Goal: Task Accomplishment & Management: Manage account settings

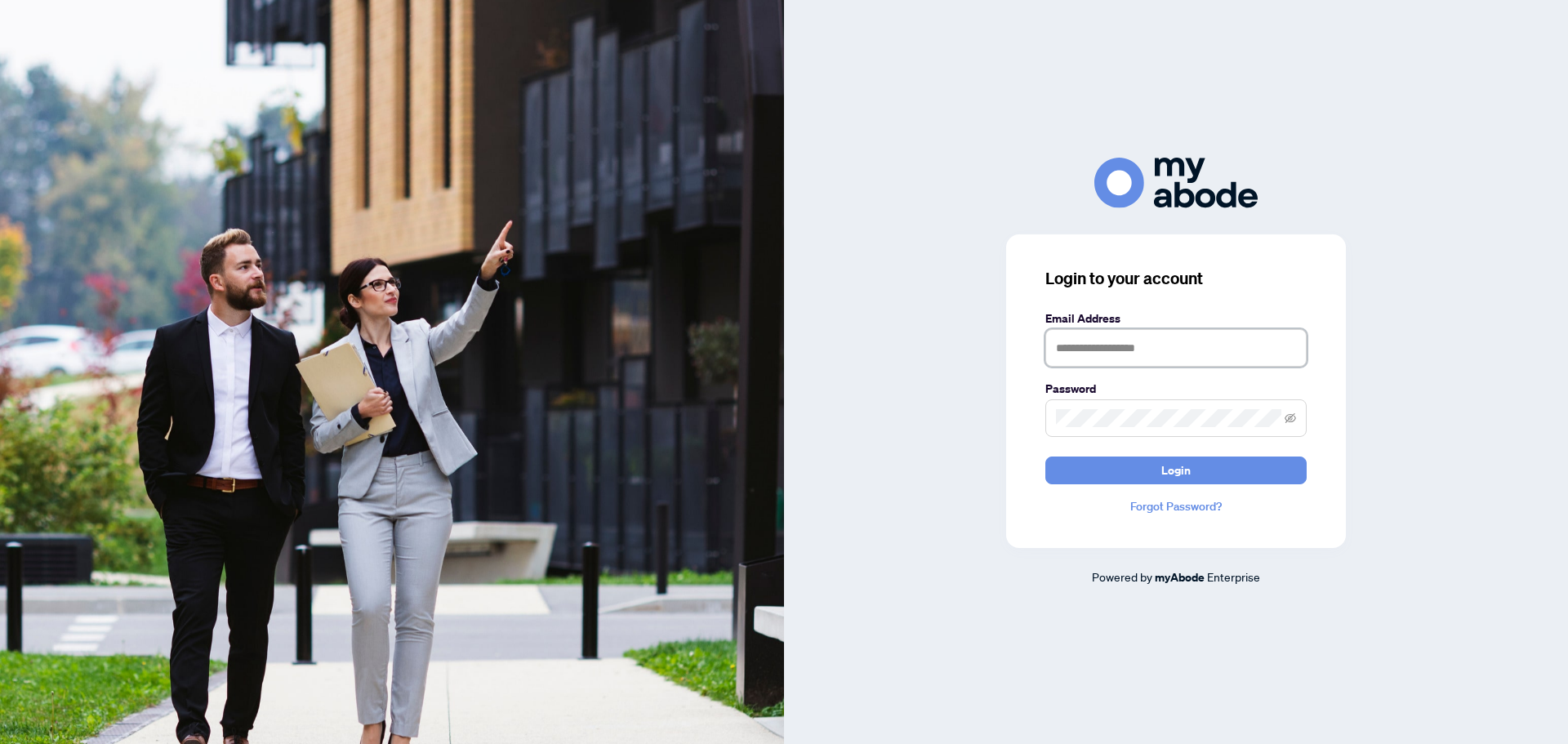
click at [1136, 348] on input "text" at bounding box center [1176, 347] width 262 height 38
type input "**********"
click at [1045, 456] on button "Login" at bounding box center [1176, 470] width 262 height 28
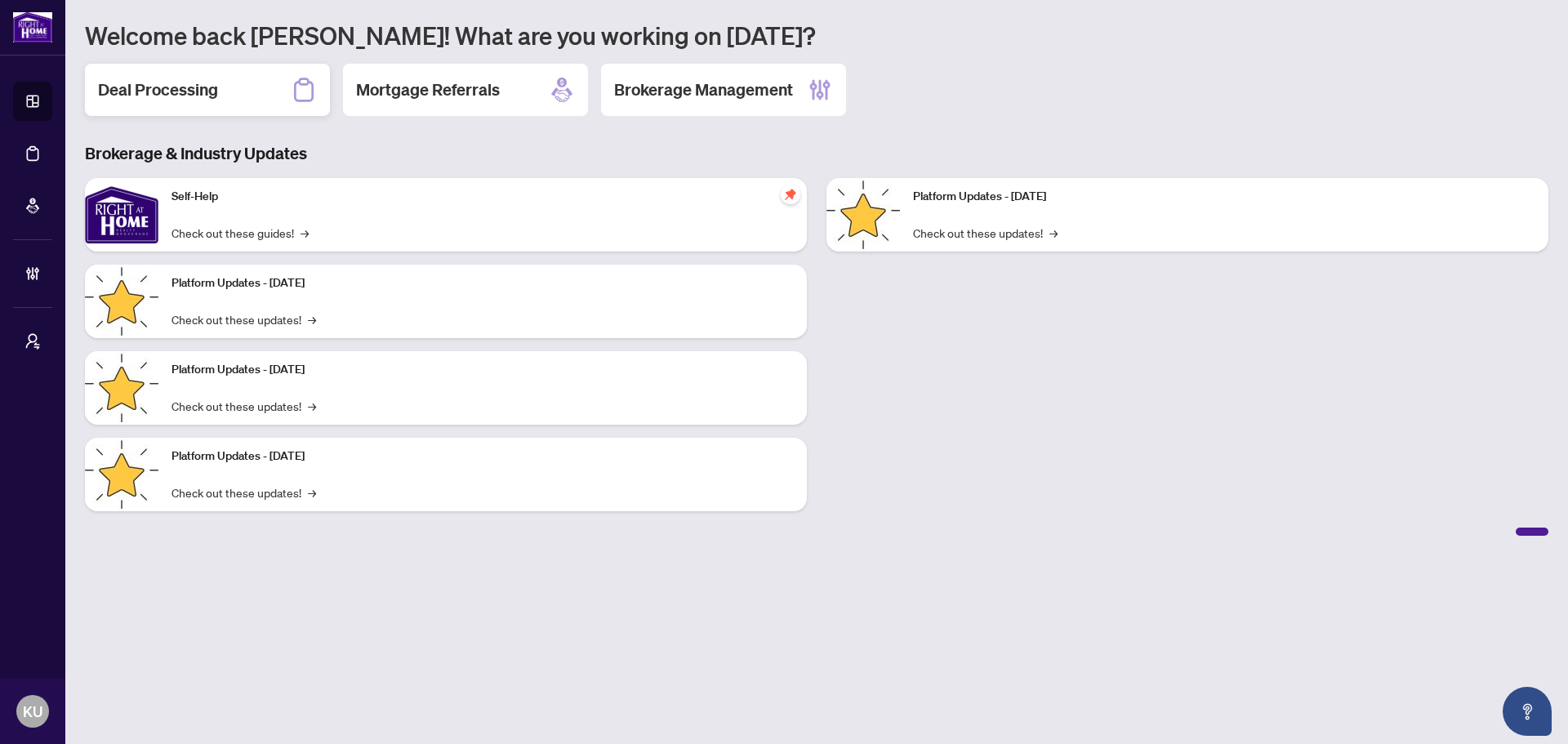
click at [198, 91] on h2 "Deal Processing" at bounding box center [158, 90] width 120 height 23
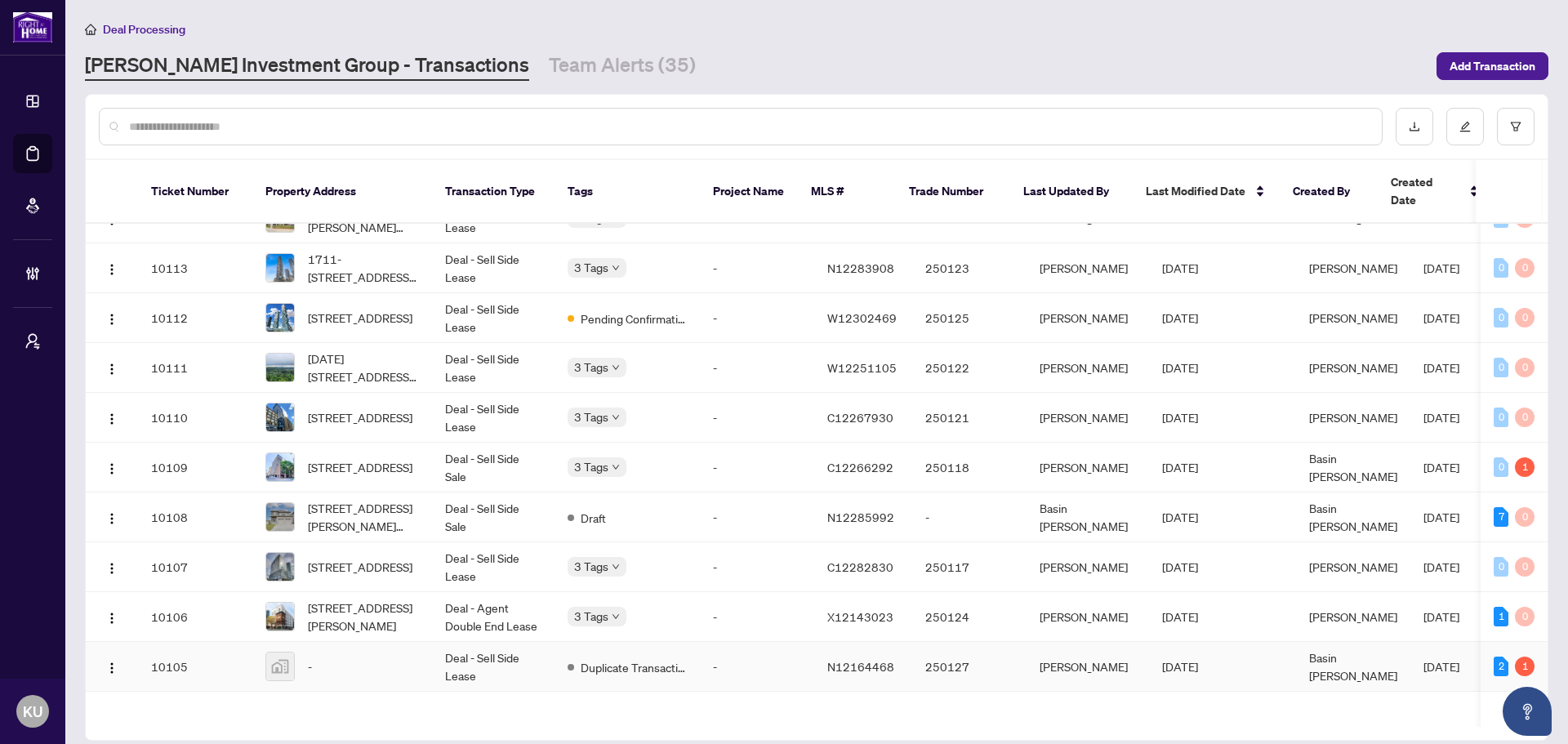
scroll to position [1495, 0]
drag, startPoint x: 531, startPoint y: 71, endPoint x: 638, endPoint y: 96, distance: 109.9
click at [549, 71] on link "Team Alerts (35)" at bounding box center [622, 66] width 147 height 29
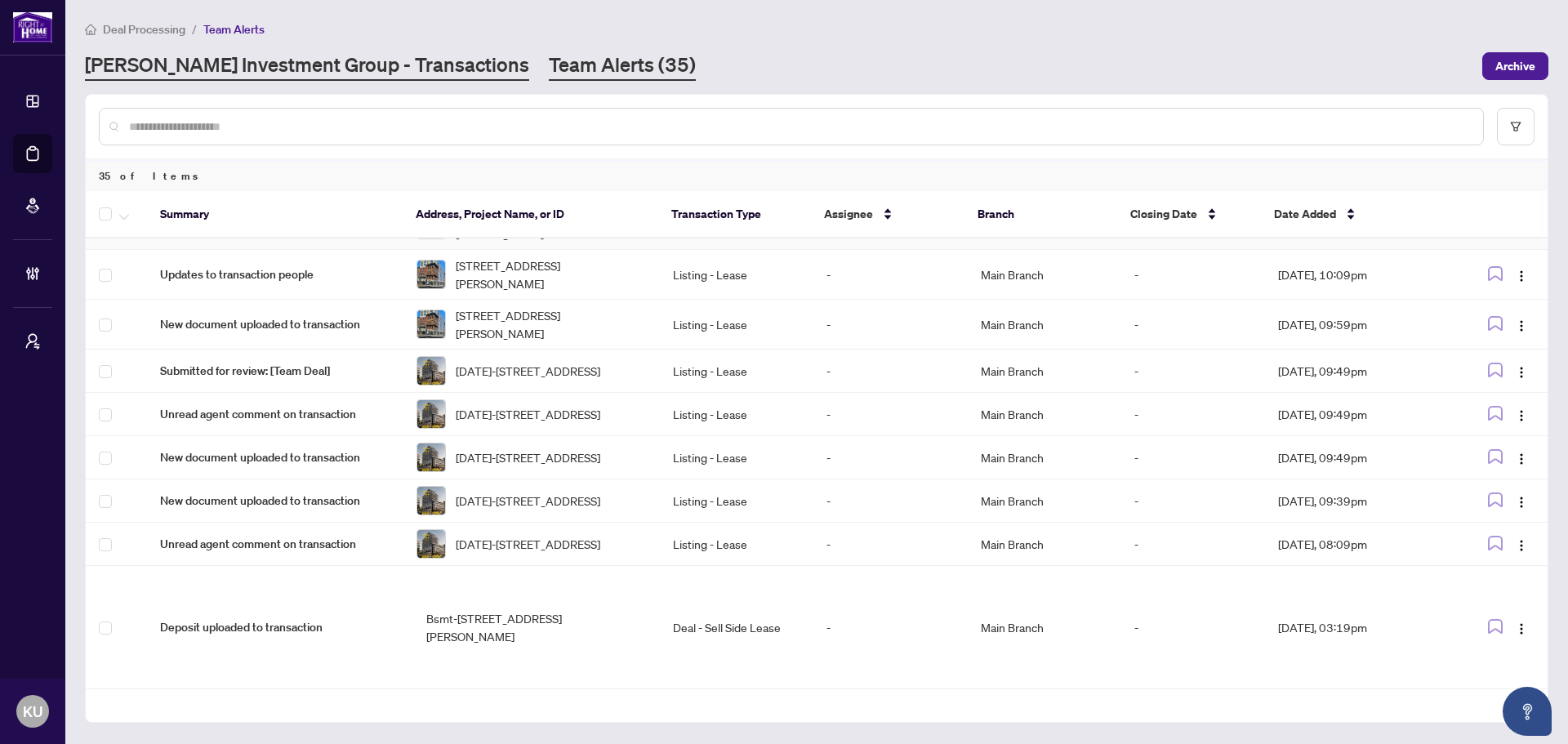
scroll to position [526, 0]
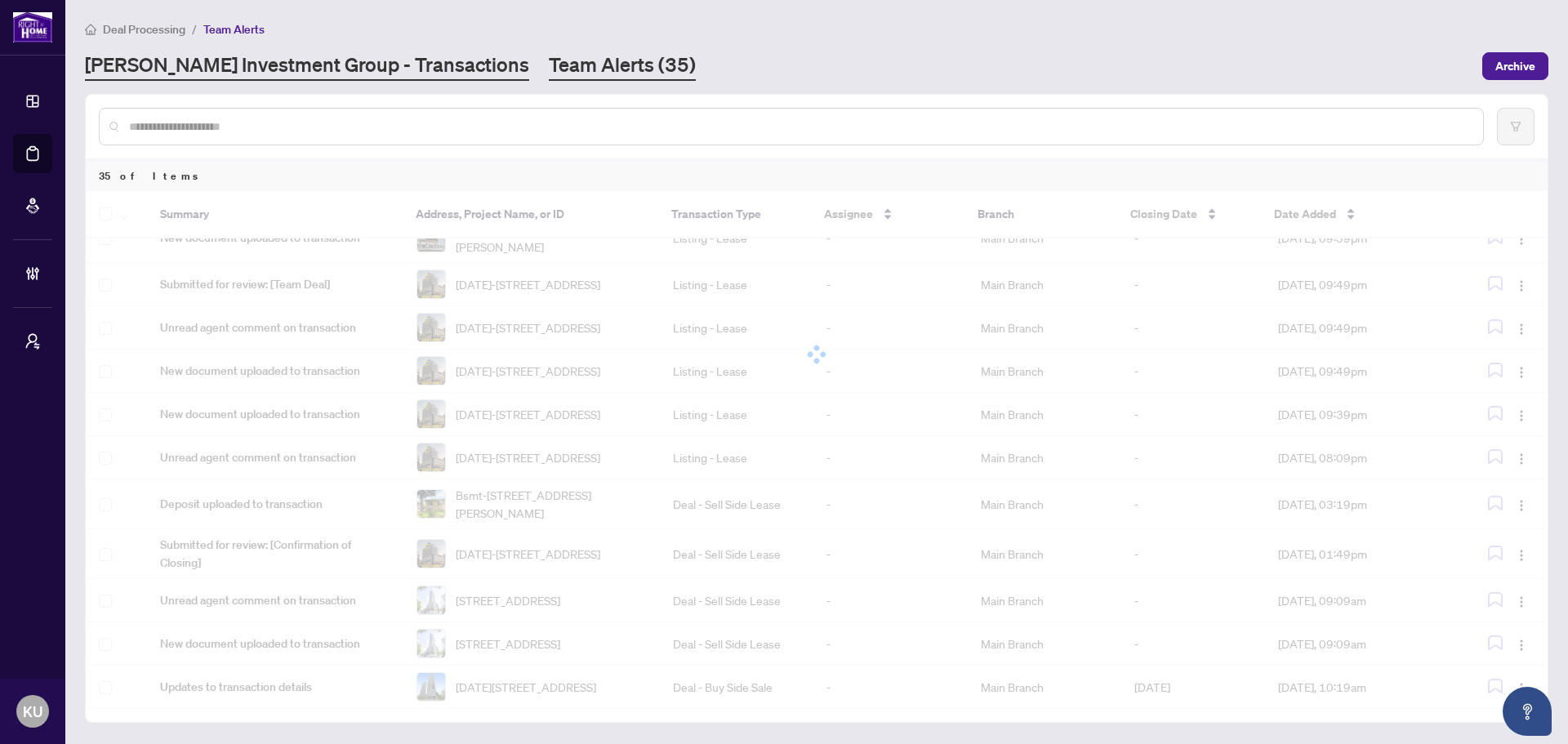
click at [389, 59] on link "[PERSON_NAME] Investment Group - Transactions" at bounding box center [307, 66] width 444 height 29
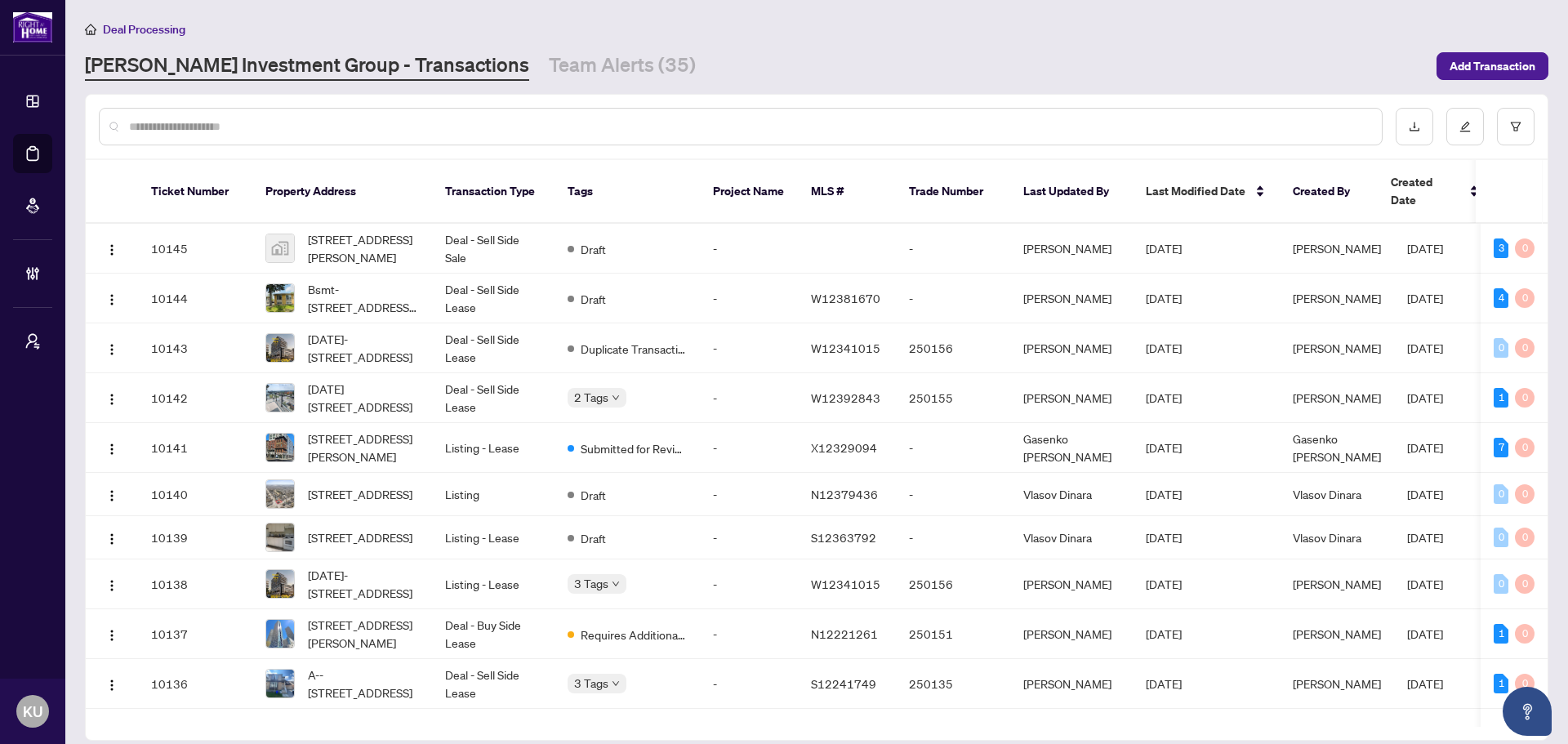
click at [522, 47] on div "Deal Processing [PERSON_NAME] Investment Group - Transactions Team Alerts (35) …" at bounding box center [817, 50] width 1463 height 61
click at [1523, 127] on button "button" at bounding box center [1516, 127] width 38 height 38
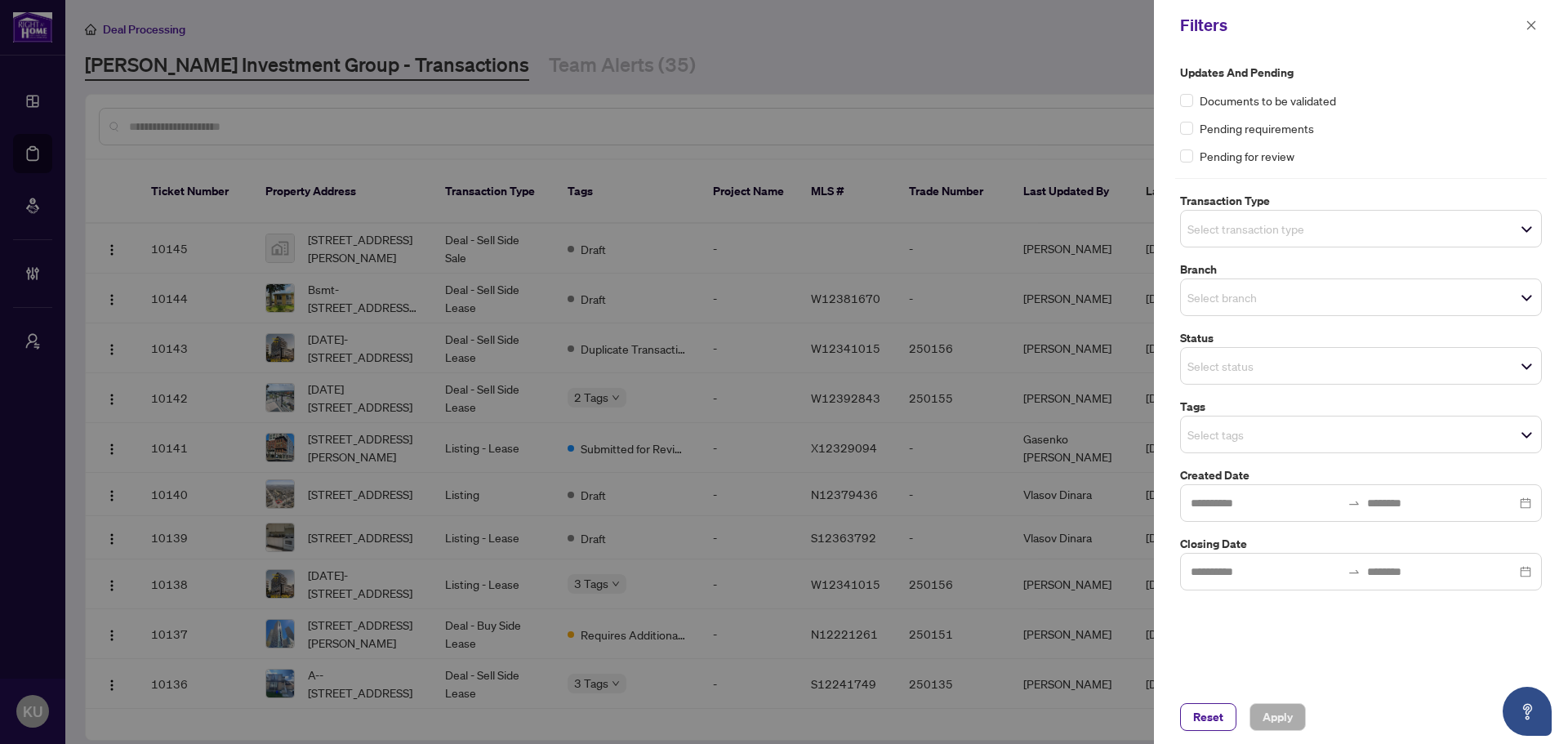
click at [908, 55] on div at bounding box center [784, 372] width 1568 height 744
click at [1288, 431] on input "search" at bounding box center [1244, 434] width 114 height 20
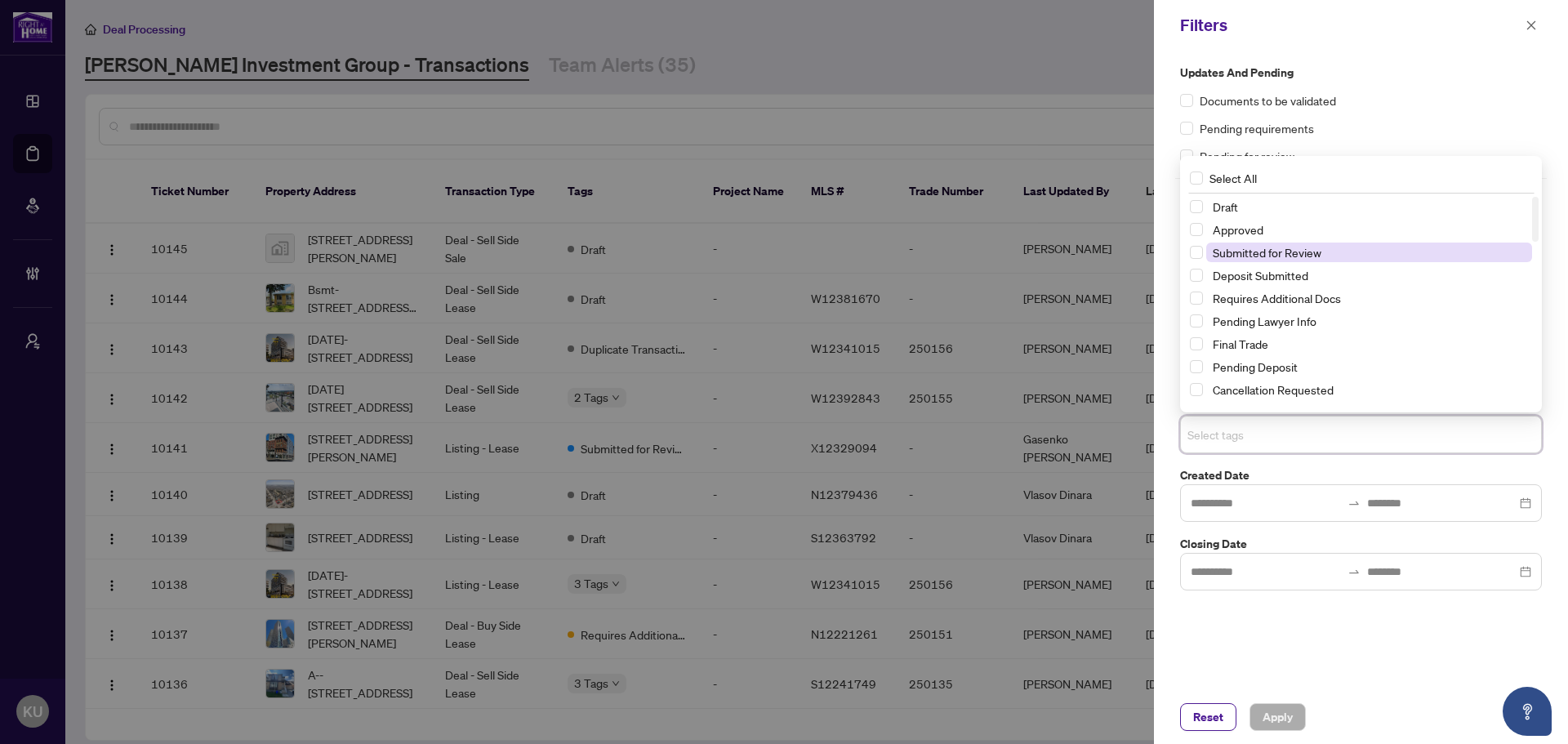
click at [1299, 253] on span "Submitted for Review" at bounding box center [1266, 253] width 109 height 15
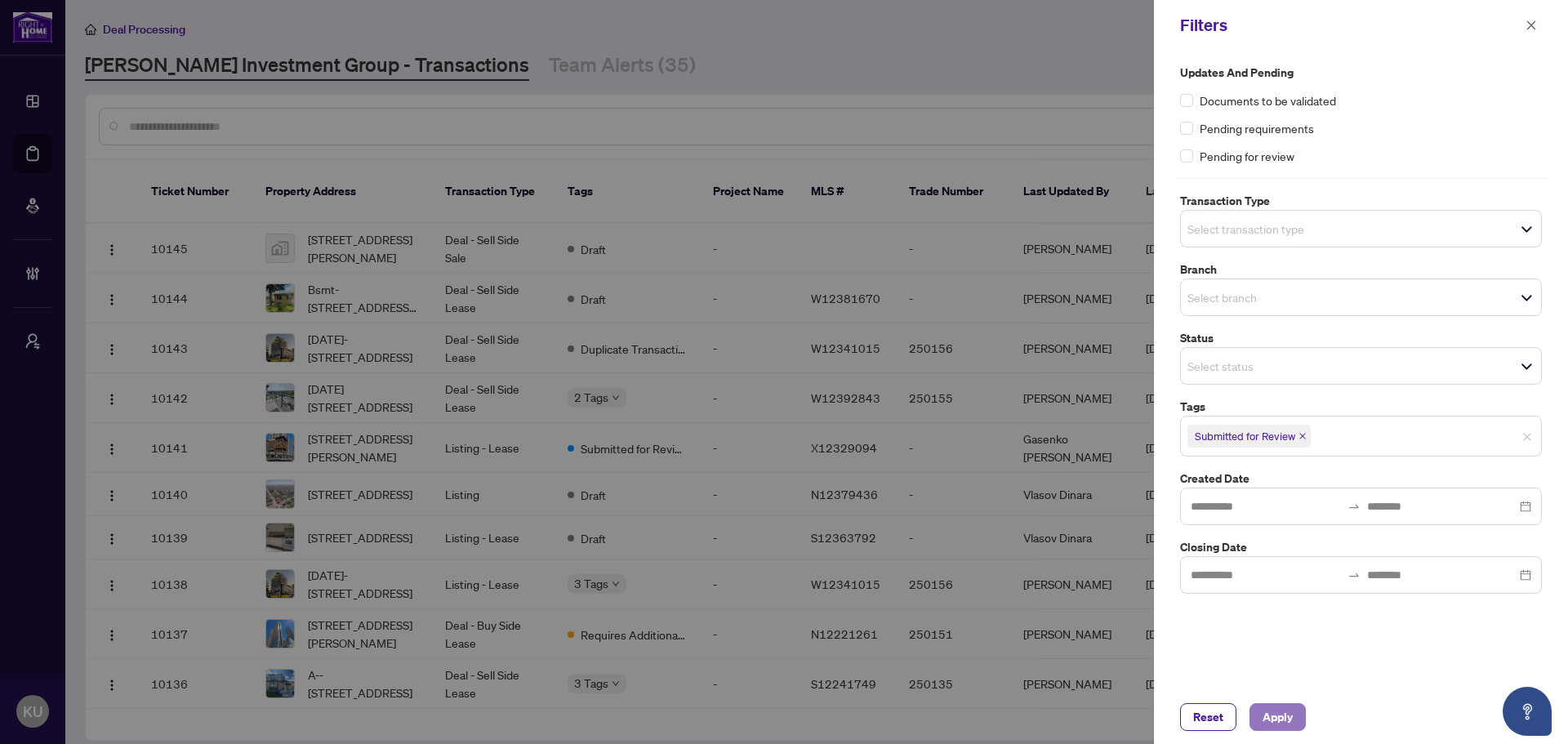
click at [1276, 709] on span "Apply" at bounding box center [1277, 717] width 30 height 26
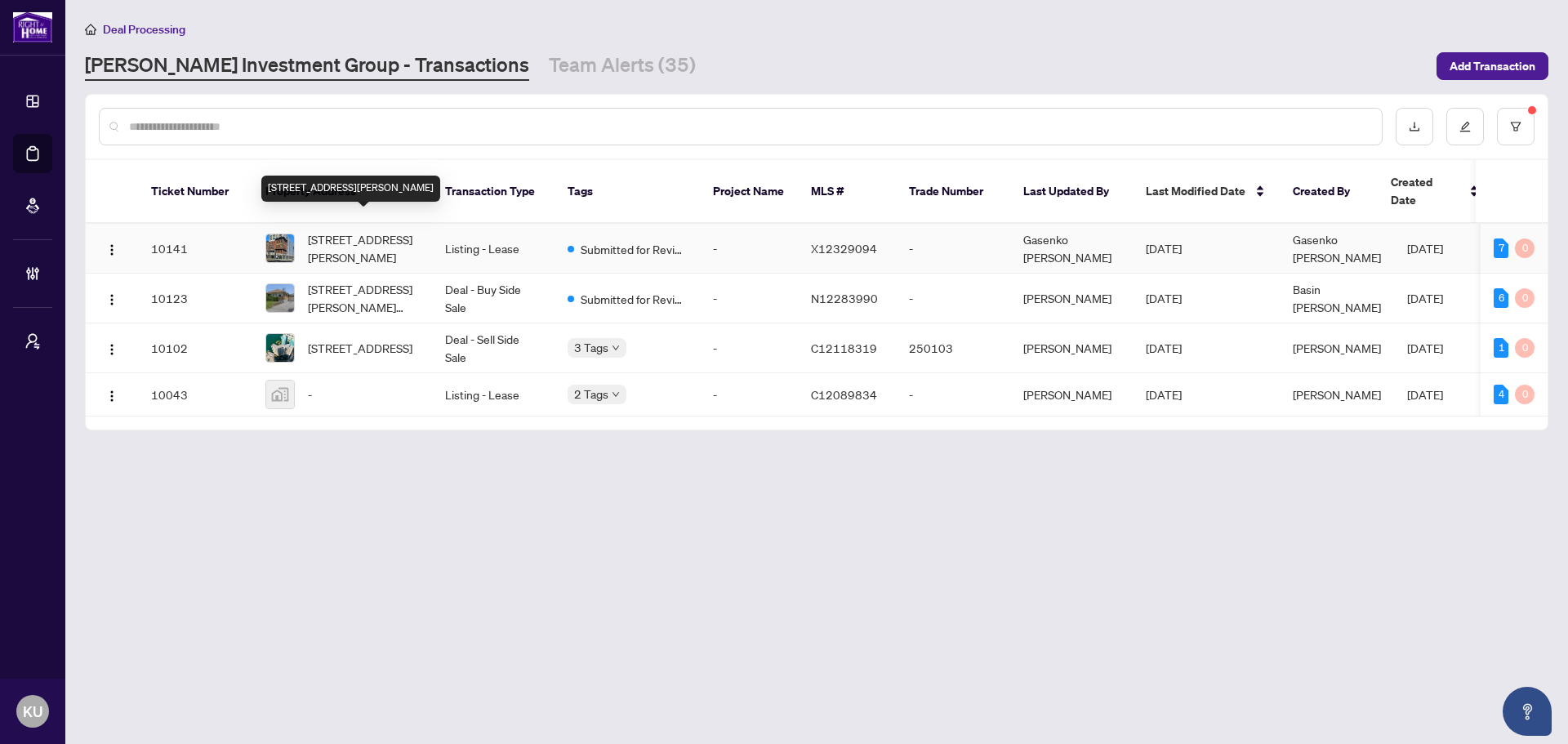
click at [339, 231] on span "[STREET_ADDRESS][PERSON_NAME]" at bounding box center [364, 249] width 111 height 36
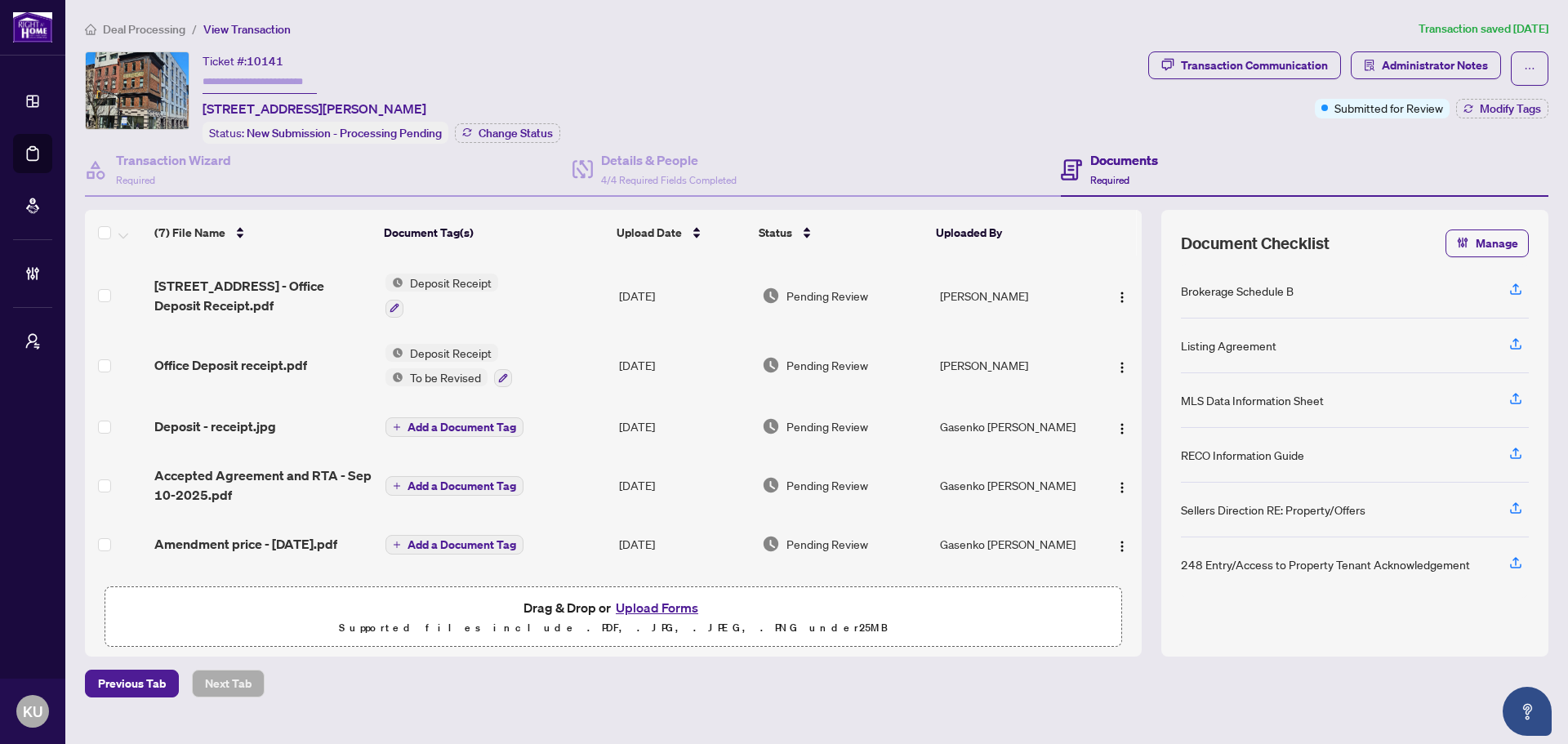
scroll to position [97, 0]
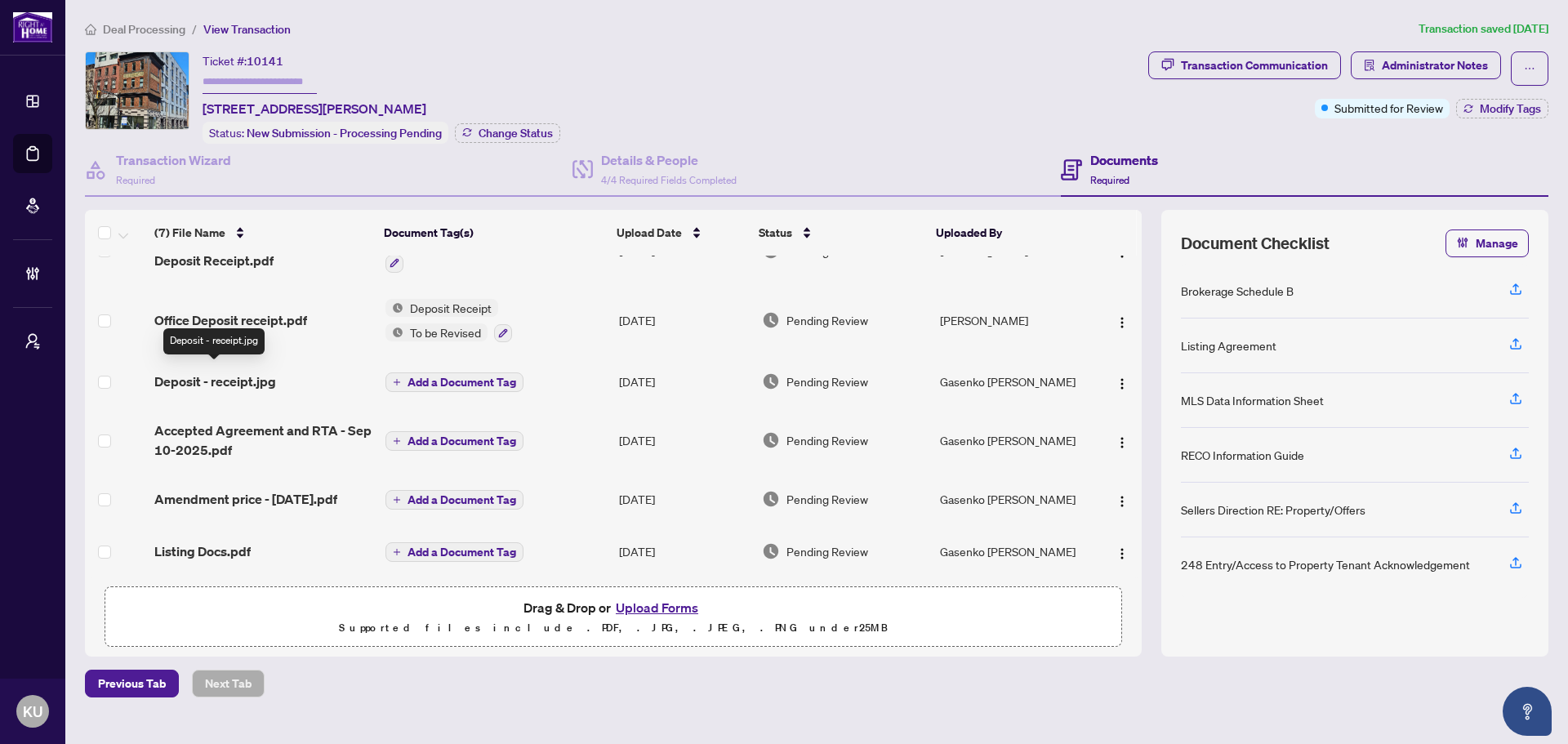
click at [220, 378] on span "Deposit - receipt.jpg" at bounding box center [215, 381] width 122 height 20
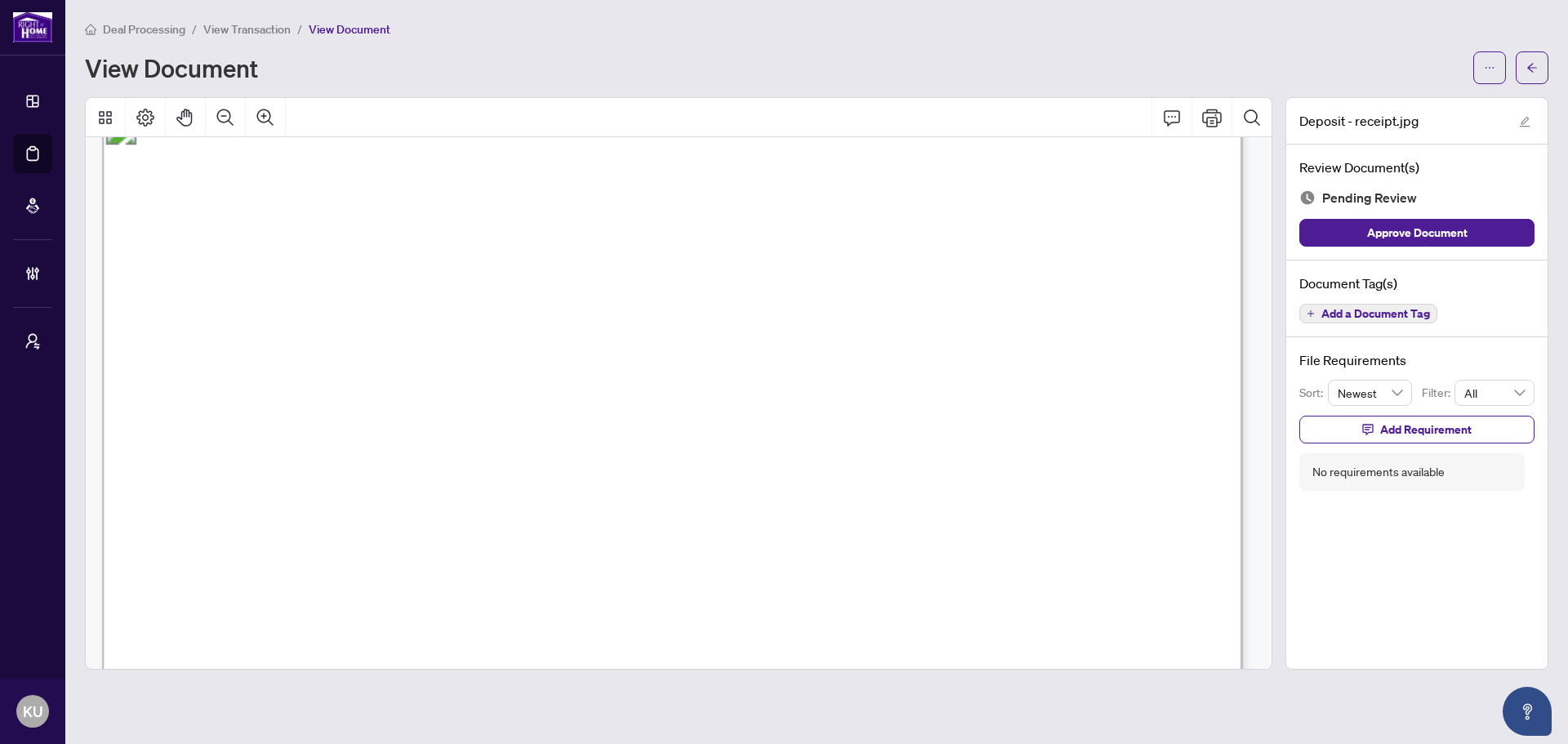
scroll to position [82, 0]
click at [1543, 69] on button "button" at bounding box center [1532, 68] width 33 height 33
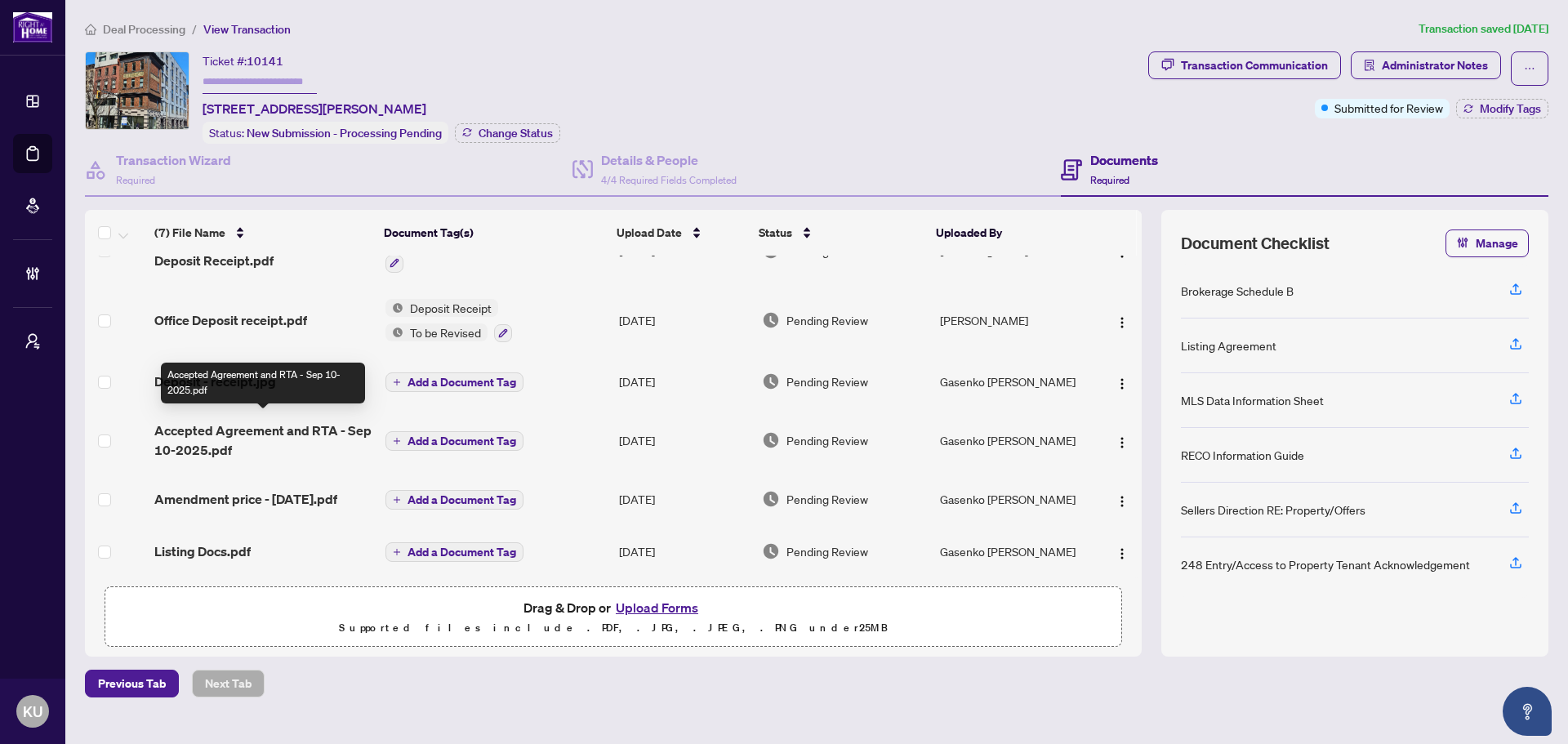
click at [241, 424] on span "Accepted Agreement and RTA - Sep 10-2025.pdf" at bounding box center [263, 440] width 218 height 39
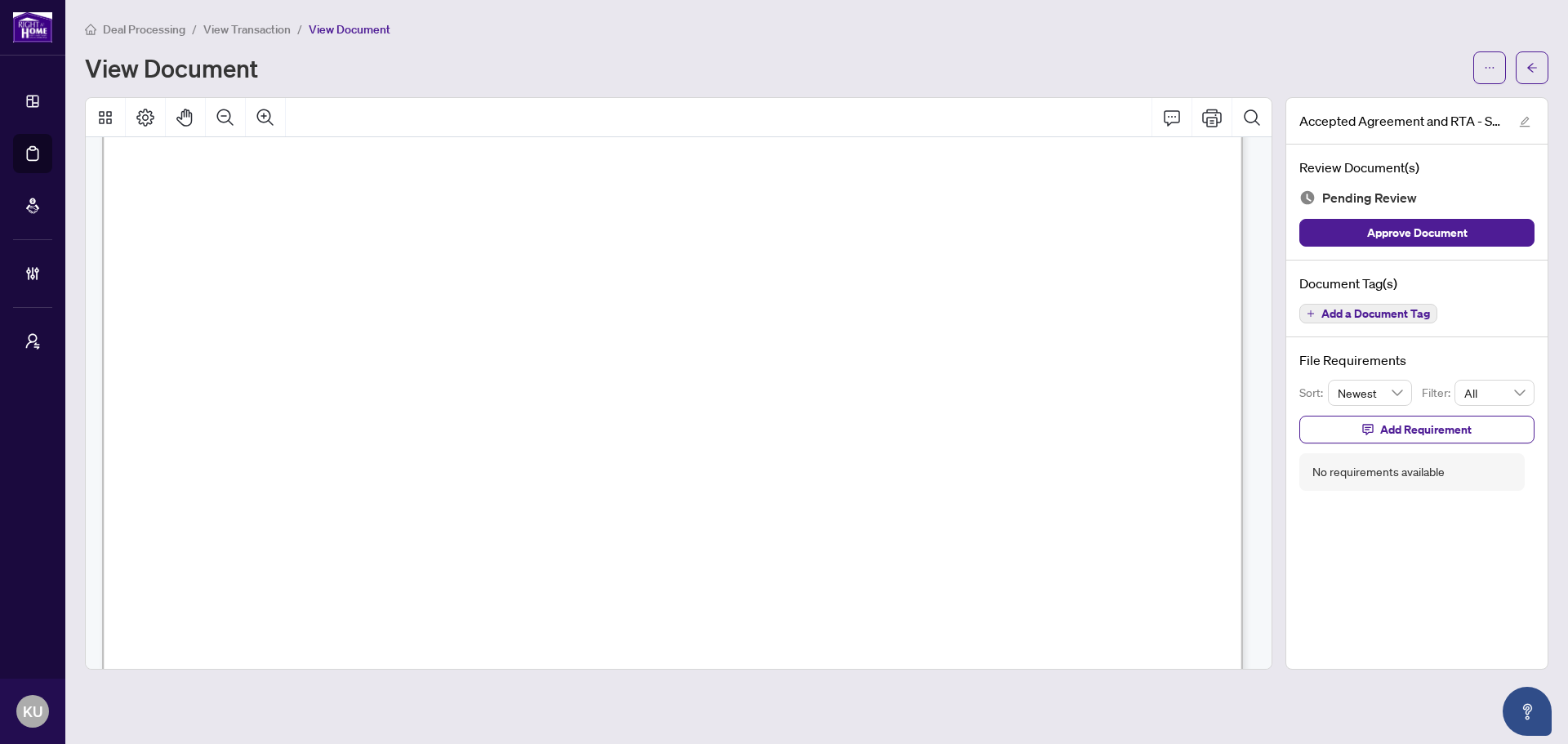
scroll to position [1714, 0]
click at [311, 478] on span "[PERSON_NAME]" at bounding box center [245, 484] width 131 height 18
drag, startPoint x: 340, startPoint y: 482, endPoint x: 181, endPoint y: 482, distance: 159.0
click at [181, 482] on span "[PERSON_NAME]" at bounding box center [245, 484] width 131 height 18
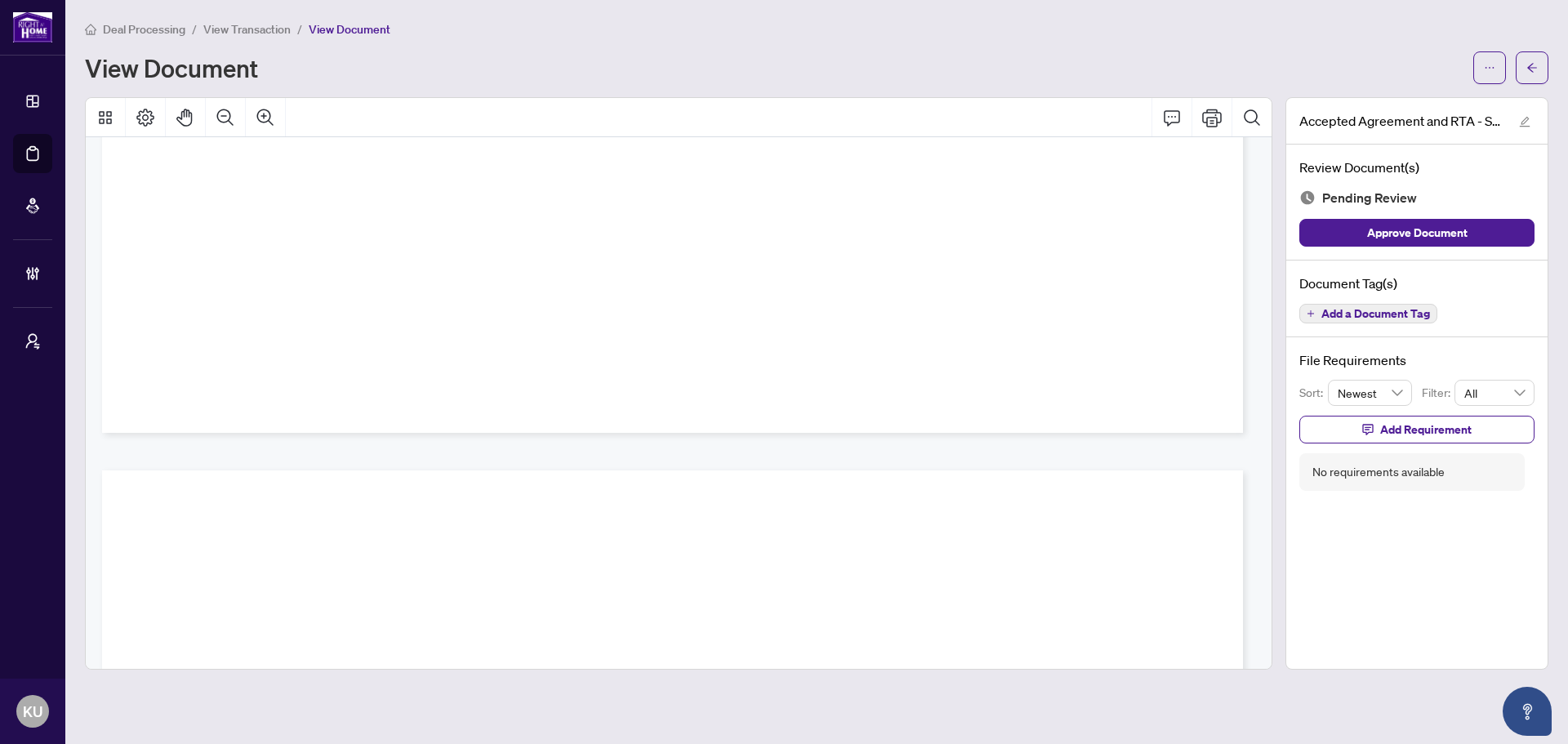
scroll to position [0, 0]
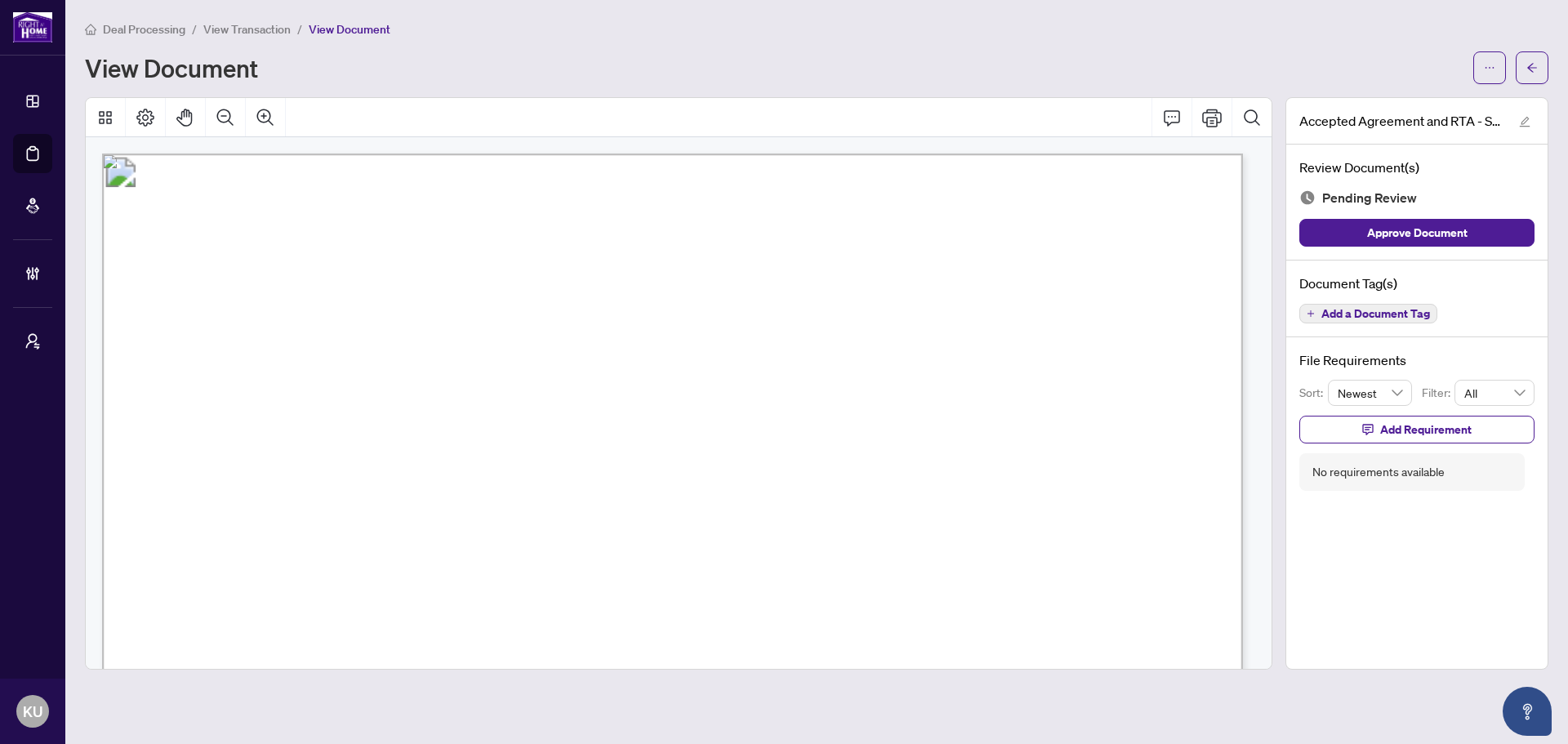
click at [1359, 314] on span "Add a Document Tag" at bounding box center [1375, 314] width 109 height 11
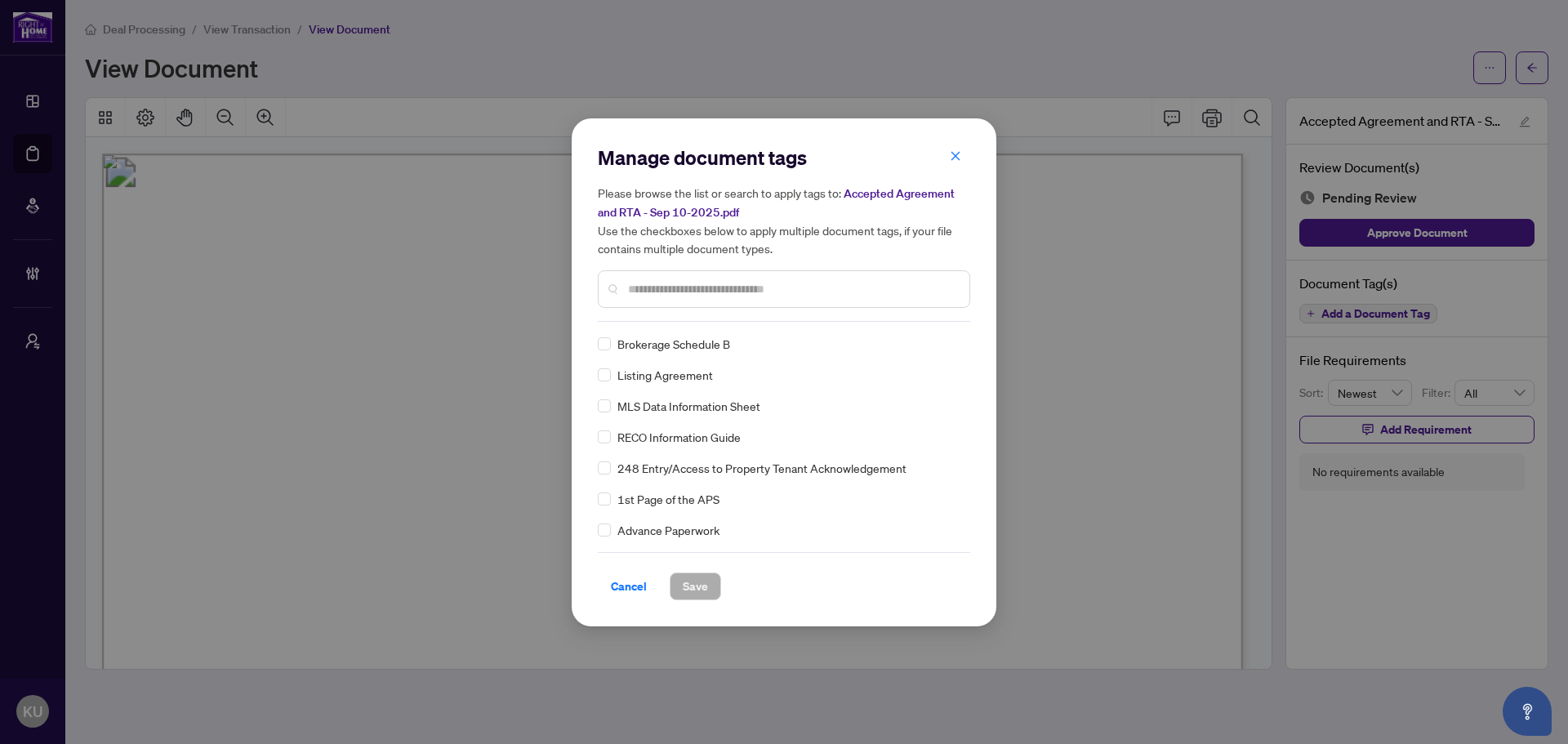
click at [672, 293] on input "text" at bounding box center [791, 289] width 328 height 18
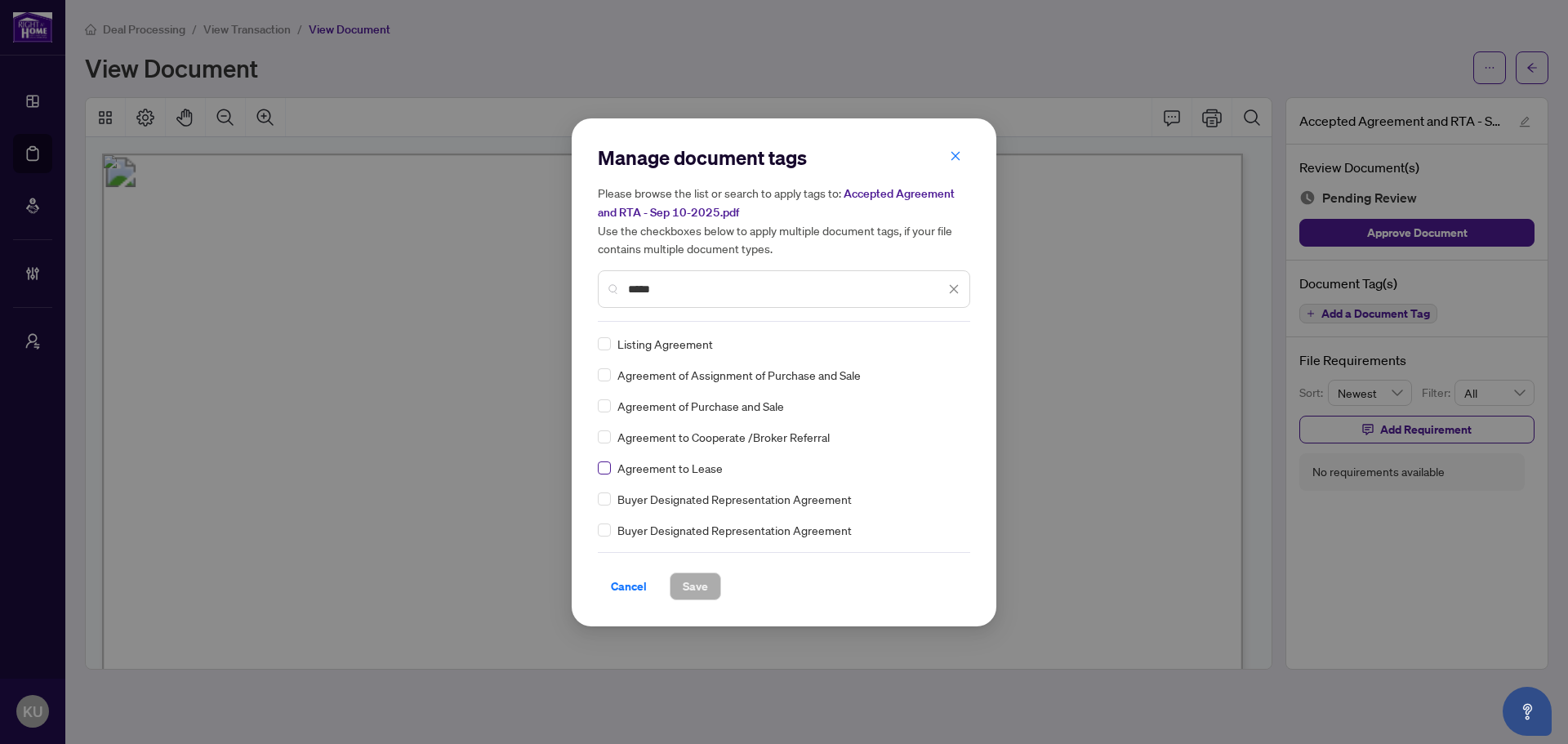
type input "*****"
click at [929, 351] on input "search" at bounding box center [937, 343] width 16 height 25
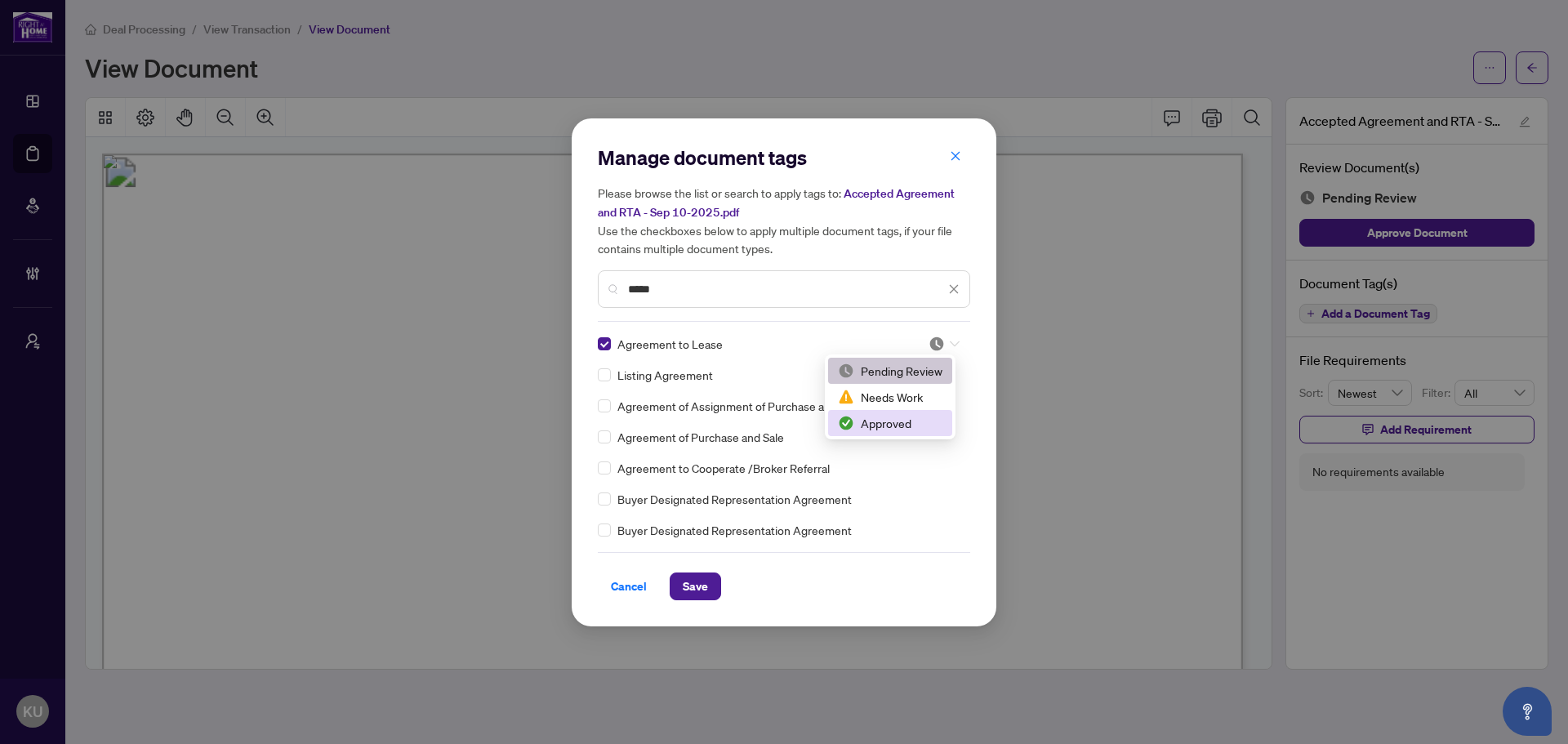
click at [882, 426] on div "Approved" at bounding box center [890, 423] width 105 height 18
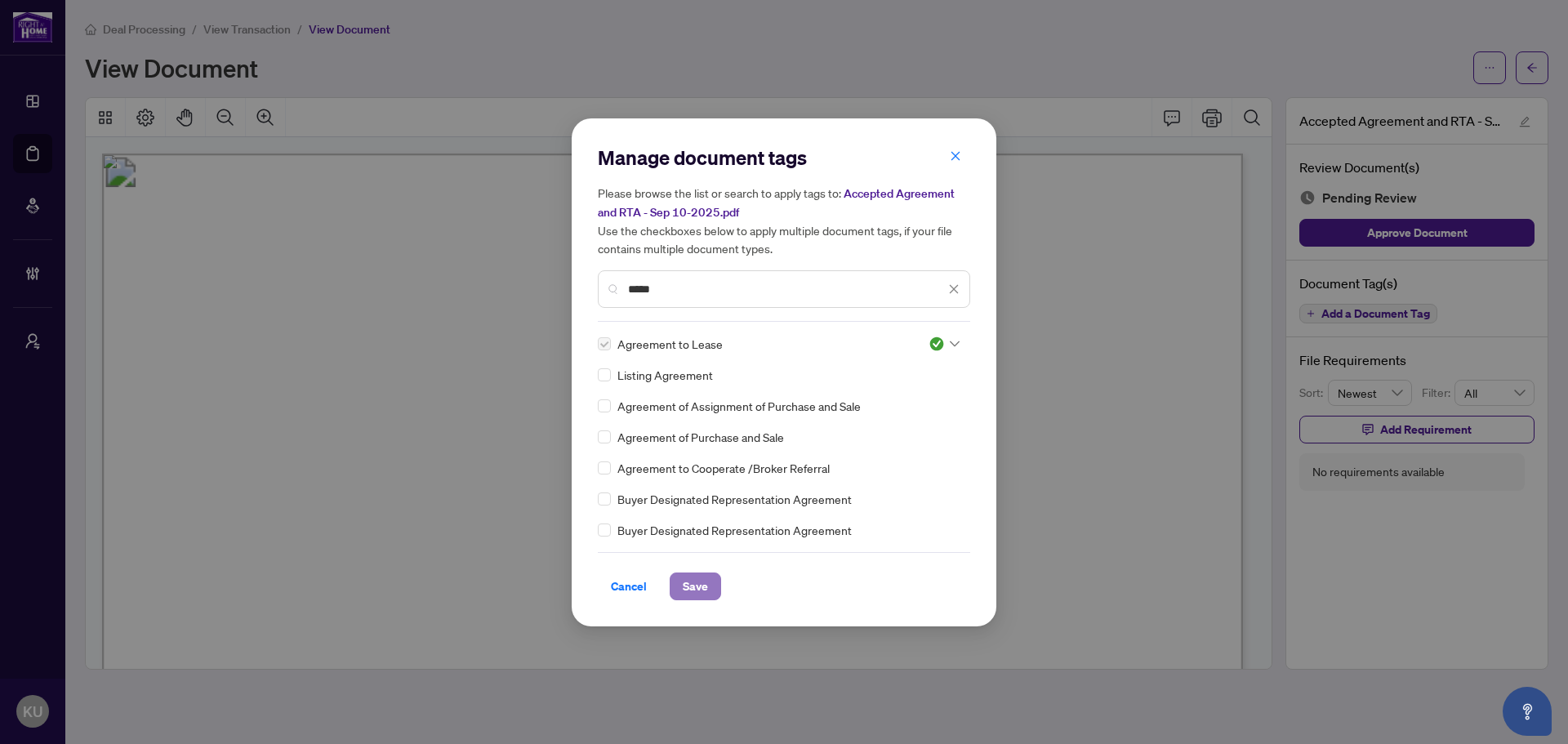
click at [697, 584] on span "Save" at bounding box center [695, 586] width 25 height 26
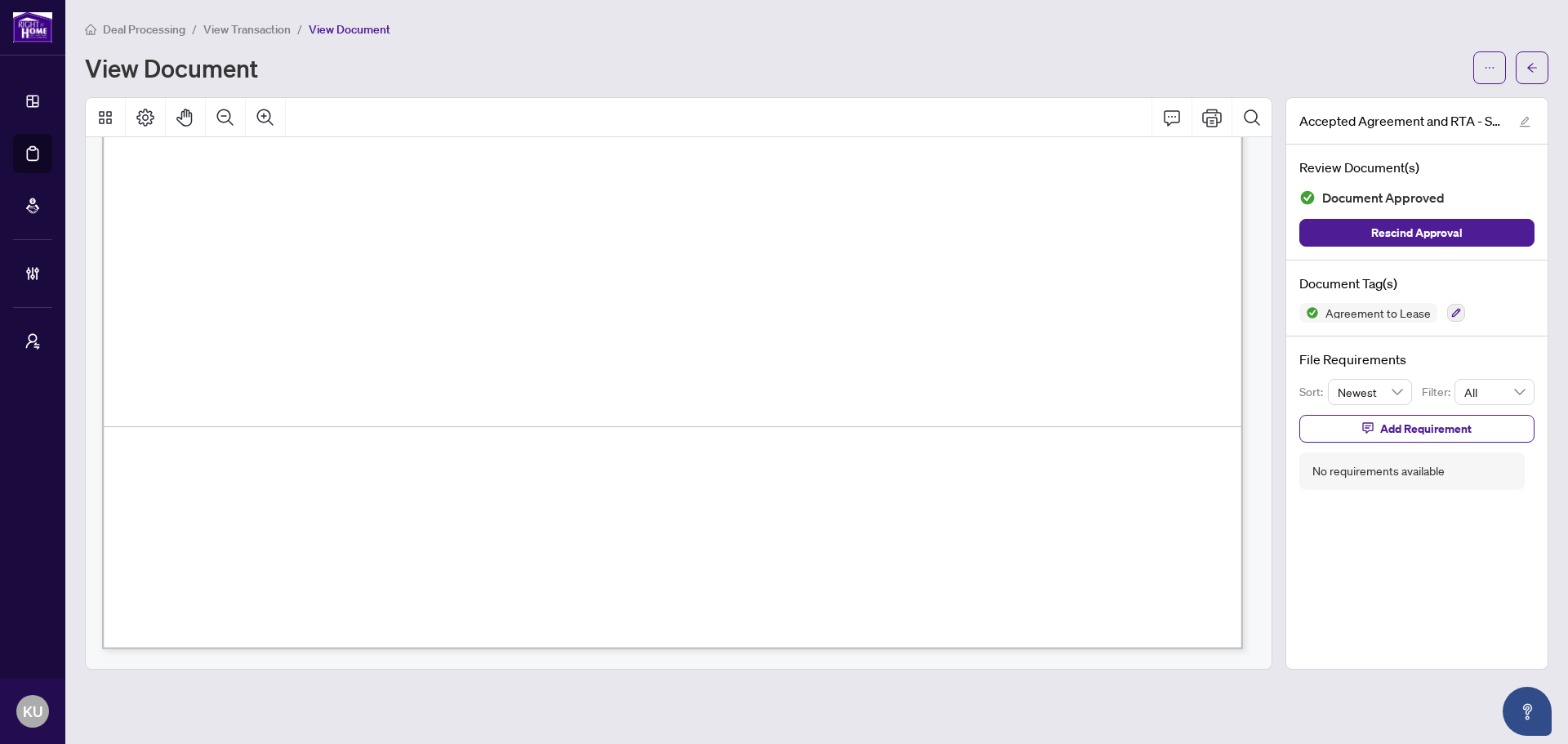
scroll to position [4507, 0]
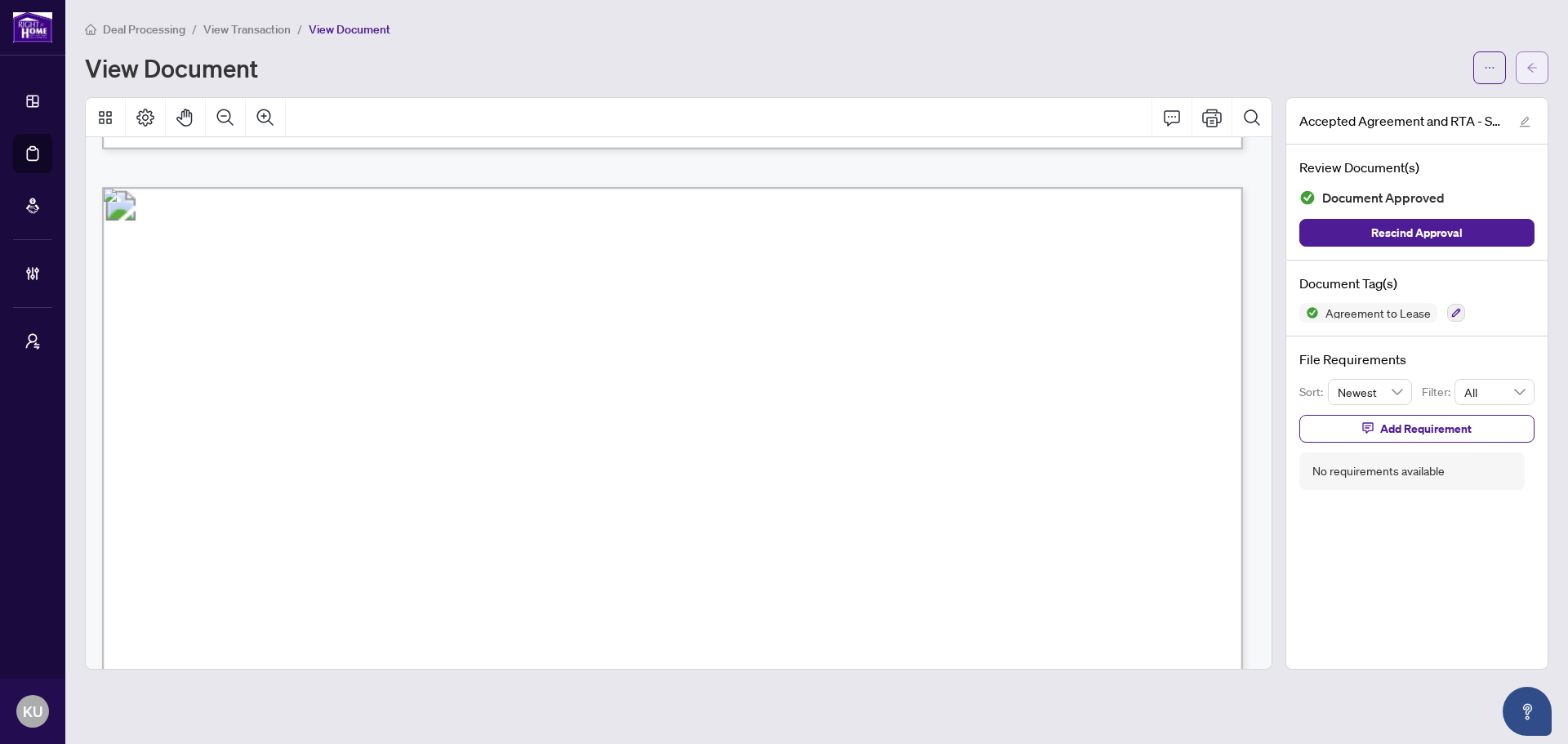
click at [1535, 71] on icon "arrow-left" at bounding box center [1532, 68] width 11 height 11
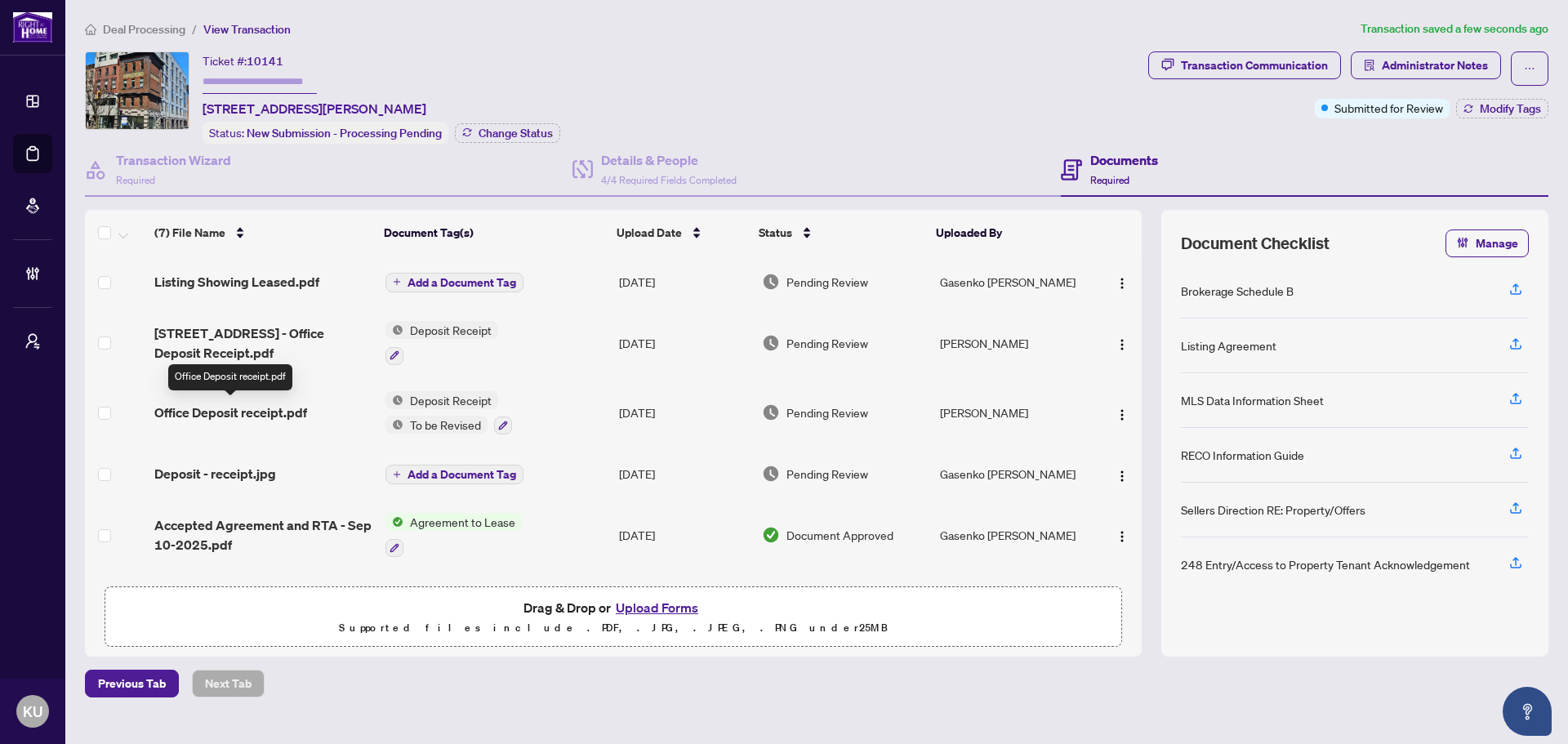
click at [232, 410] on span "Office Deposit receipt.pdf" at bounding box center [231, 412] width 153 height 20
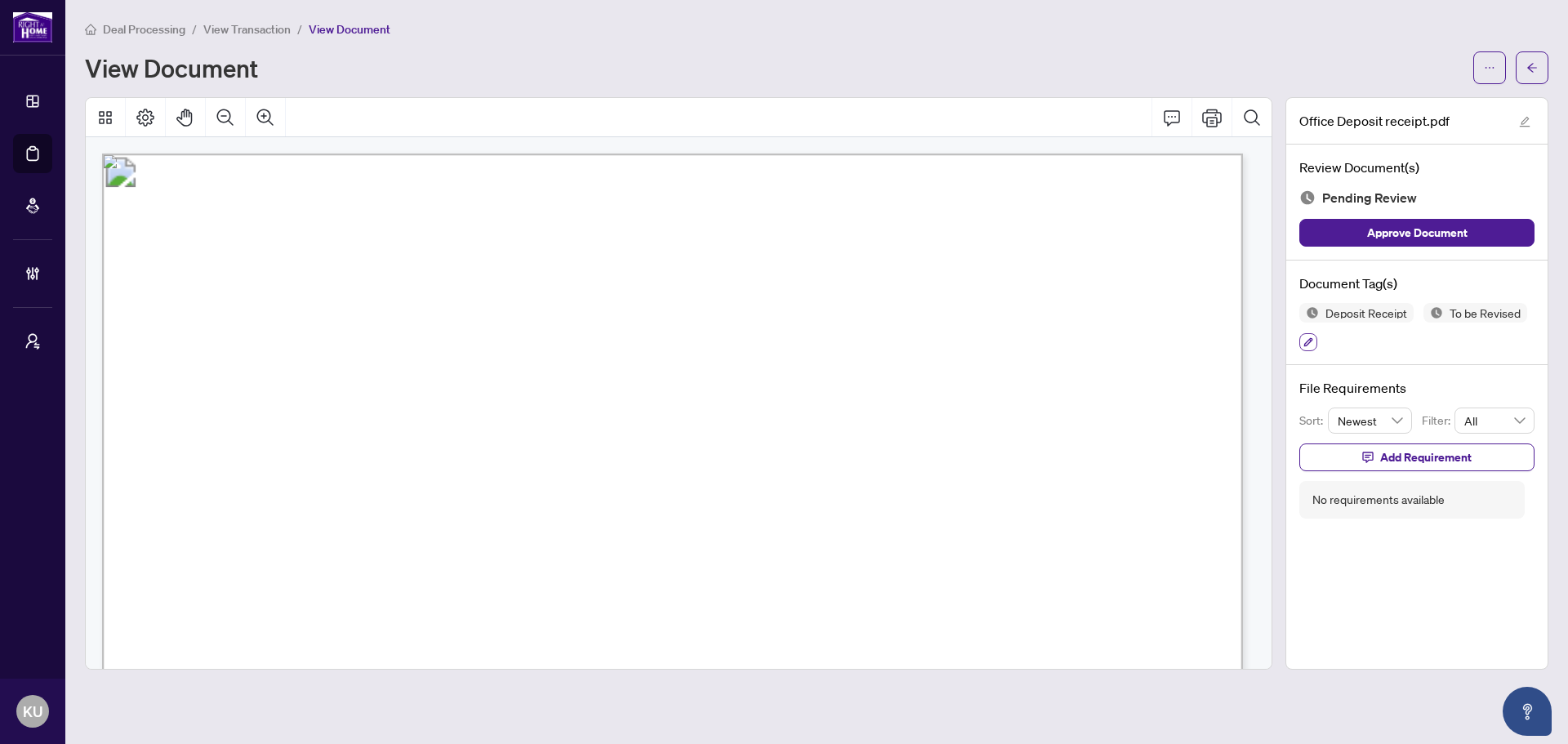
click at [1310, 343] on icon "button" at bounding box center [1308, 342] width 10 height 10
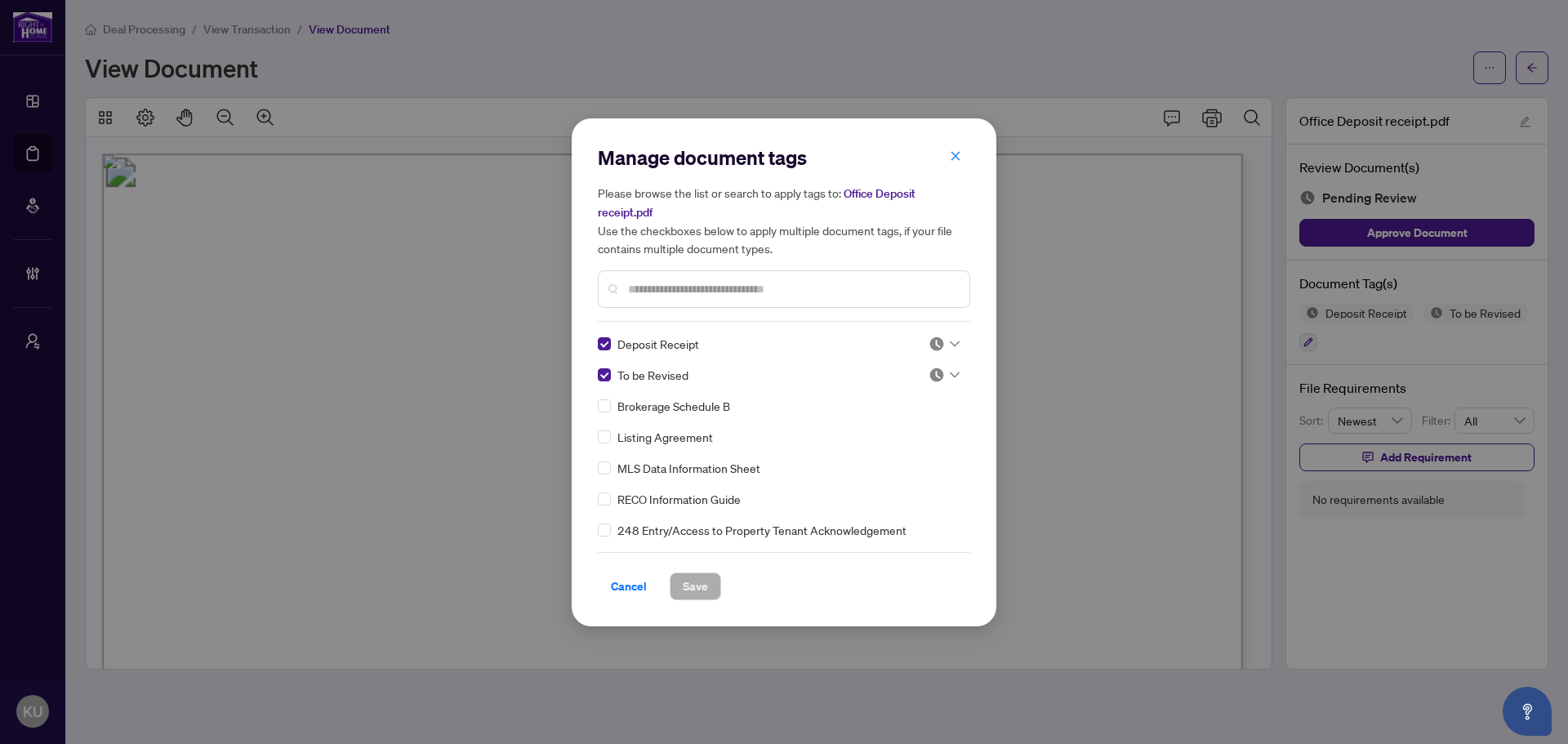
click at [949, 153] on icon "close" at bounding box center [955, 156] width 11 height 11
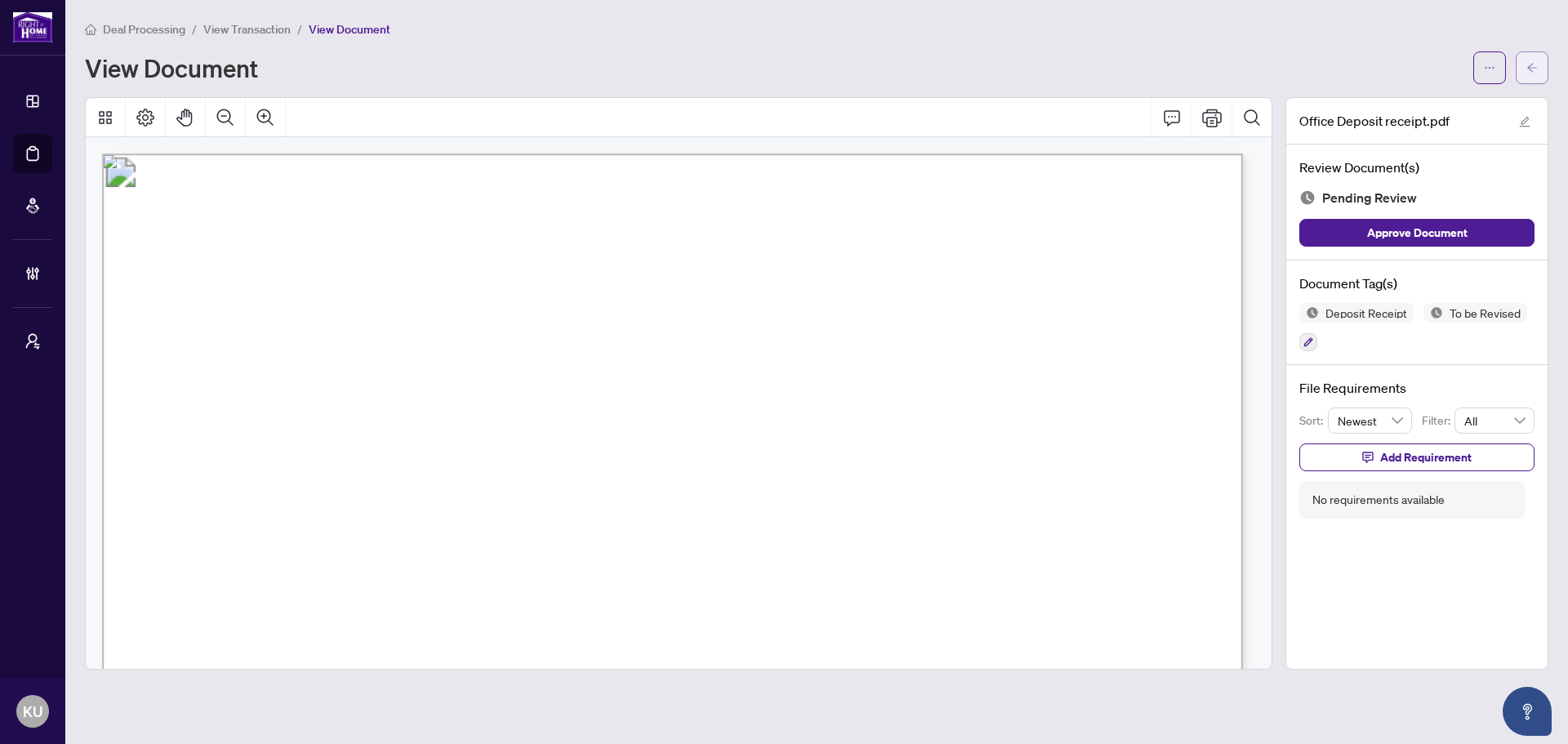
click at [1519, 63] on button "button" at bounding box center [1532, 68] width 33 height 33
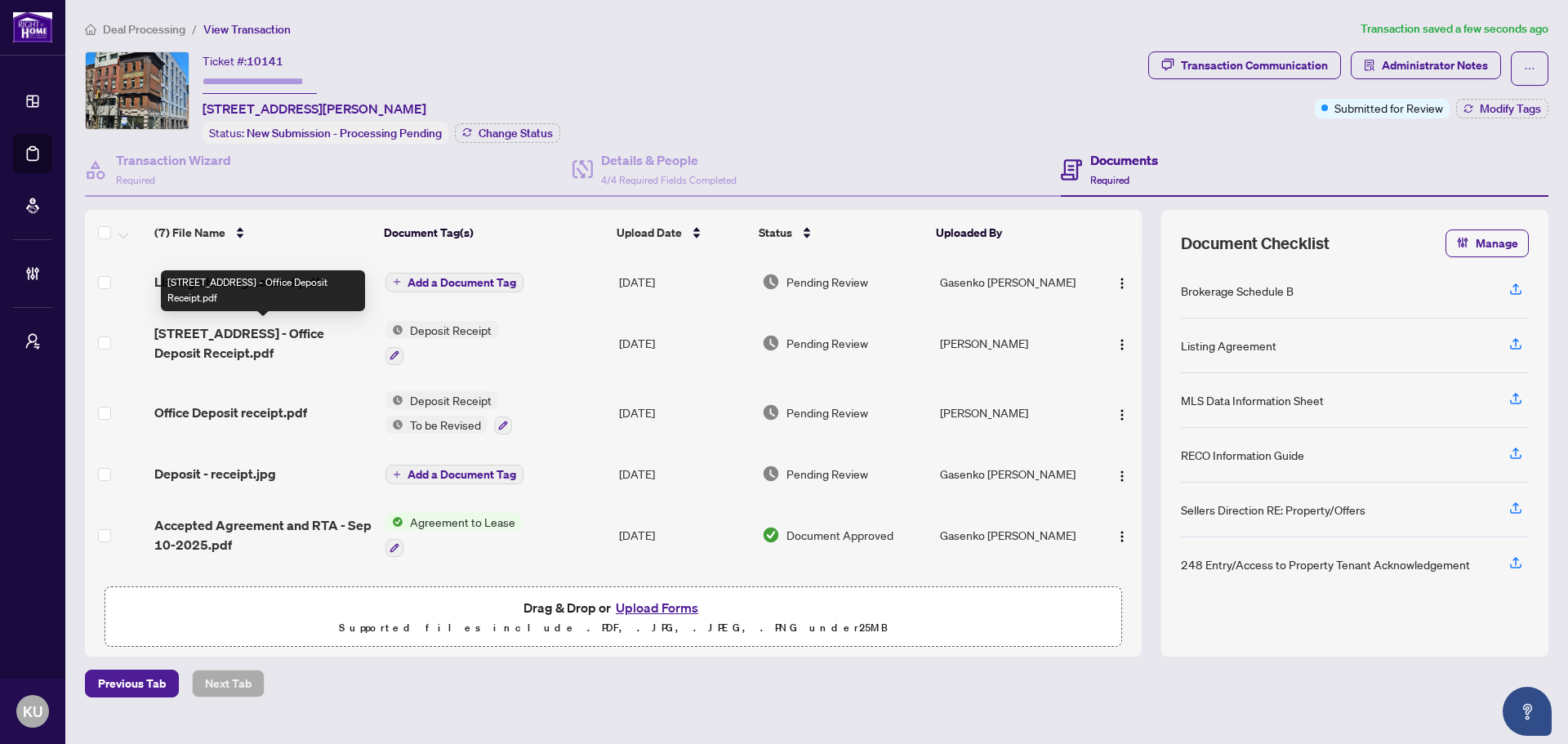
click at [247, 337] on span "[STREET_ADDRESS] - Office Deposit Receipt.pdf" at bounding box center [263, 343] width 218 height 39
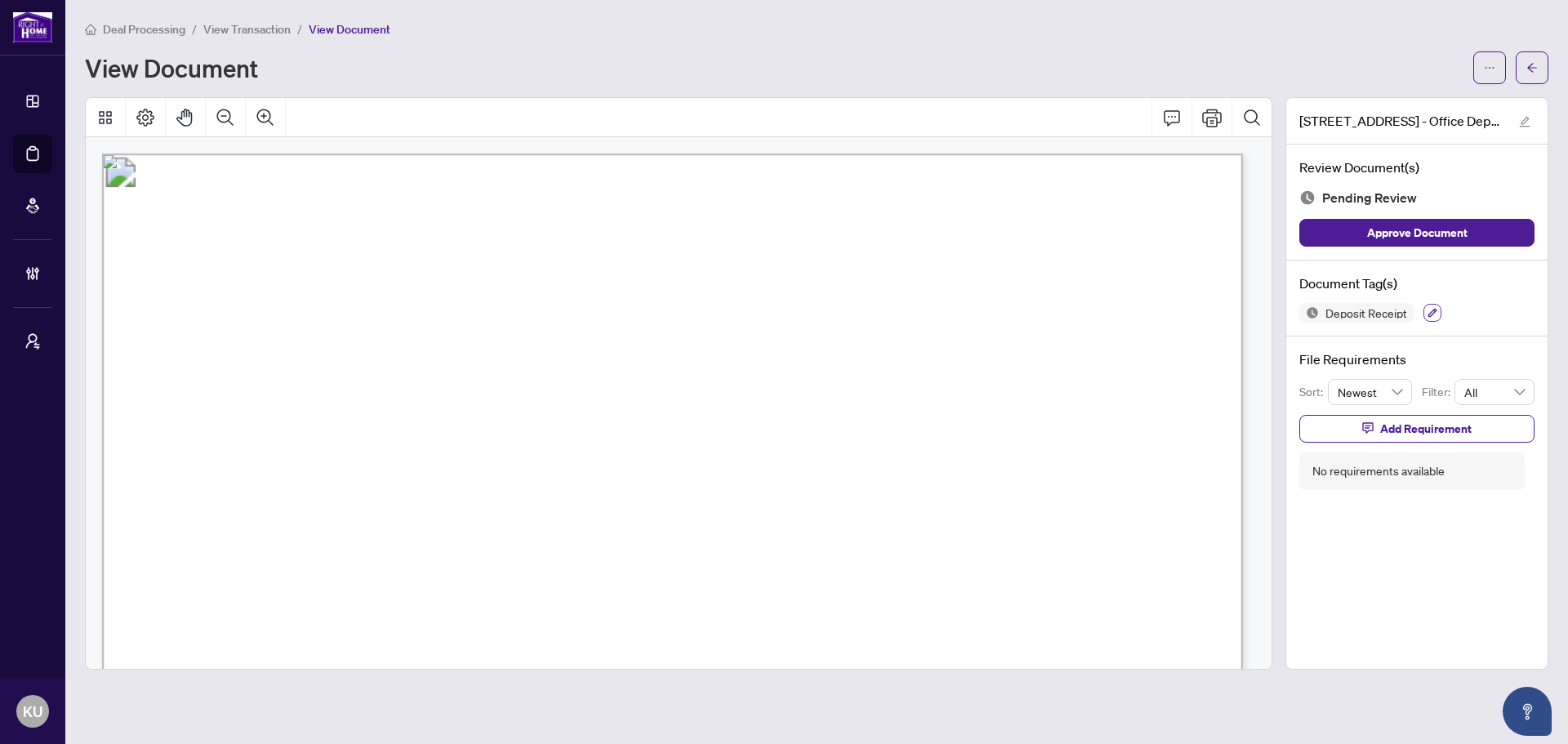
click at [1437, 314] on button "button" at bounding box center [1432, 313] width 18 height 18
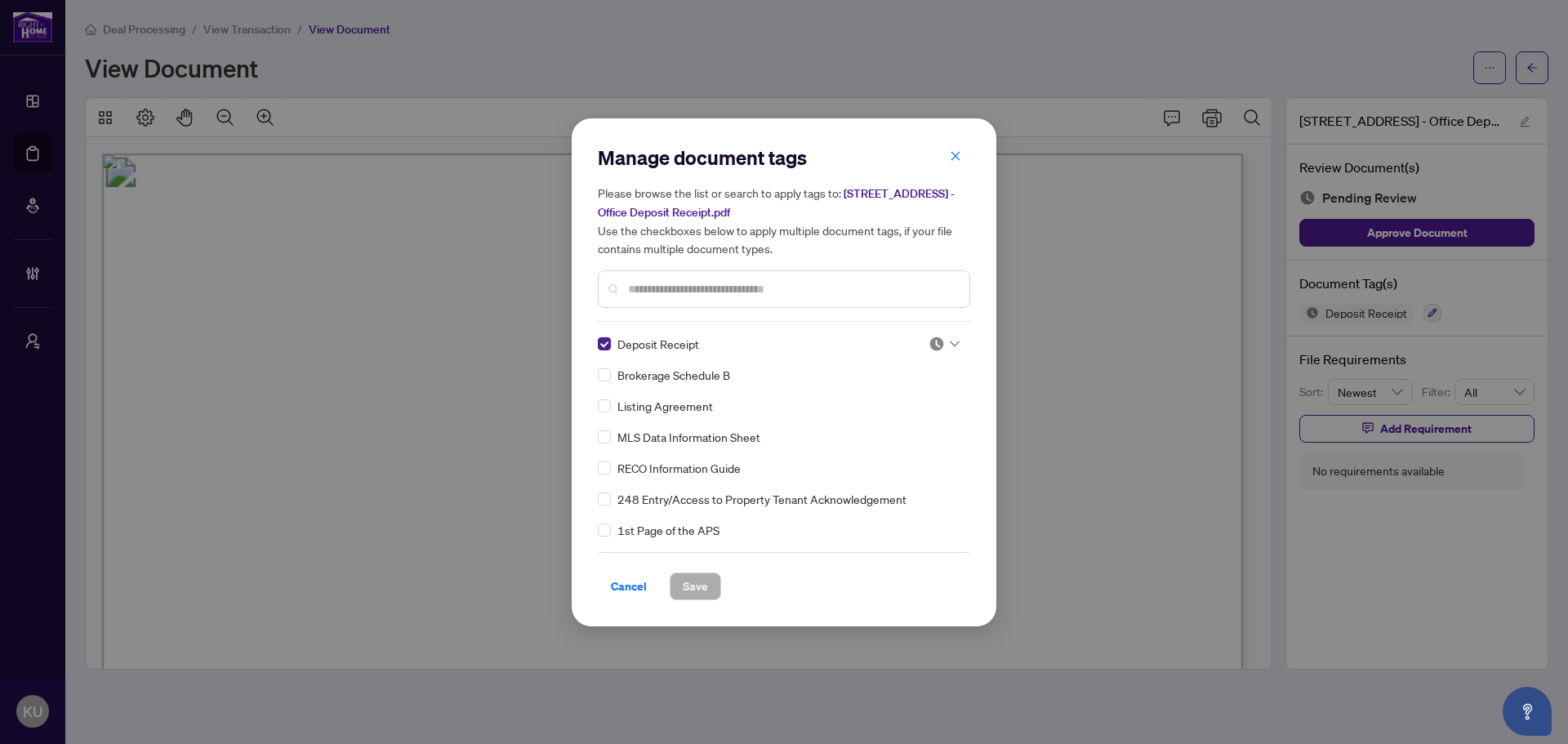
click at [942, 345] on div at bounding box center [944, 343] width 31 height 16
click at [914, 416] on div "Approved" at bounding box center [890, 423] width 105 height 18
click at [697, 580] on span "Save" at bounding box center [695, 586] width 25 height 26
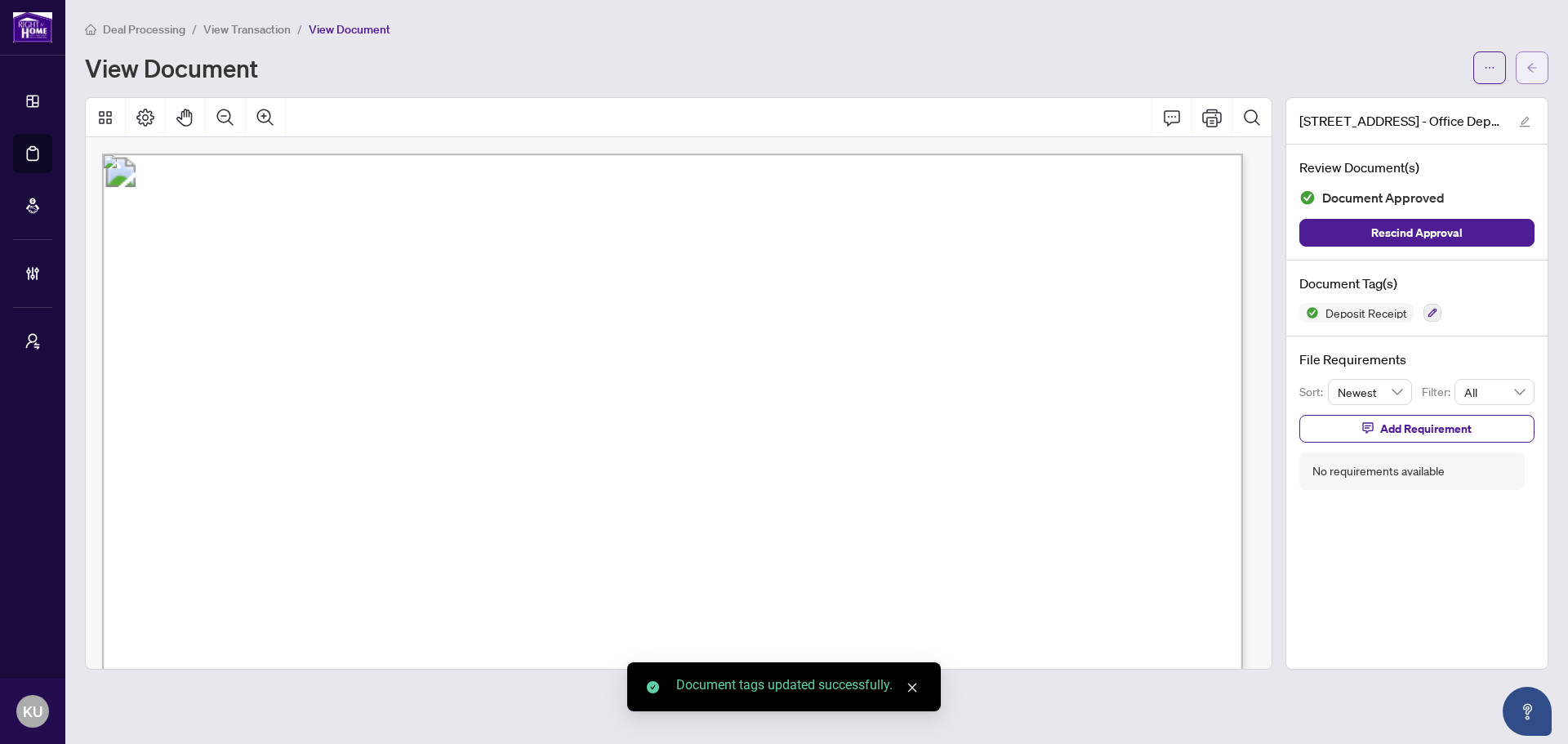
click at [1527, 66] on icon "arrow-left" at bounding box center [1532, 68] width 11 height 11
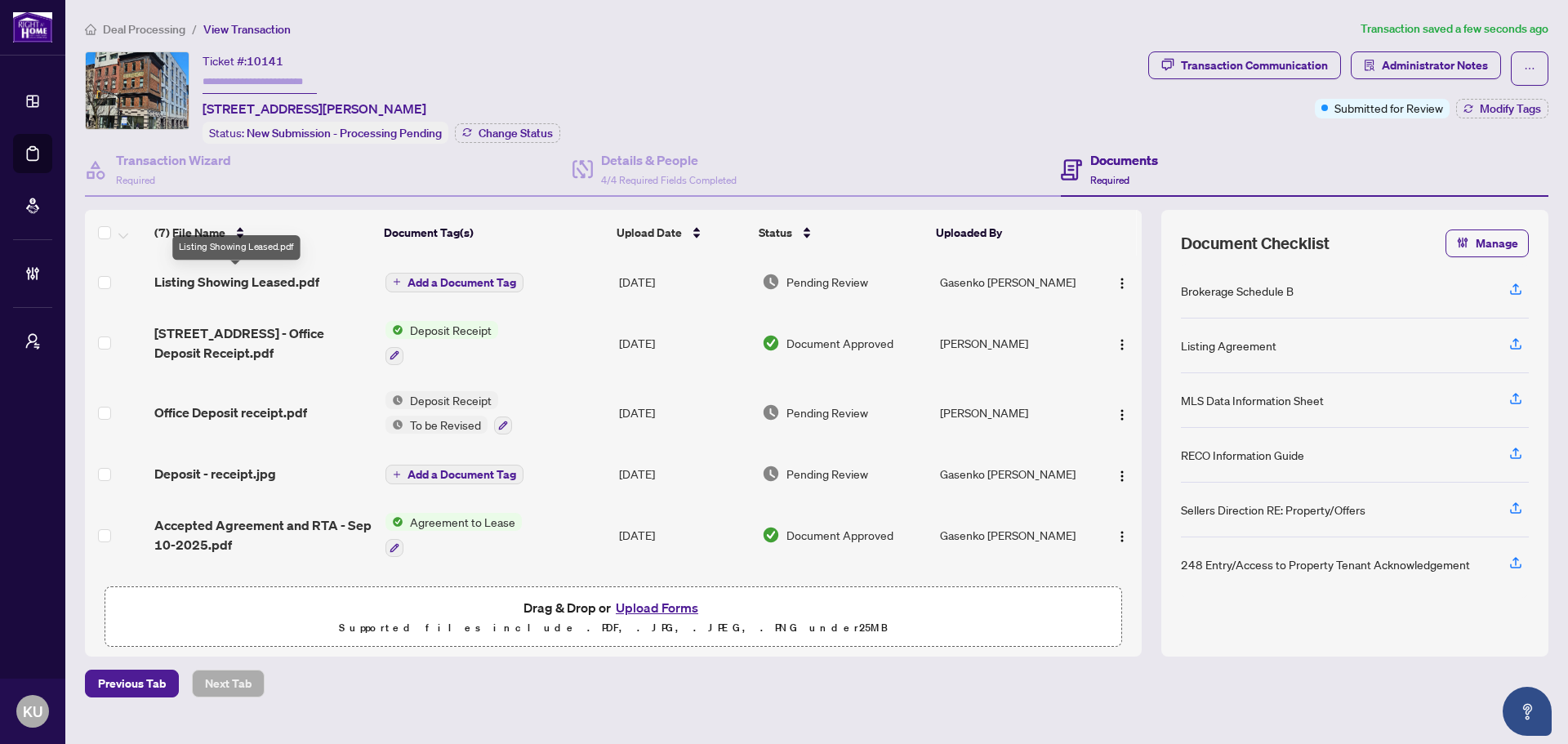
drag, startPoint x: 230, startPoint y: 278, endPoint x: 23, endPoint y: 320, distance: 211.2
click at [228, 278] on span "Listing Showing Leased.pdf" at bounding box center [237, 282] width 165 height 20
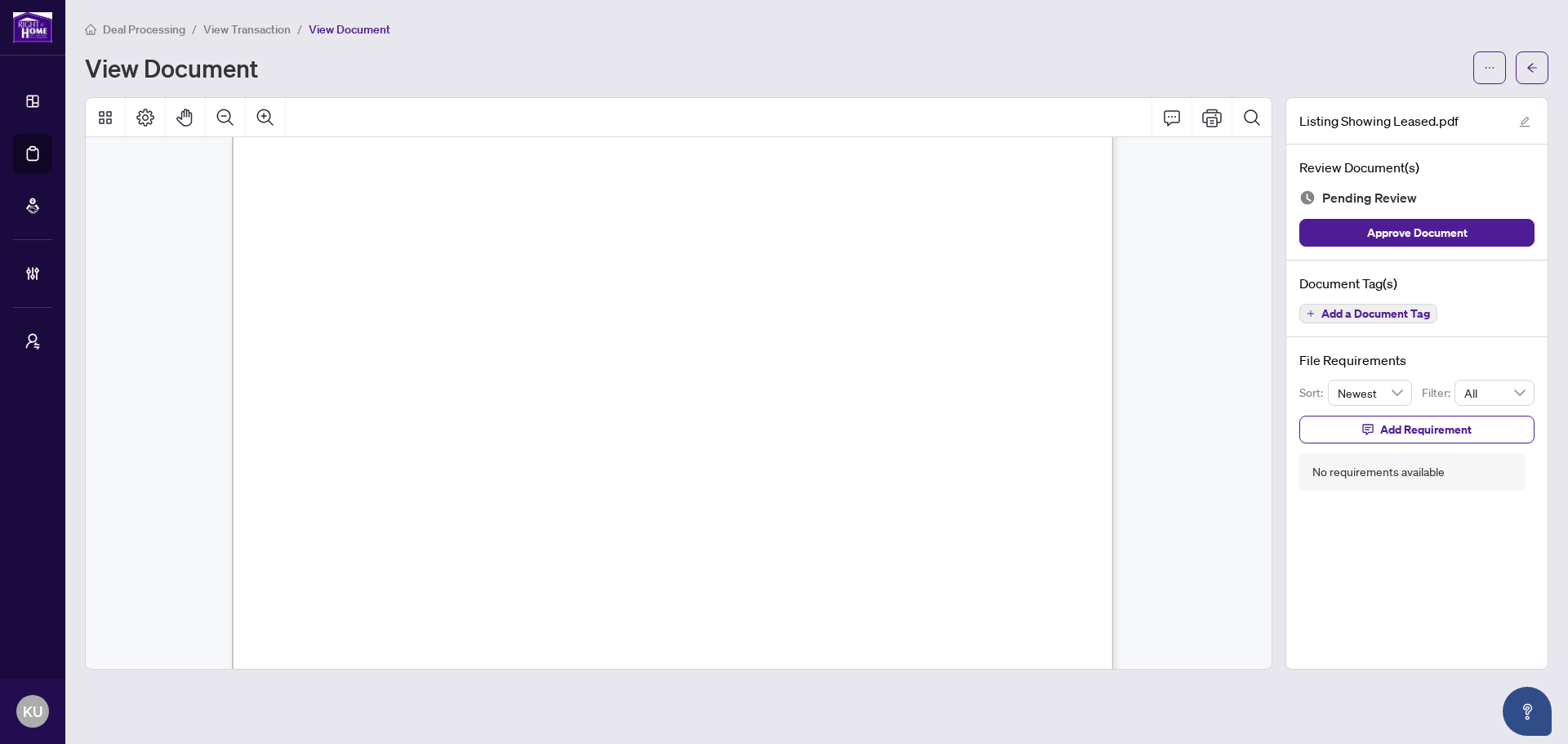
scroll to position [34, 0]
click at [1364, 311] on span "Add a Document Tag" at bounding box center [1375, 314] width 109 height 11
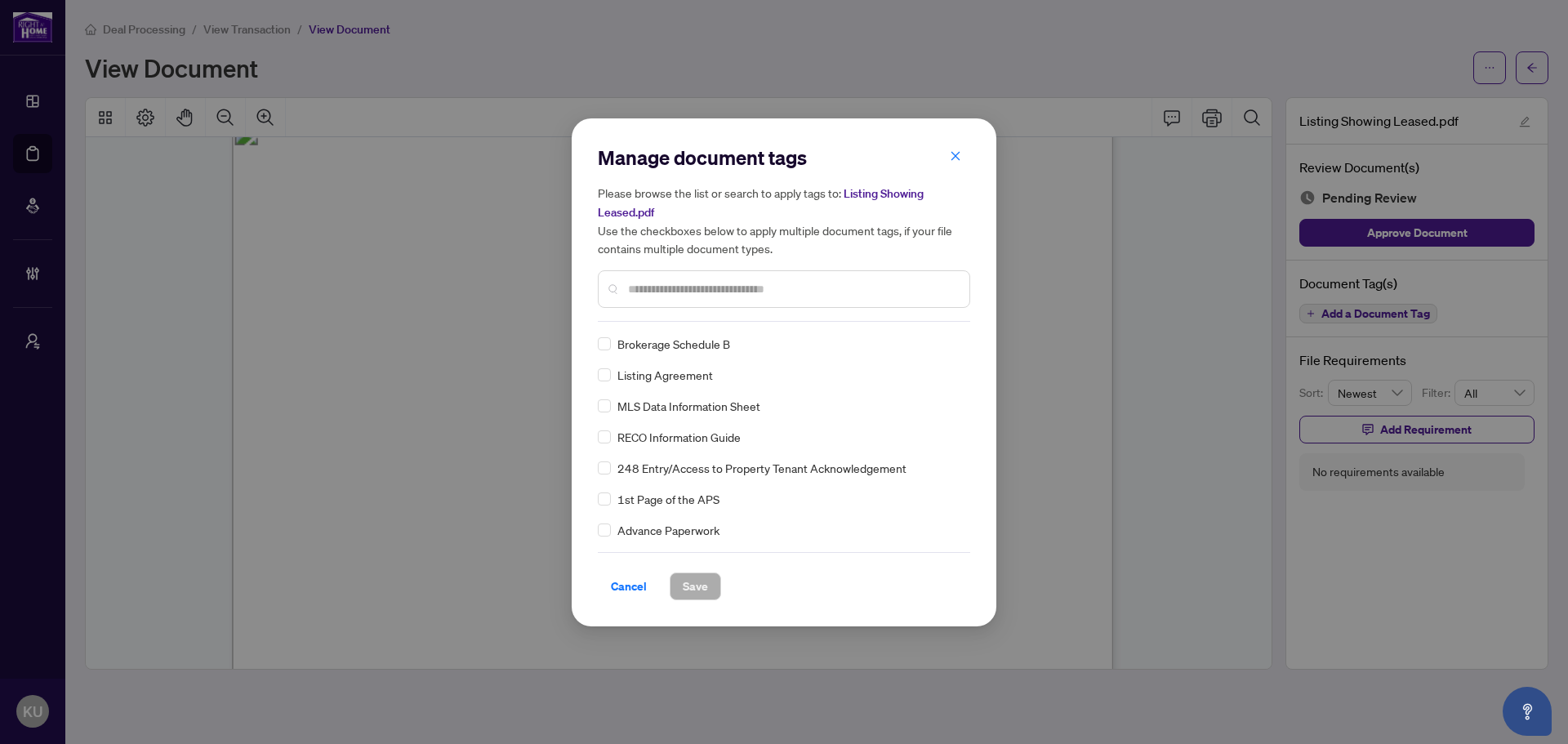
click at [638, 285] on input "text" at bounding box center [791, 289] width 328 height 18
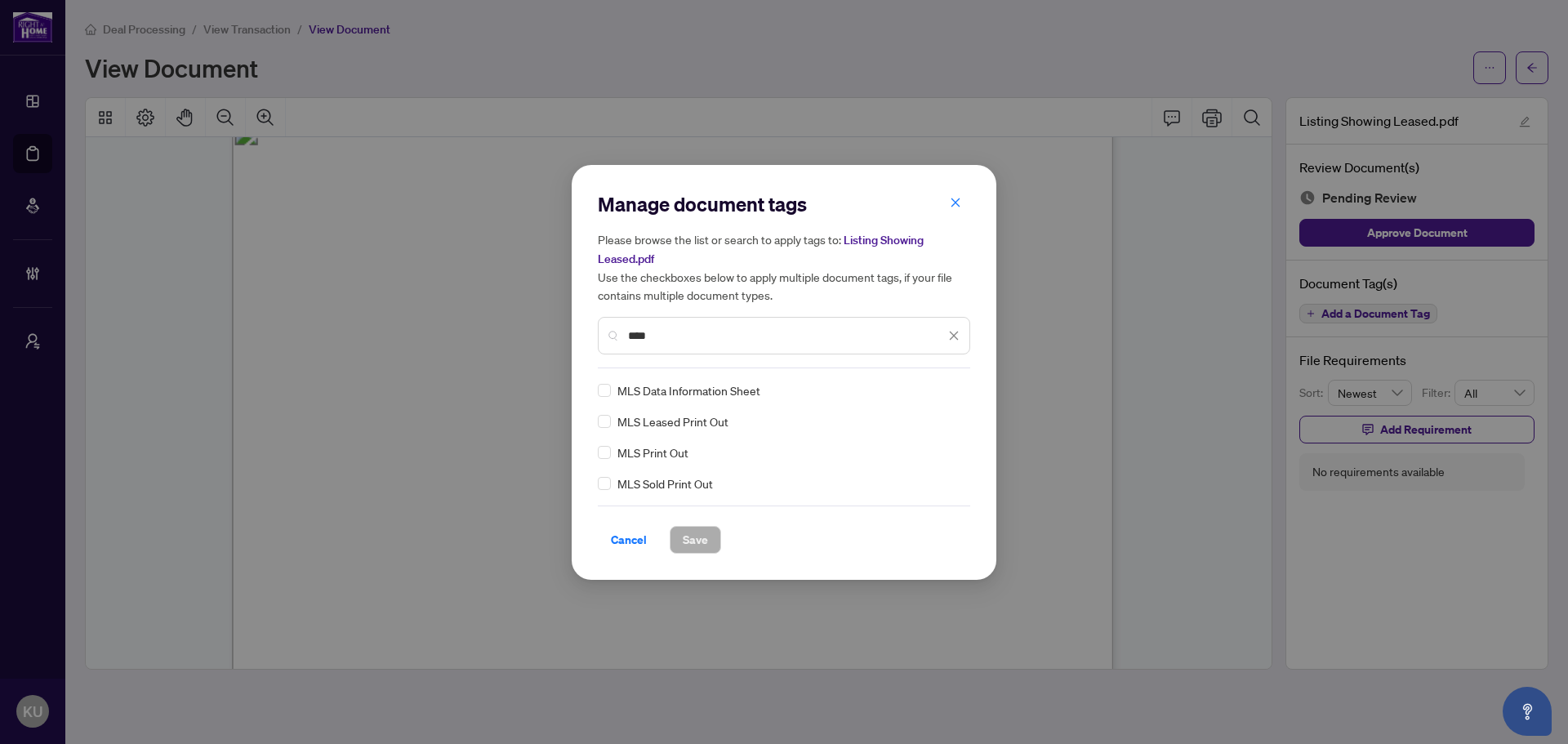
type input "***"
click at [939, 384] on img at bounding box center [937, 390] width 16 height 16
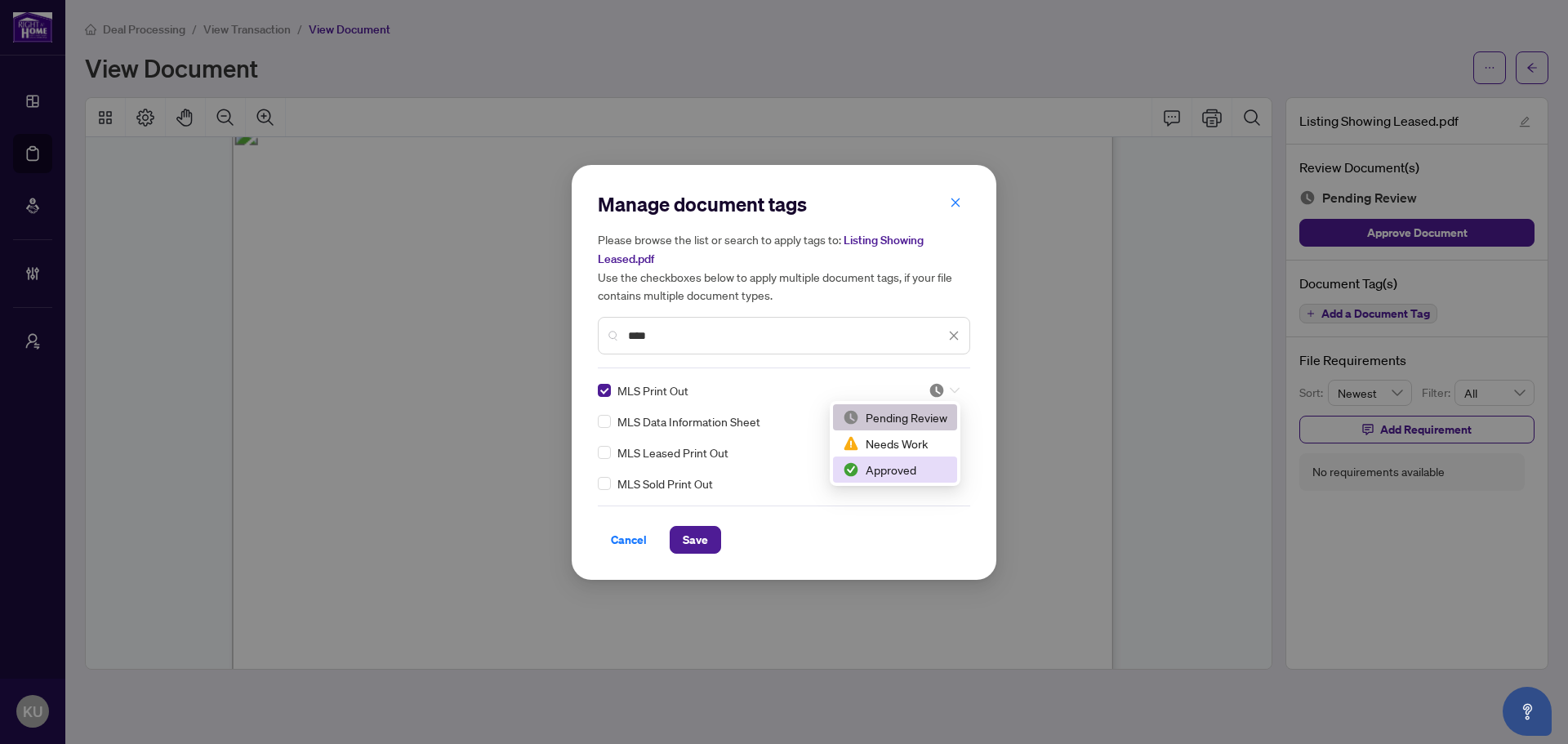
click at [892, 467] on div "Approved" at bounding box center [895, 469] width 105 height 18
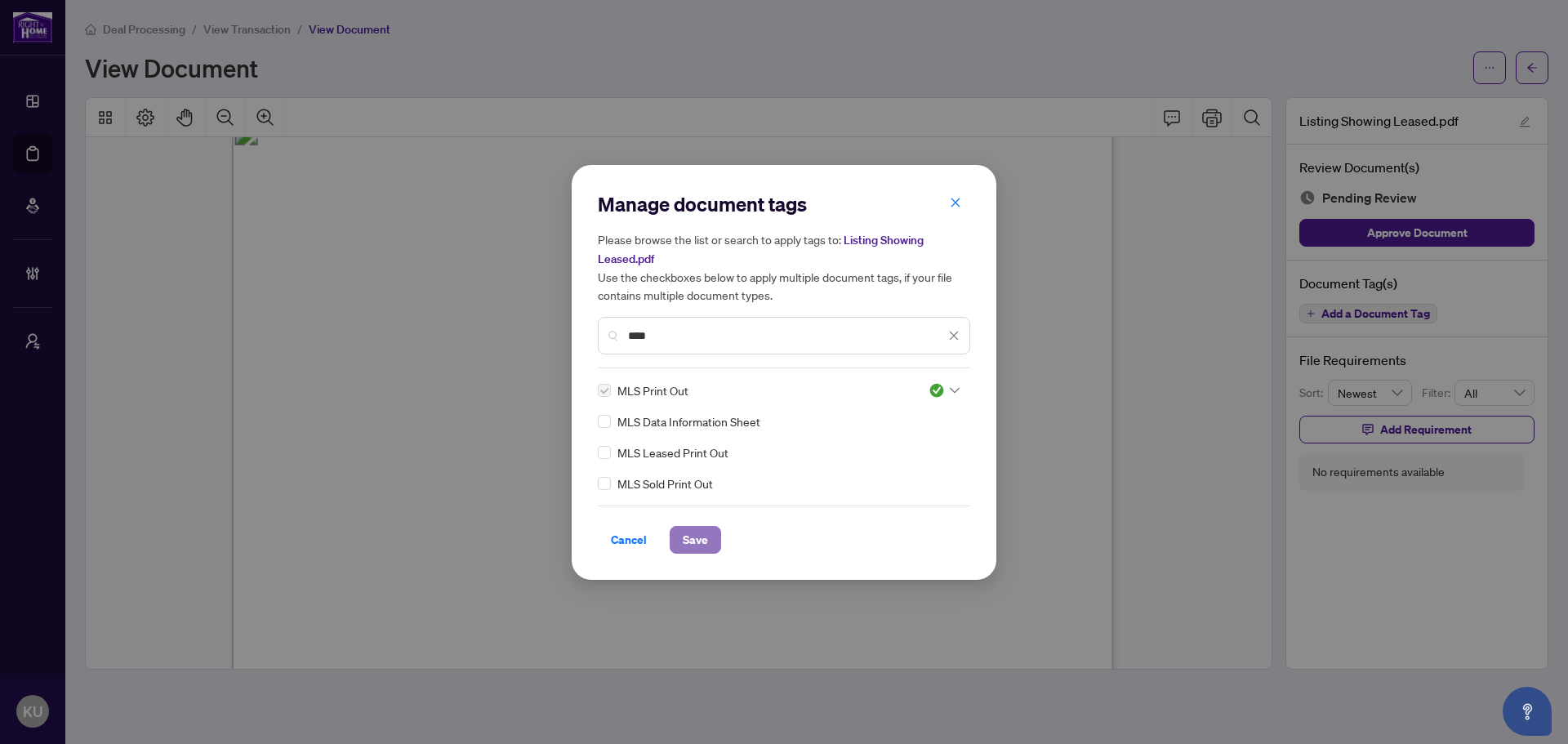
click at [687, 535] on span "Save" at bounding box center [695, 540] width 25 height 26
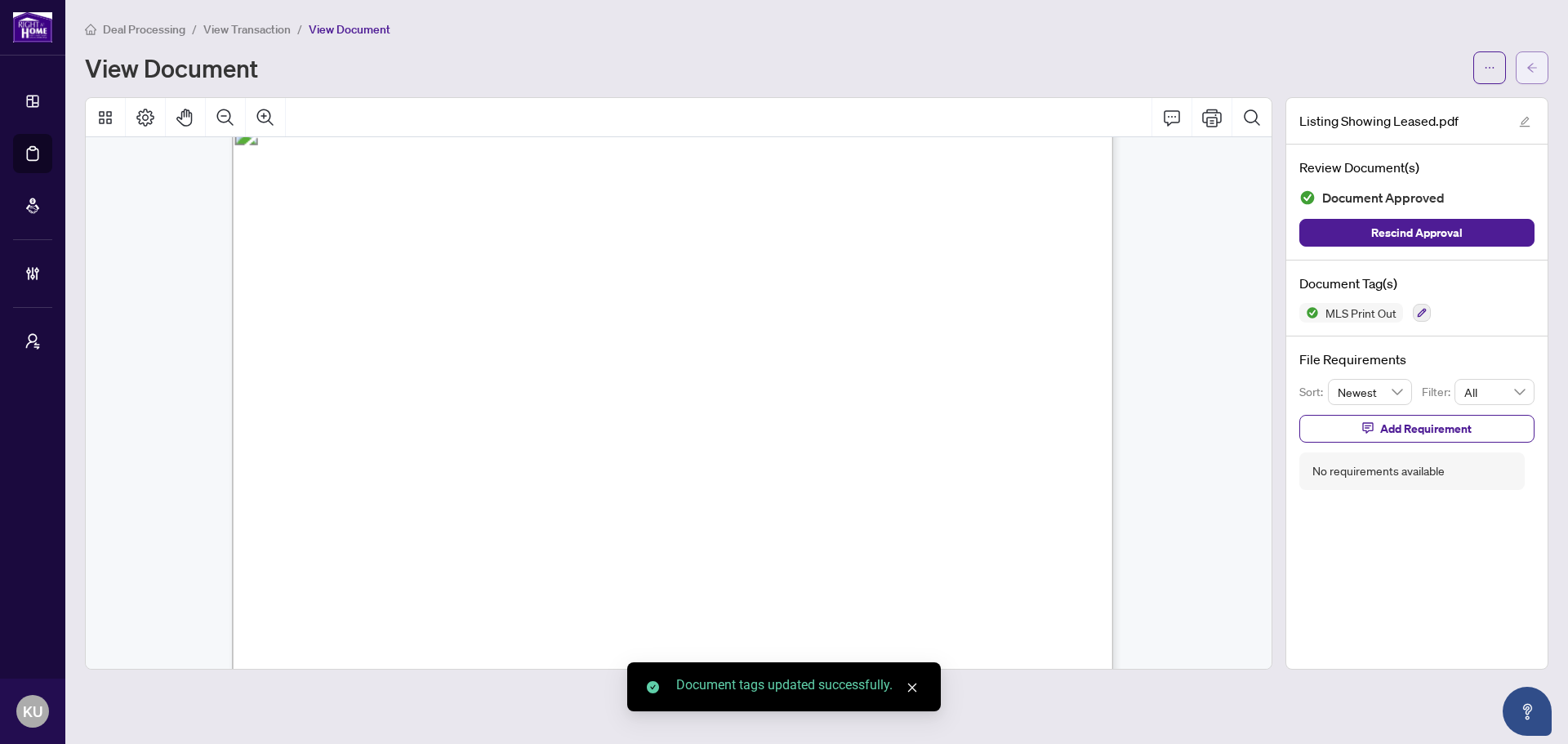
click at [1537, 57] on span "button" at bounding box center [1532, 68] width 11 height 26
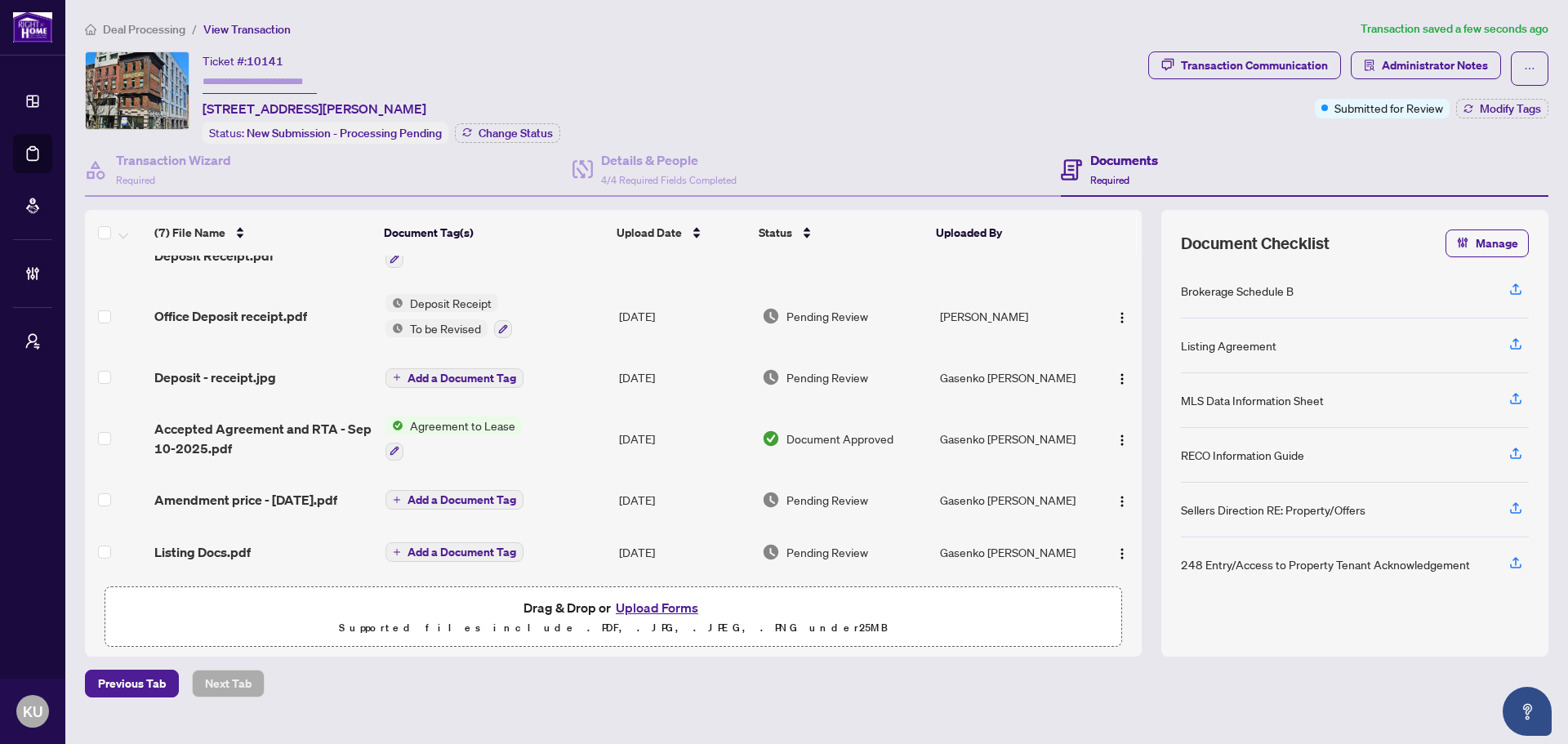
scroll to position [119, 0]
click at [223, 481] on td "Amendment price - [DATE].pdf" at bounding box center [263, 499] width 231 height 52
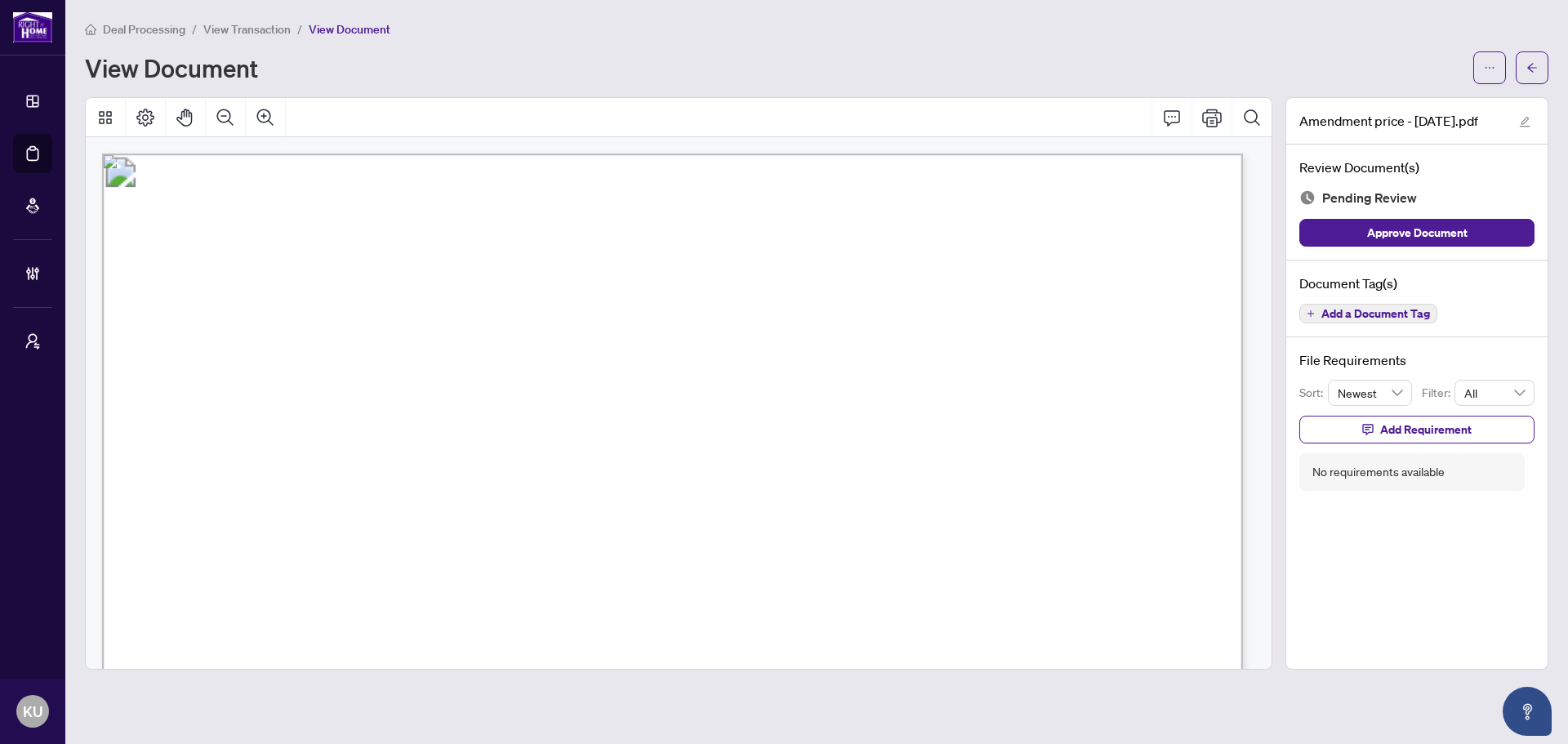
drag, startPoint x: 1257, startPoint y: 222, endPoint x: 1244, endPoint y: 374, distance: 152.6
click at [1305, 306] on button "Add a Document Tag" at bounding box center [1368, 314] width 138 height 20
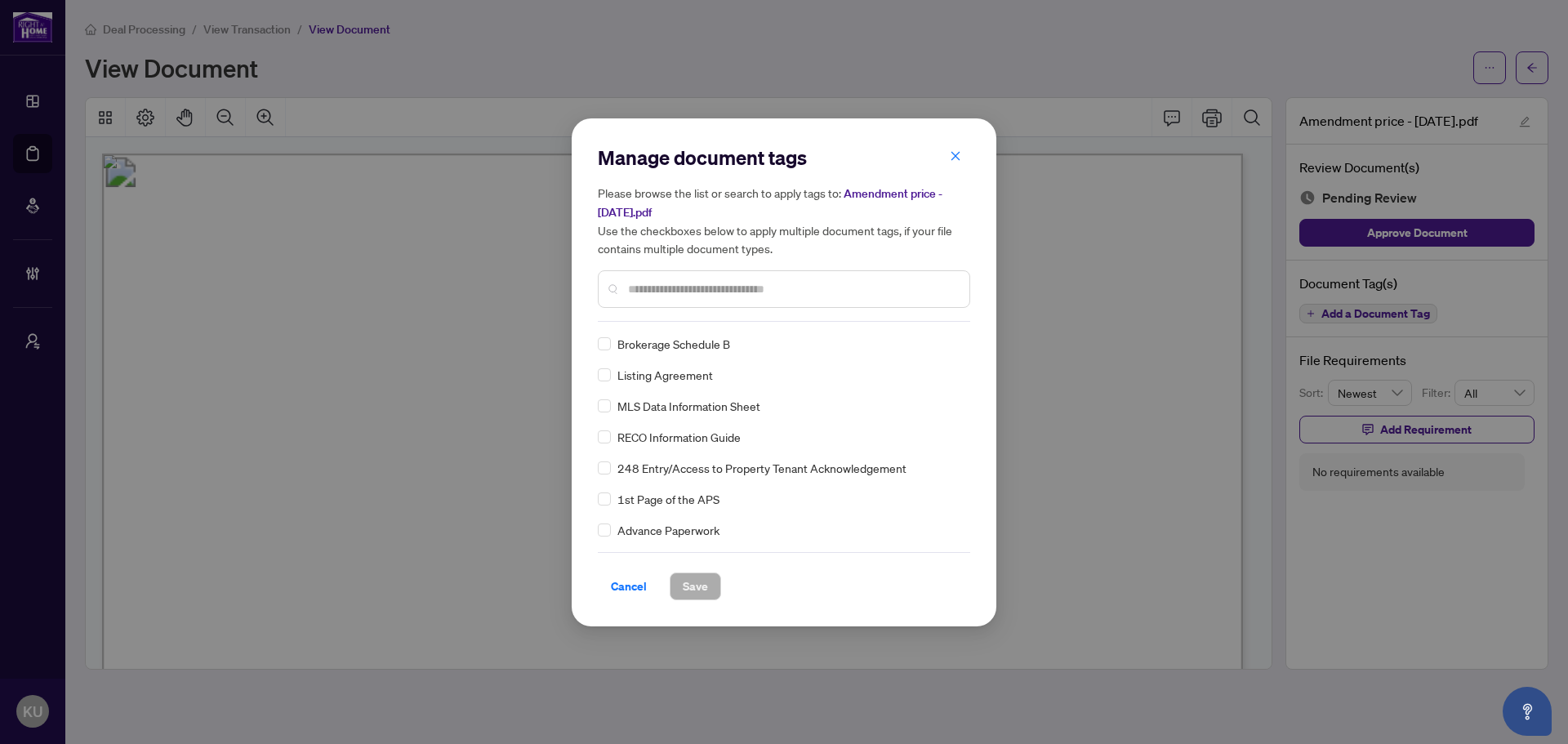
click at [682, 283] on input "text" at bounding box center [791, 289] width 328 height 18
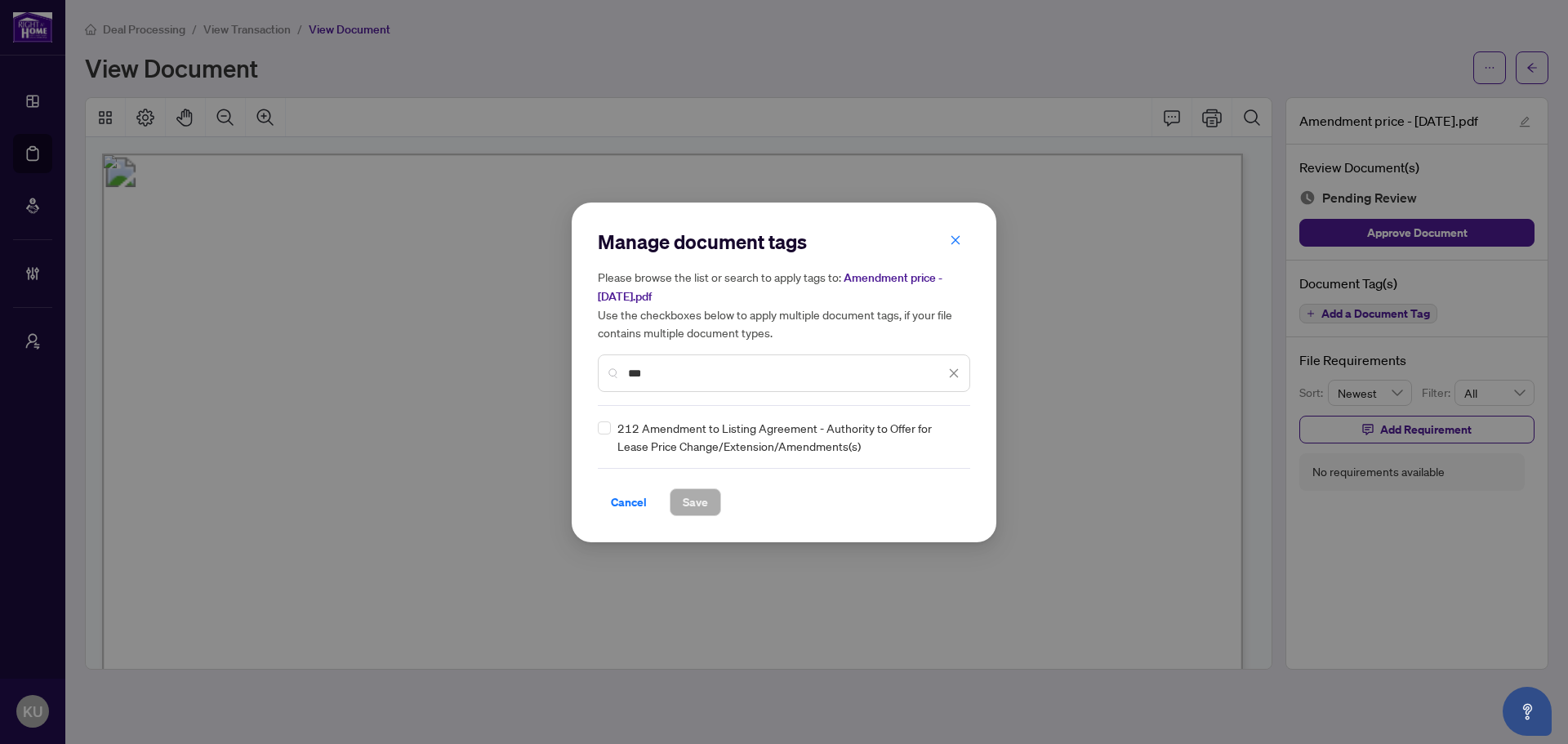
type input "***"
click at [946, 433] on div at bounding box center [944, 437] width 31 height 16
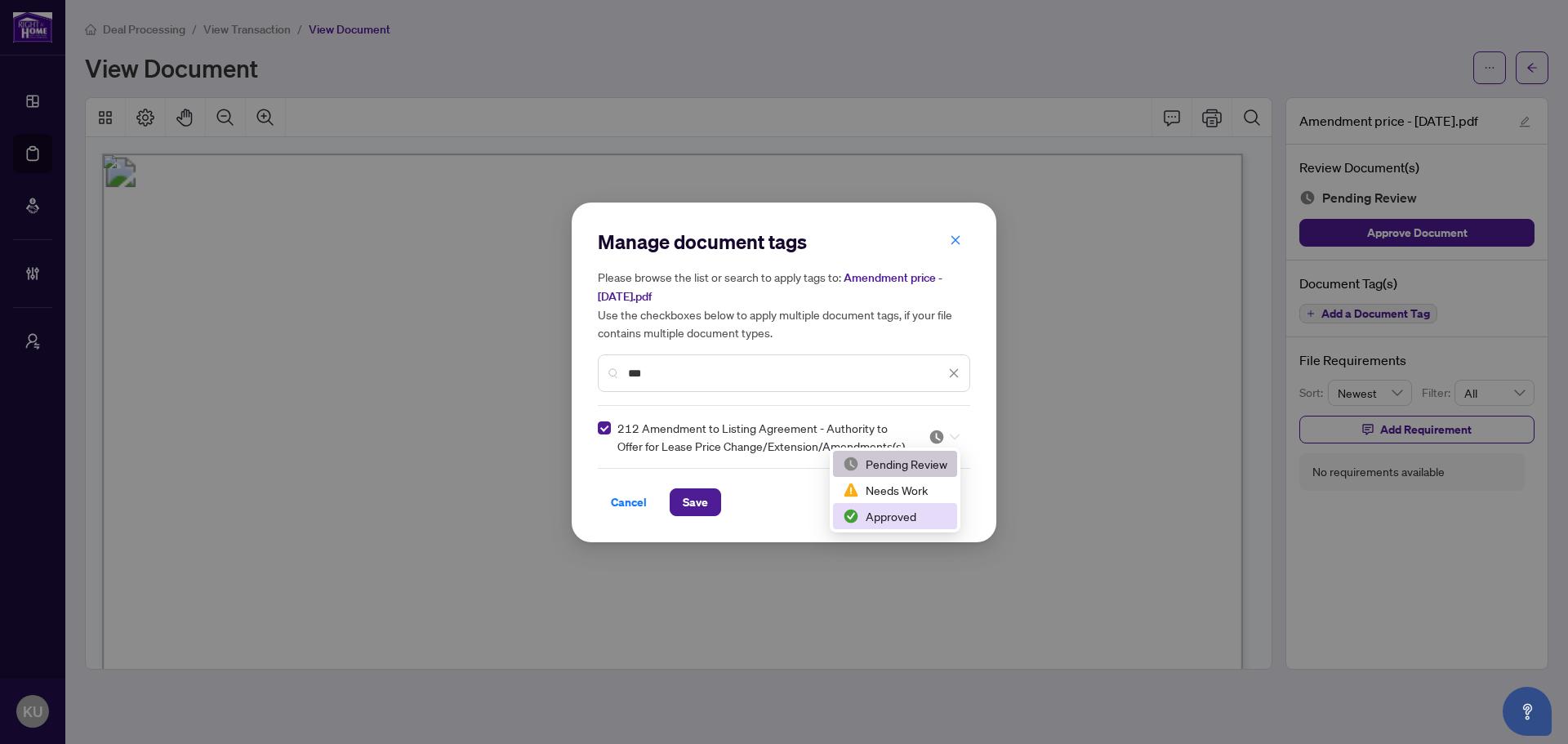
click at [897, 516] on div "Approved" at bounding box center [895, 516] width 105 height 18
click at [705, 506] on span "Save" at bounding box center [695, 502] width 25 height 26
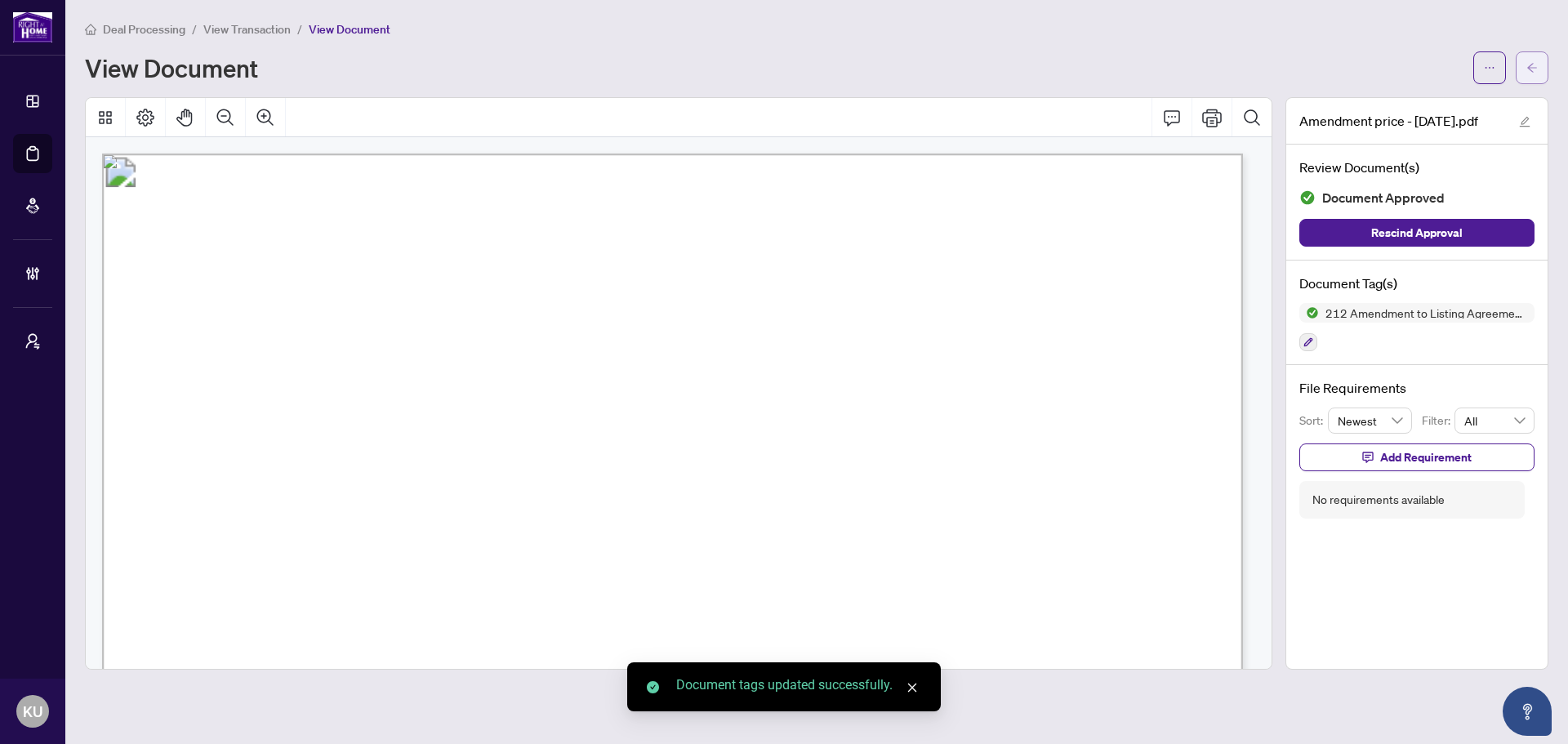
click at [1535, 62] on icon "arrow-left" at bounding box center [1532, 68] width 11 height 11
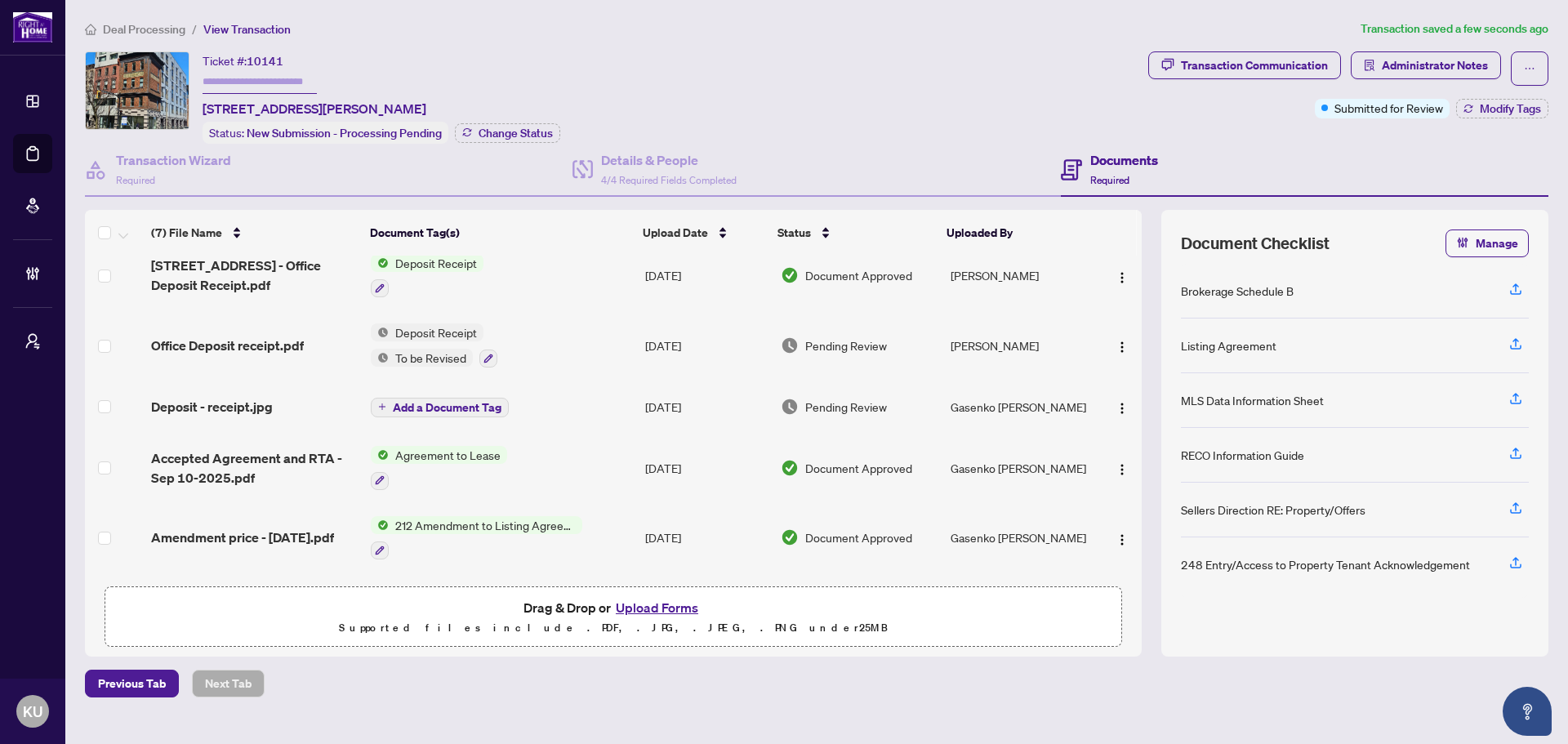
scroll to position [136, 0]
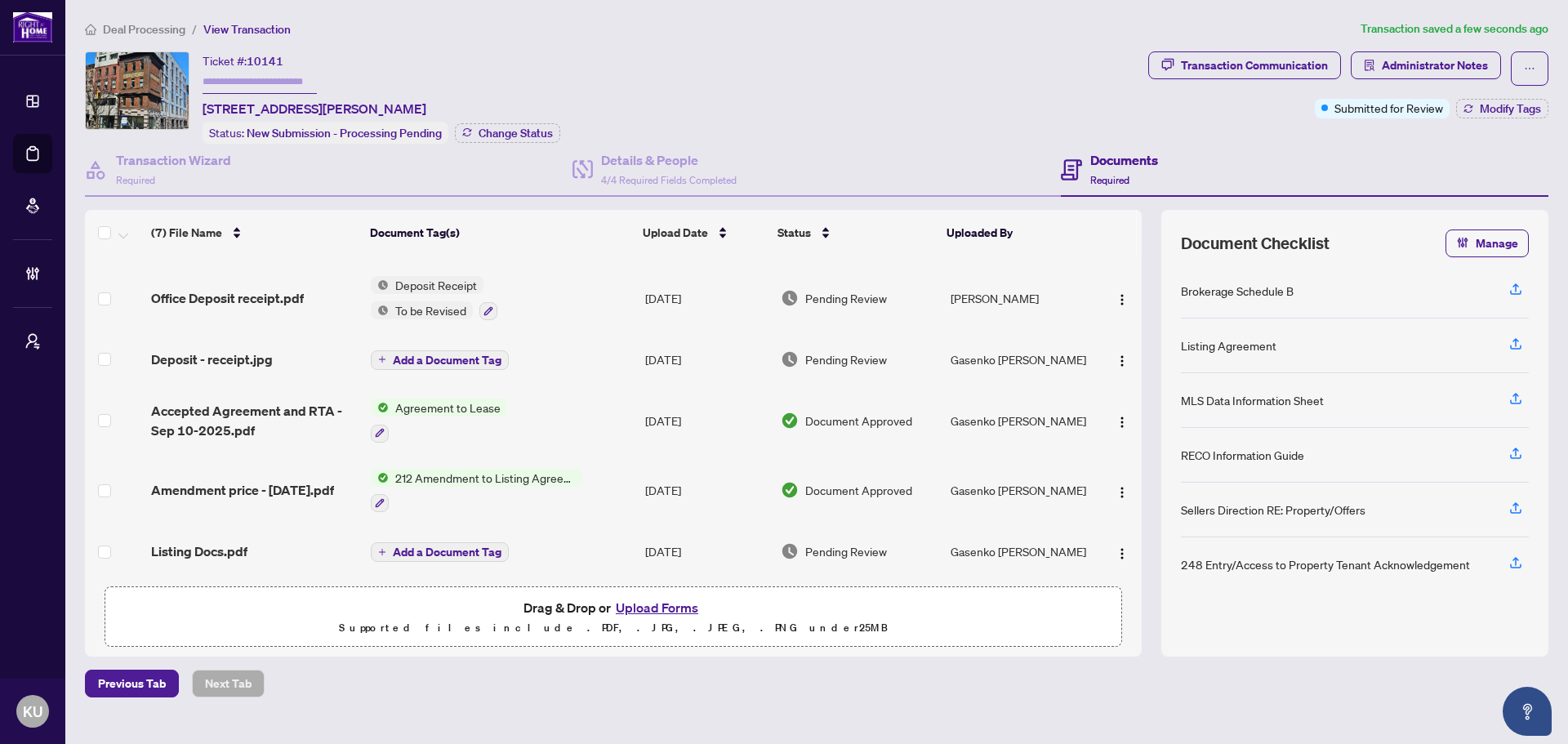
click at [195, 533] on td "Listing Docs.pdf" at bounding box center [254, 551] width 220 height 52
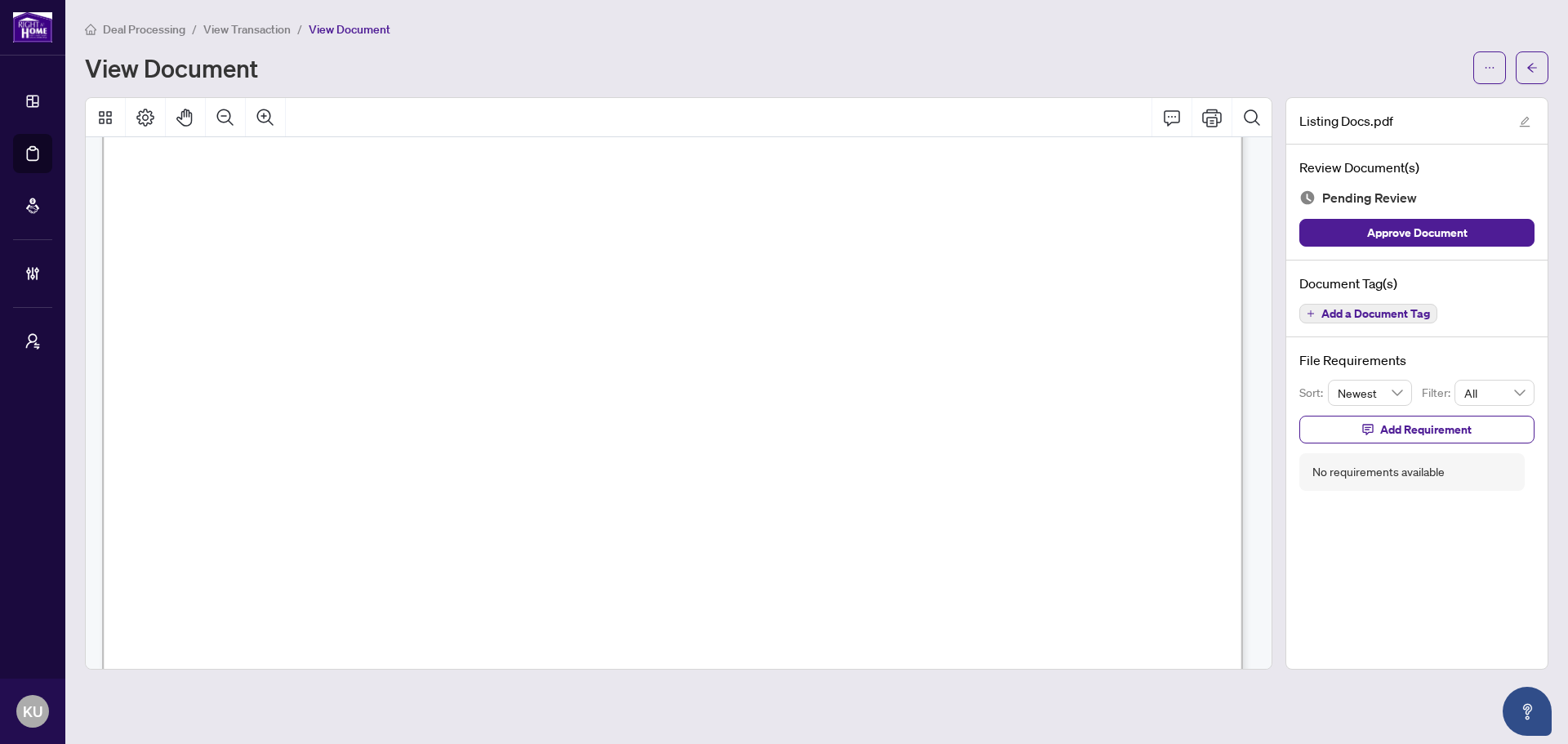
scroll to position [19008, 0]
click at [1340, 312] on span "Add a Document Tag" at bounding box center [1375, 314] width 109 height 11
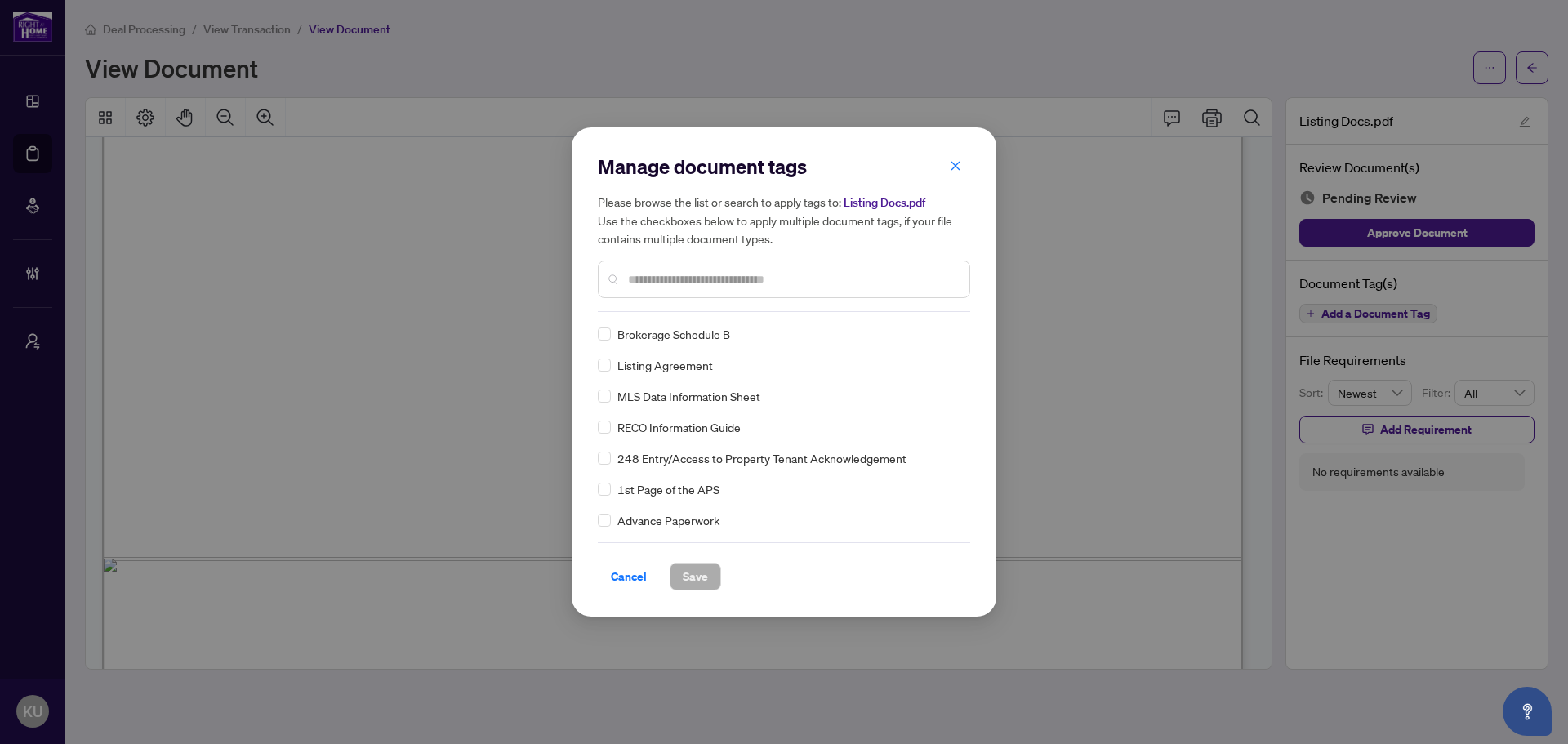
click at [653, 277] on input "text" at bounding box center [791, 280] width 328 height 18
type input "****"
click at [938, 337] on img at bounding box center [937, 334] width 16 height 16
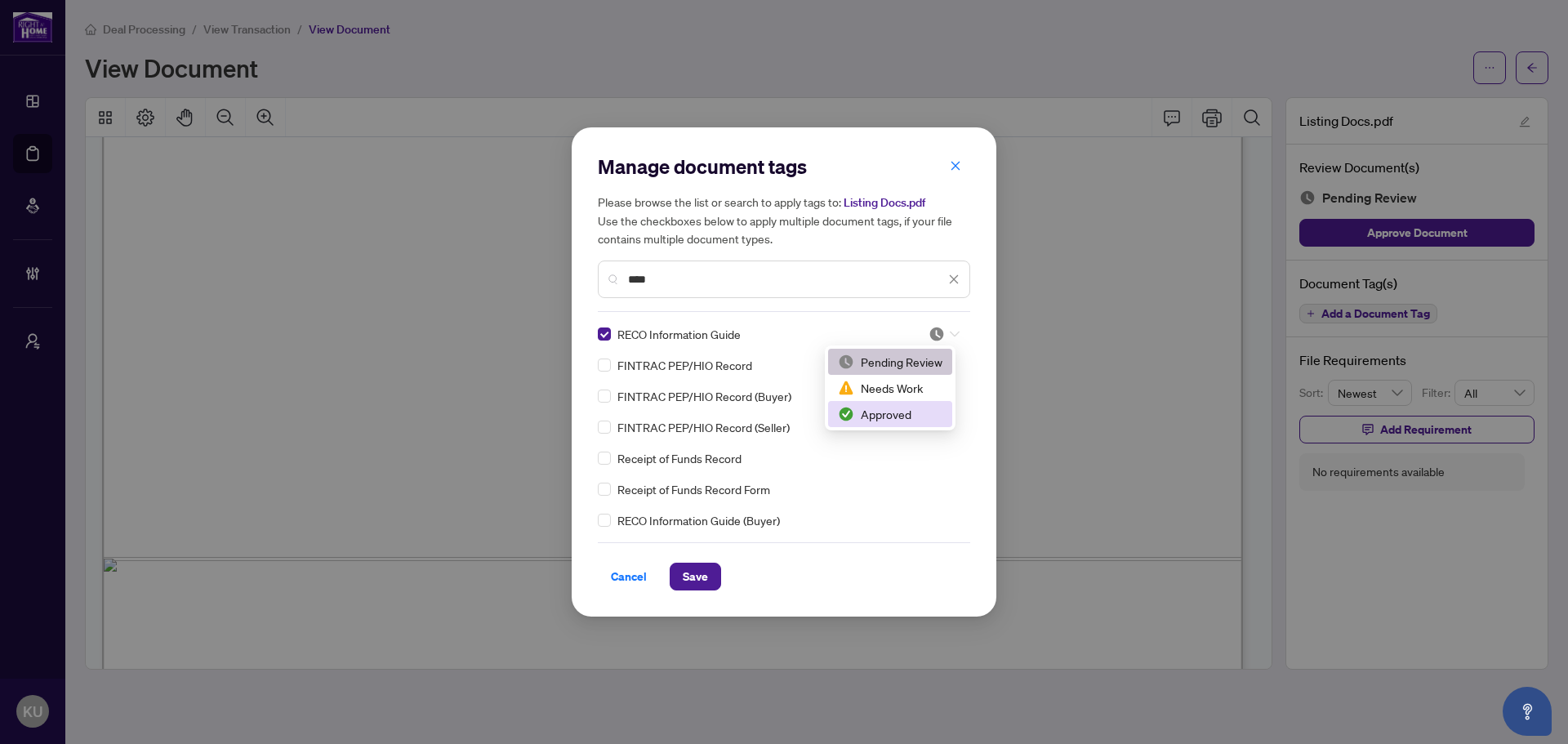
click at [928, 416] on div "Approved" at bounding box center [890, 414] width 105 height 18
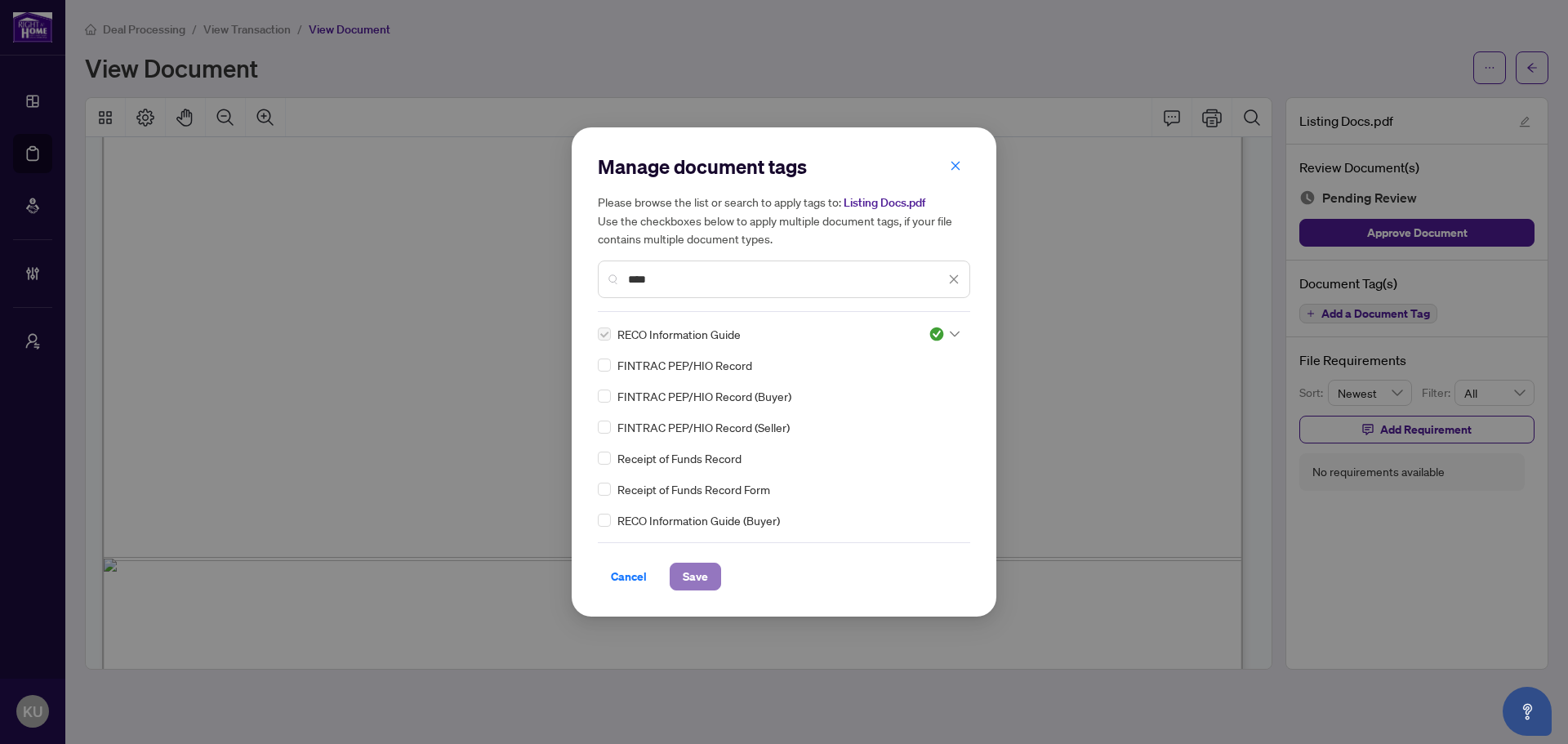
click at [710, 571] on button "Save" at bounding box center [695, 576] width 52 height 28
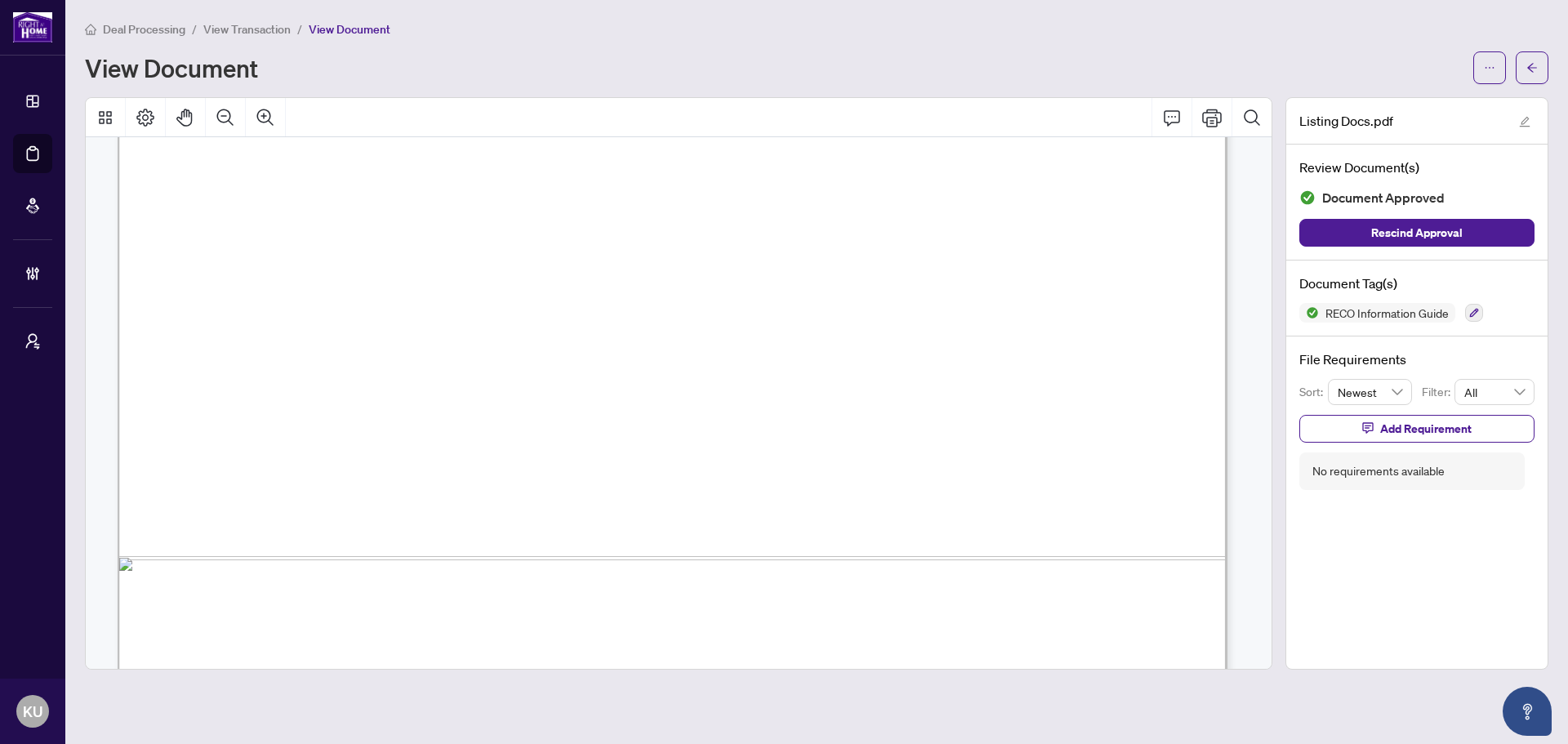
scroll to position [26799, 0]
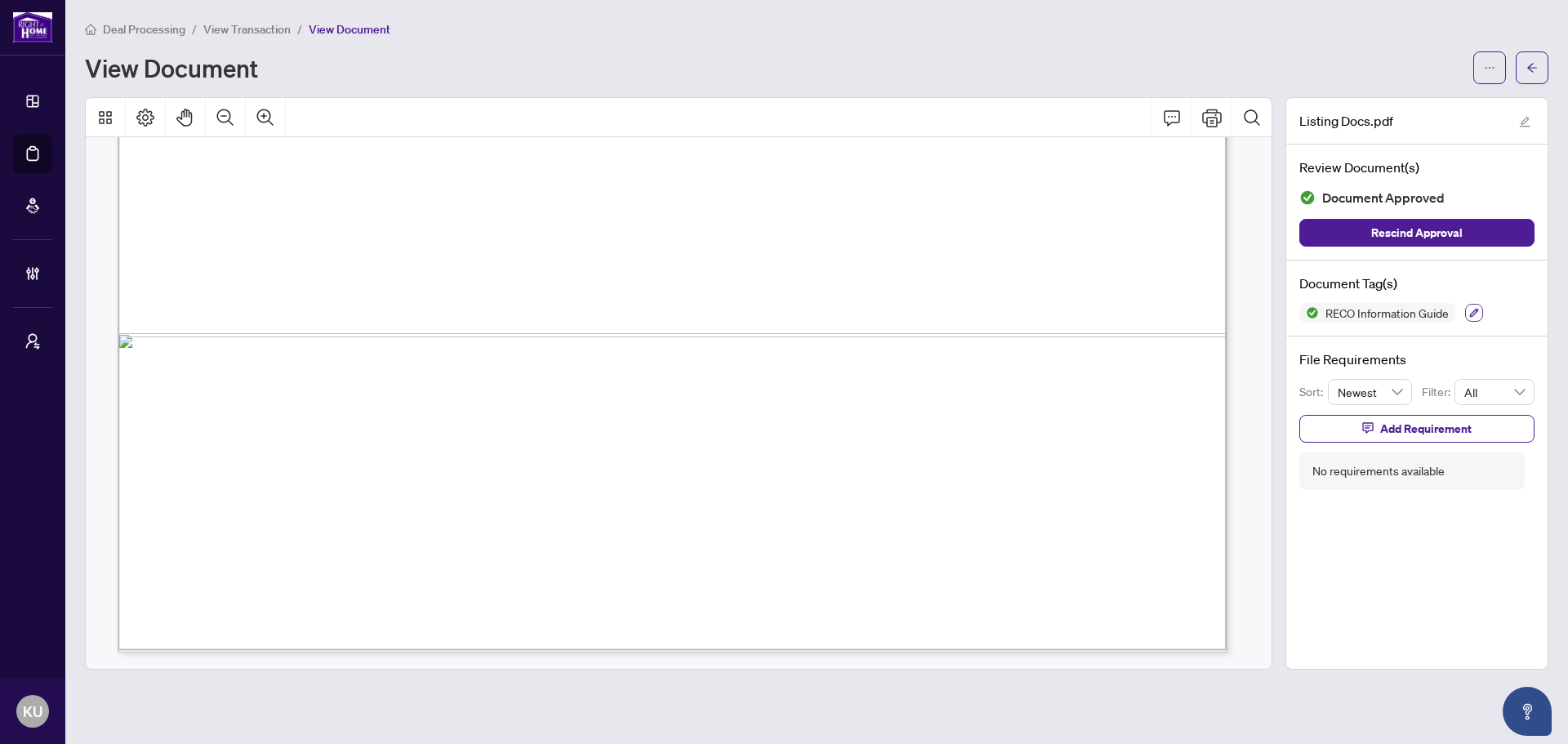
click at [1478, 306] on button "button" at bounding box center [1474, 313] width 18 height 18
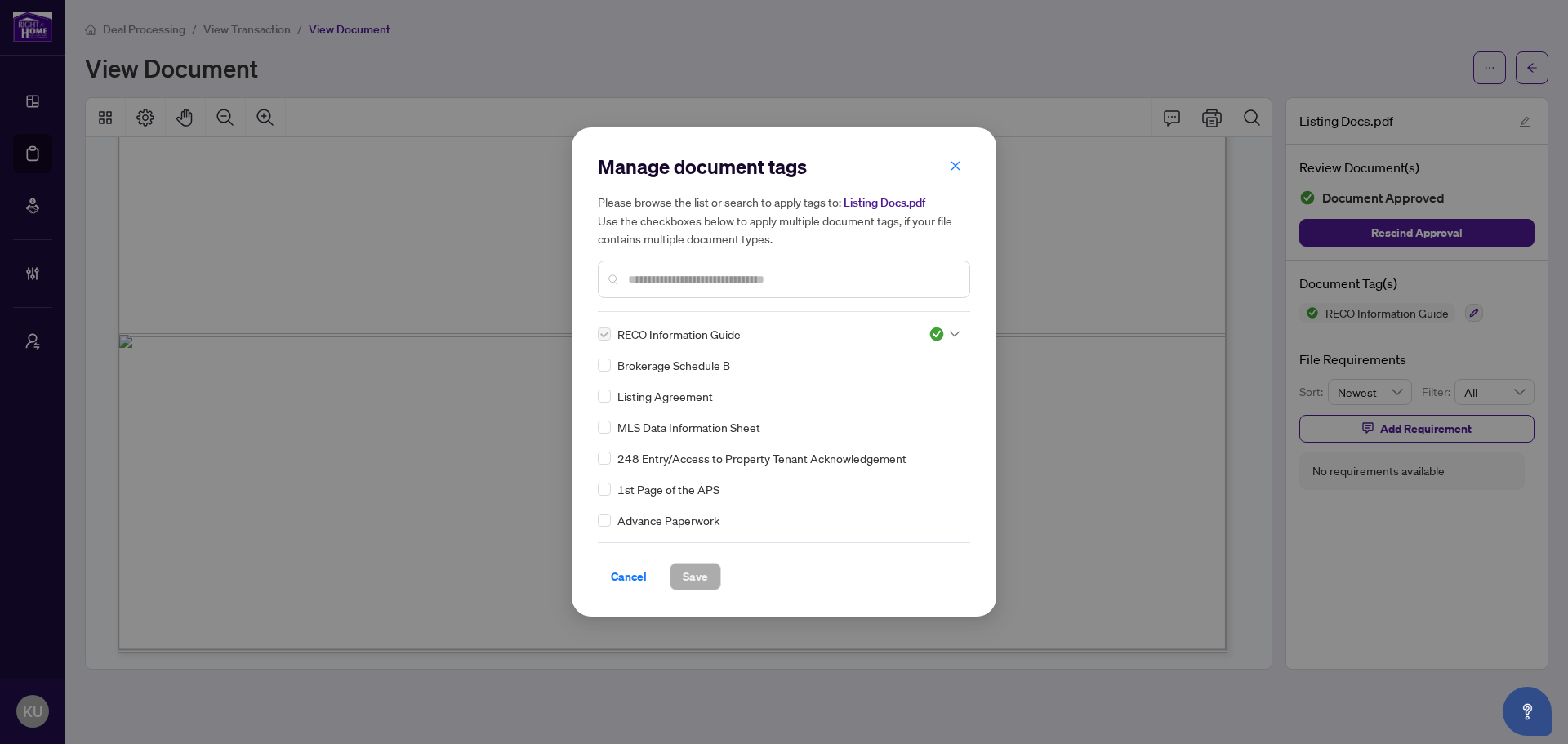
click at [642, 271] on input "text" at bounding box center [791, 280] width 328 height 18
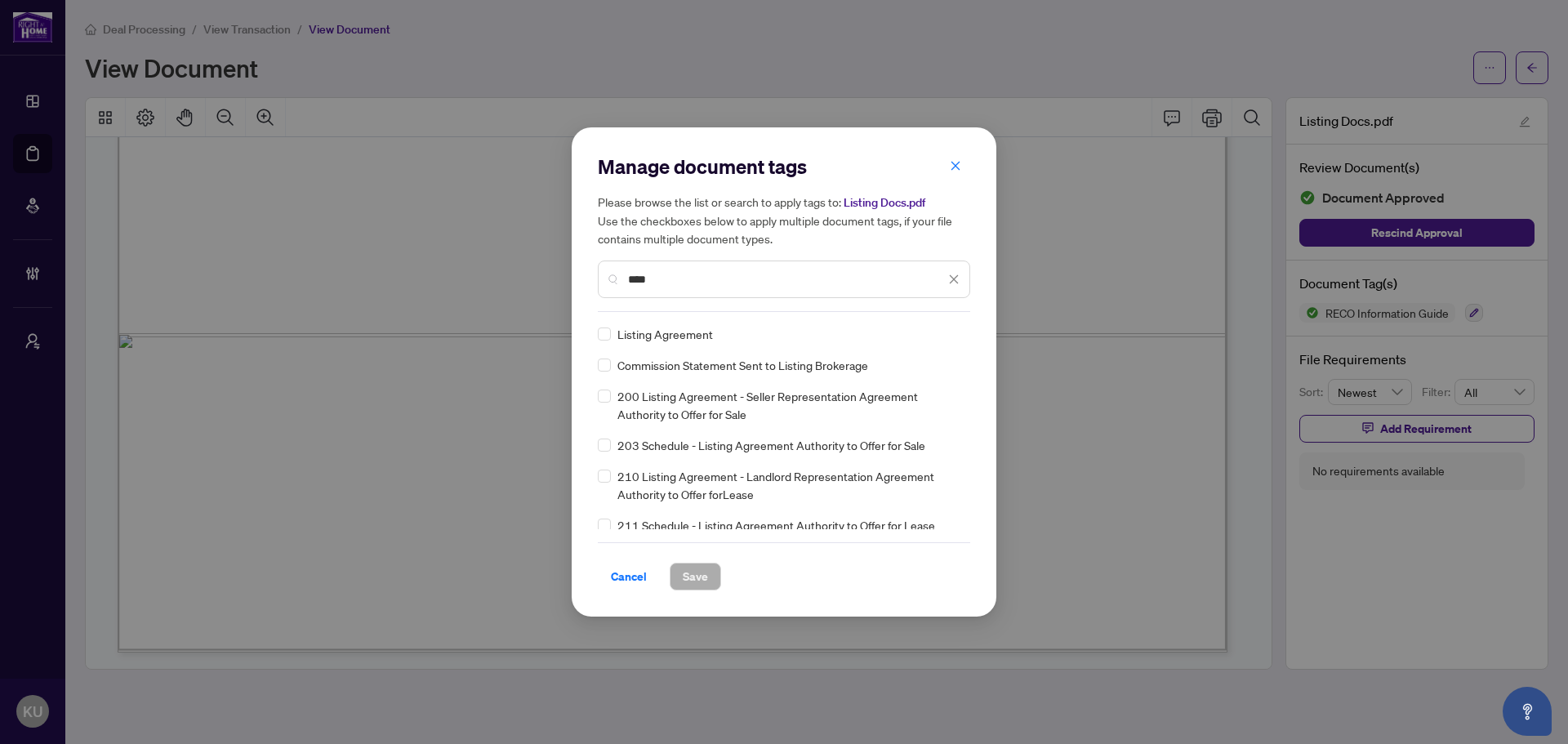
type input "****"
click at [931, 333] on img at bounding box center [937, 334] width 16 height 16
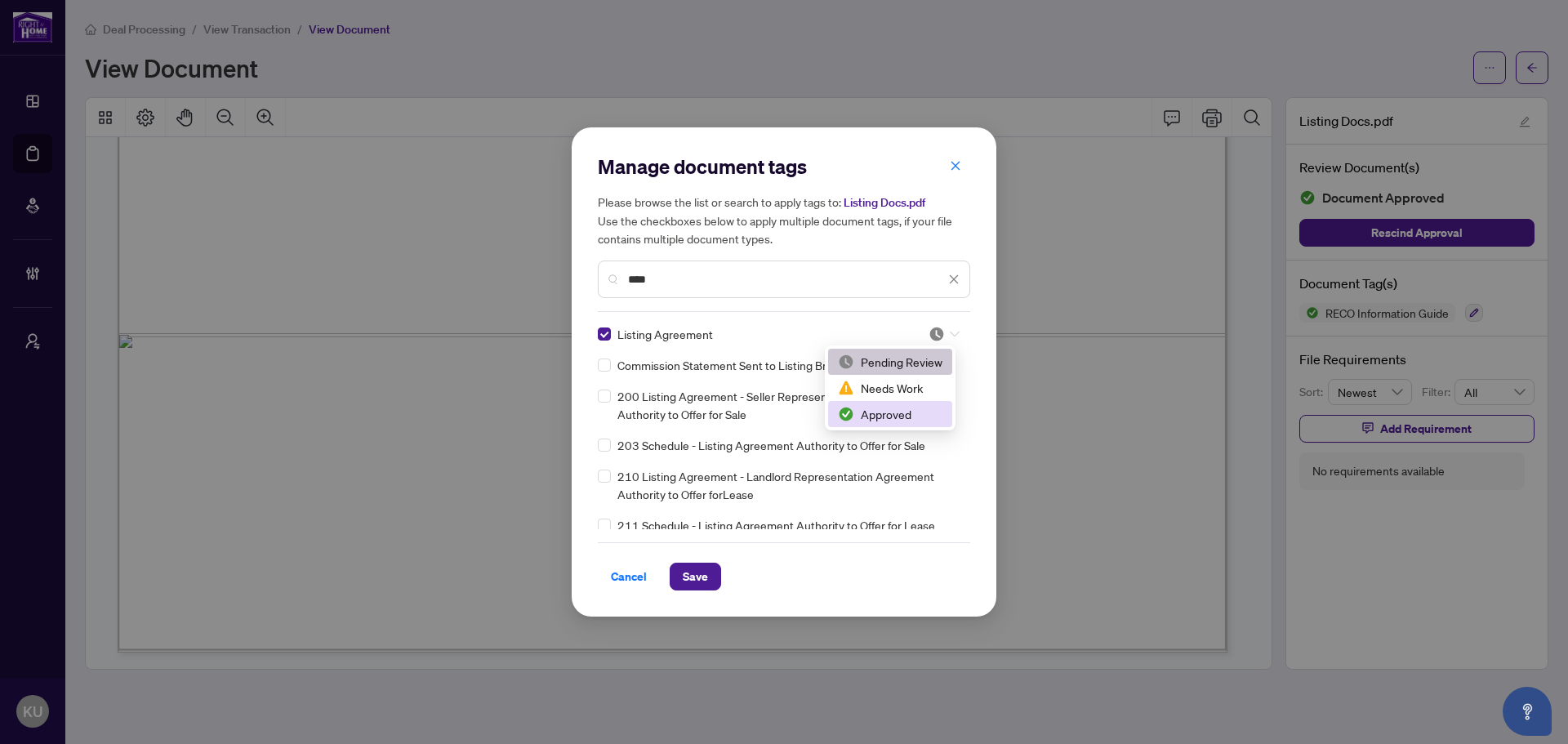
click at [884, 420] on div "Approved" at bounding box center [890, 414] width 105 height 18
click at [695, 576] on span "Save" at bounding box center [695, 576] width 25 height 26
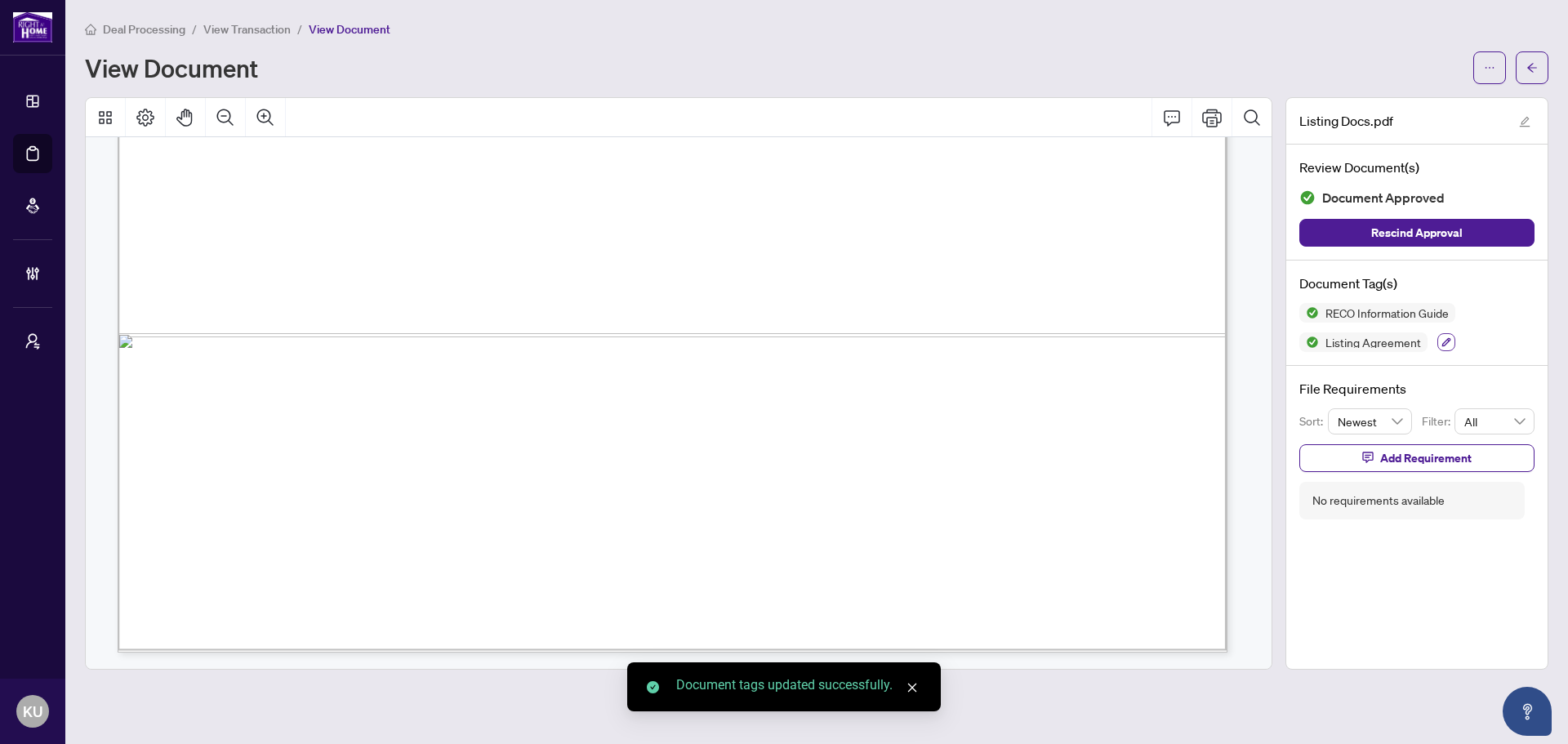
click at [1439, 346] on button "button" at bounding box center [1446, 342] width 18 height 18
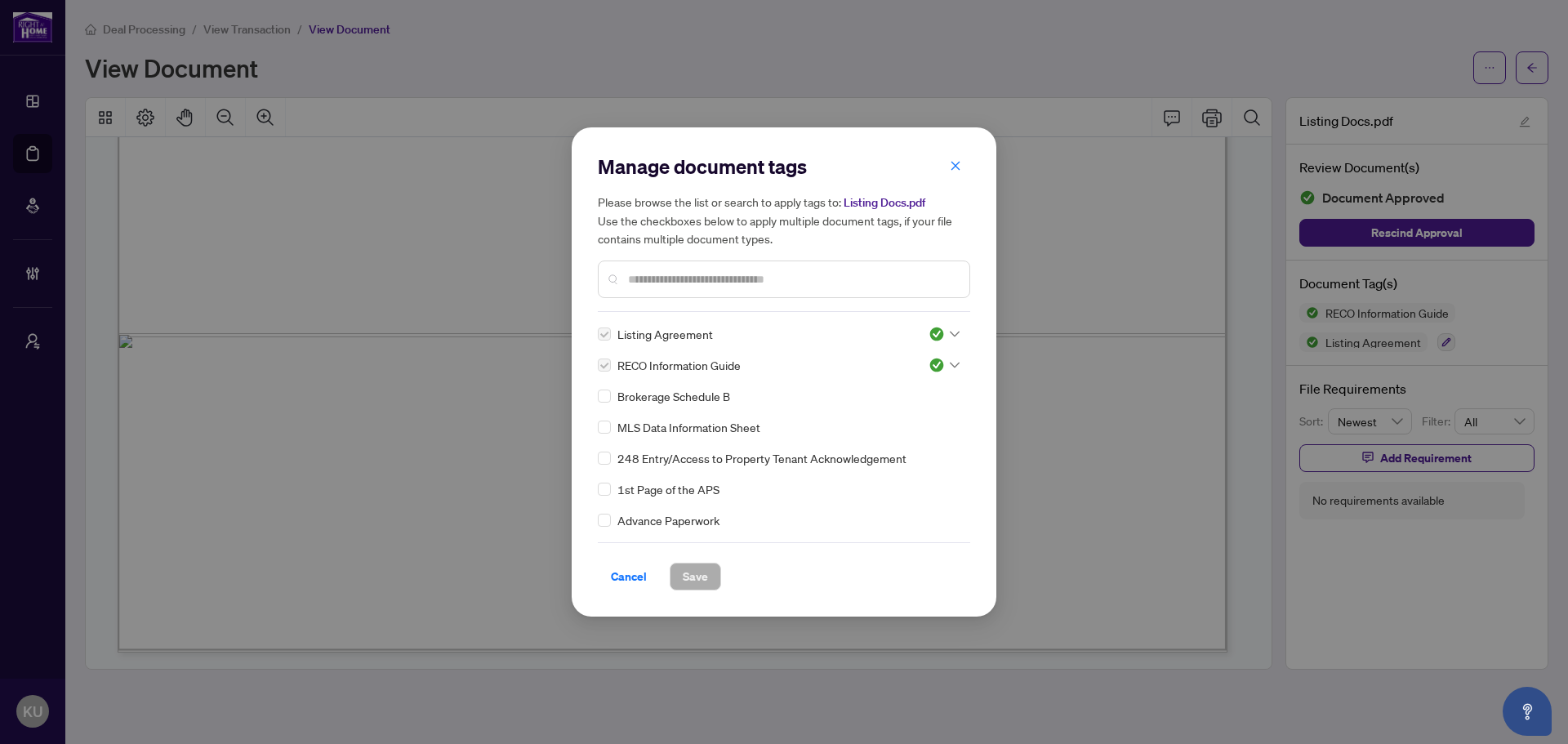
click at [652, 276] on input "text" at bounding box center [791, 280] width 328 height 18
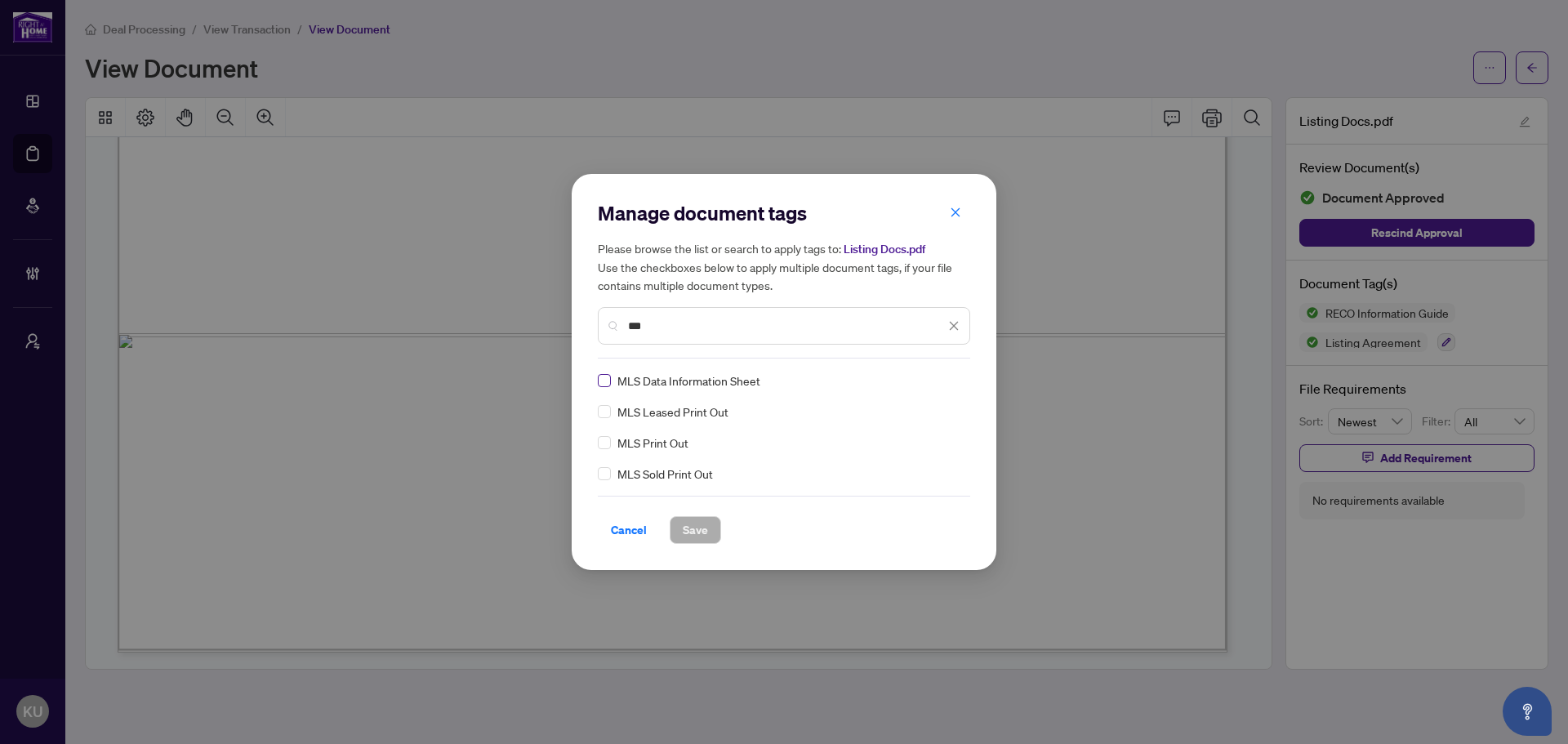
type input "***"
click at [954, 374] on div at bounding box center [944, 380] width 31 height 16
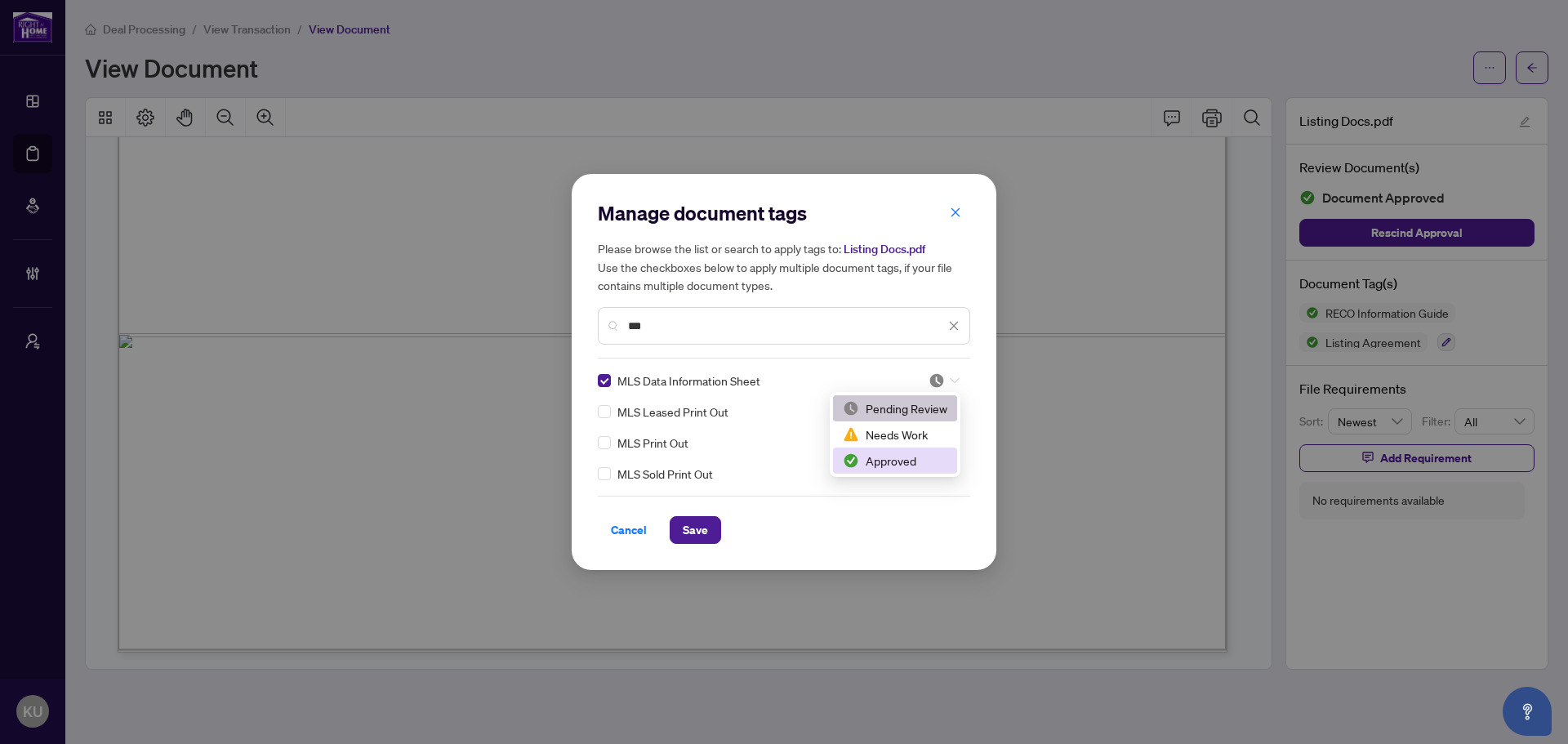
click at [895, 470] on div "Approved" at bounding box center [895, 460] width 124 height 26
click at [693, 529] on span "Save" at bounding box center [695, 530] width 25 height 26
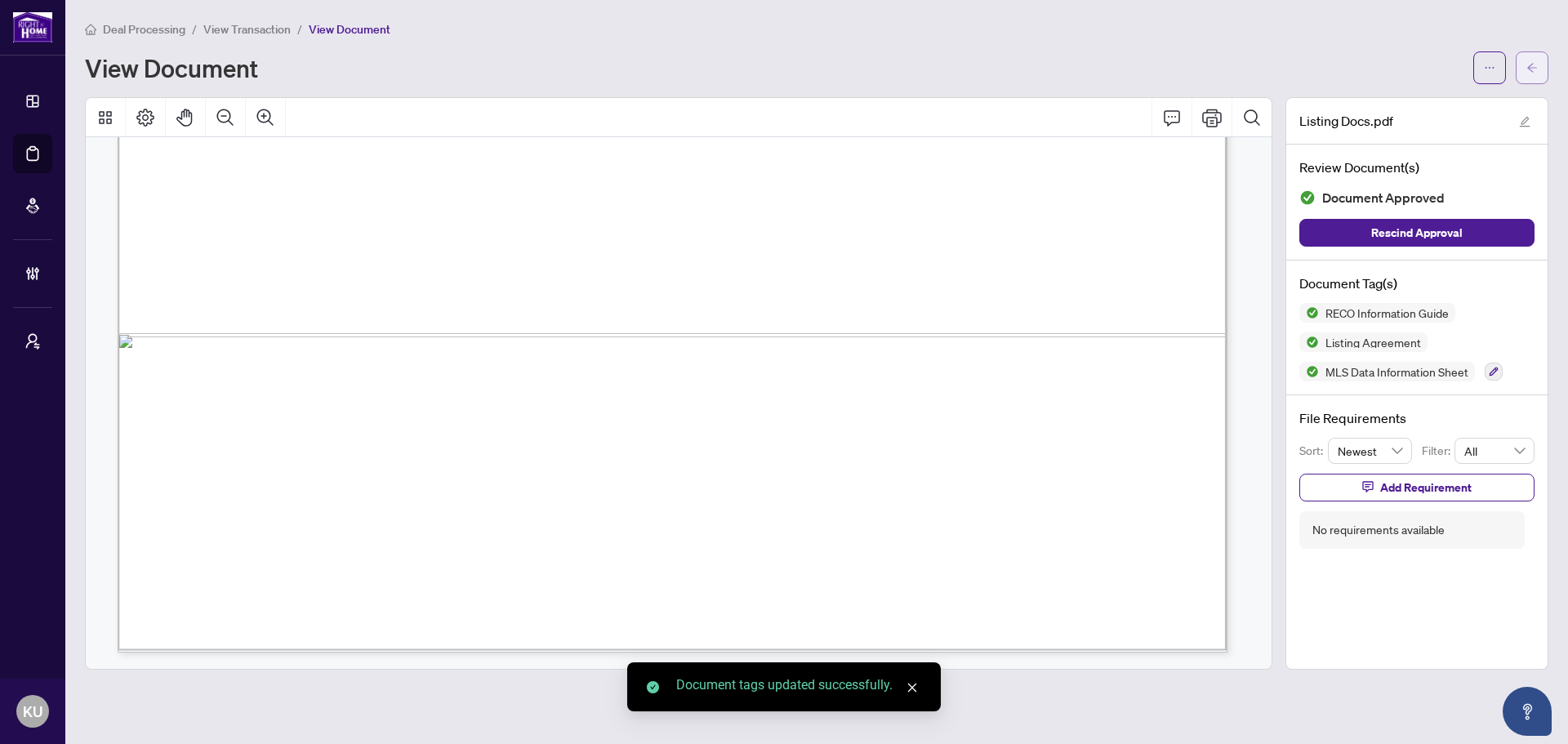
click at [1534, 60] on span "button" at bounding box center [1532, 68] width 11 height 26
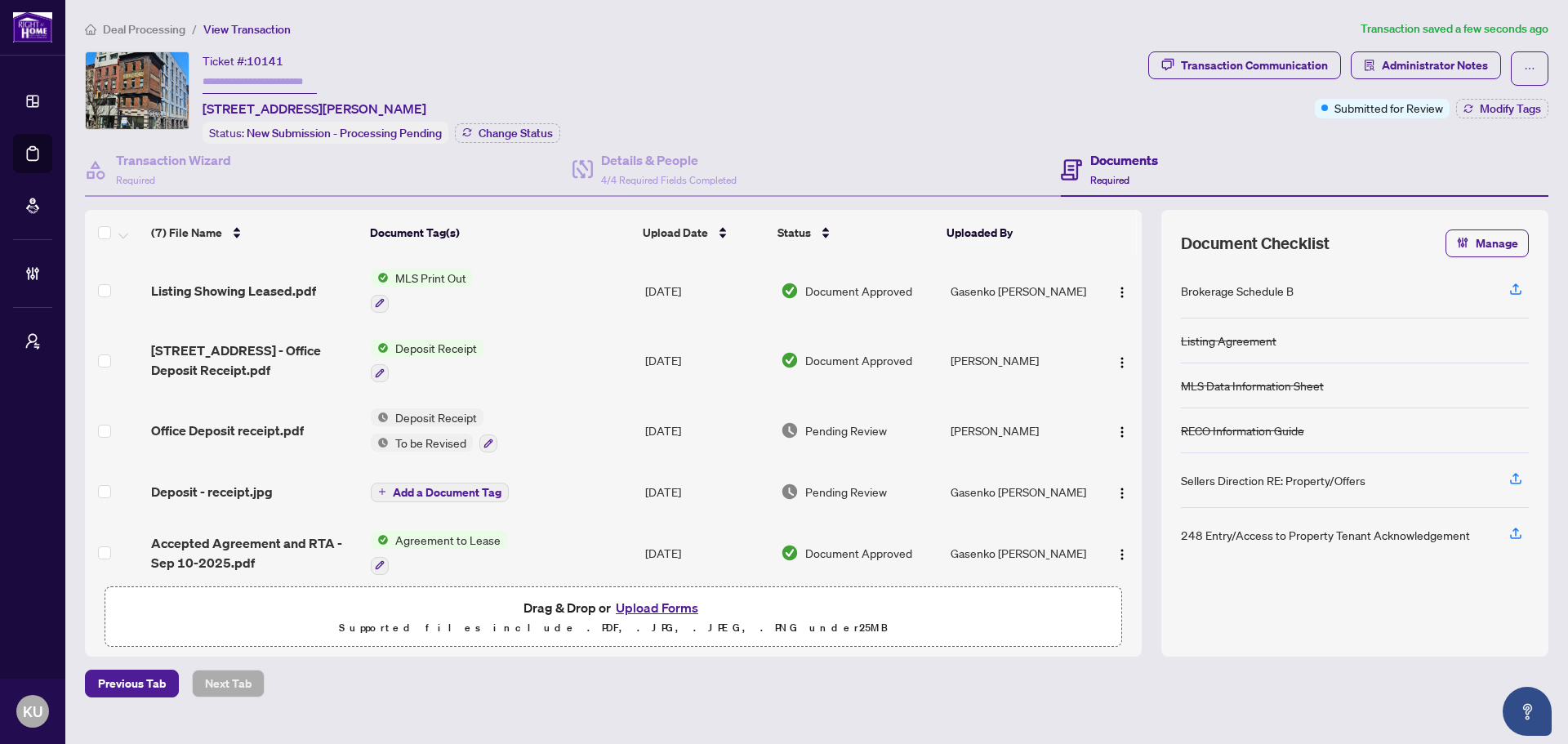
click at [240, 82] on input "text" at bounding box center [260, 82] width 114 height 24
type input "******"
drag, startPoint x: 1134, startPoint y: 436, endPoint x: 1122, endPoint y: 504, distance: 69.1
click at [1122, 504] on tbody "Listing Showing Leased.pdf MLS Print Out [DATE] Document Approved Gasenko [PERS…" at bounding box center [613, 491] width 1056 height 472
click at [901, 65] on div "Ticket #: 10141 ****** [STREET_ADDRESS][PERSON_NAME] Status: New Submission - P…" at bounding box center [613, 97] width 1056 height 92
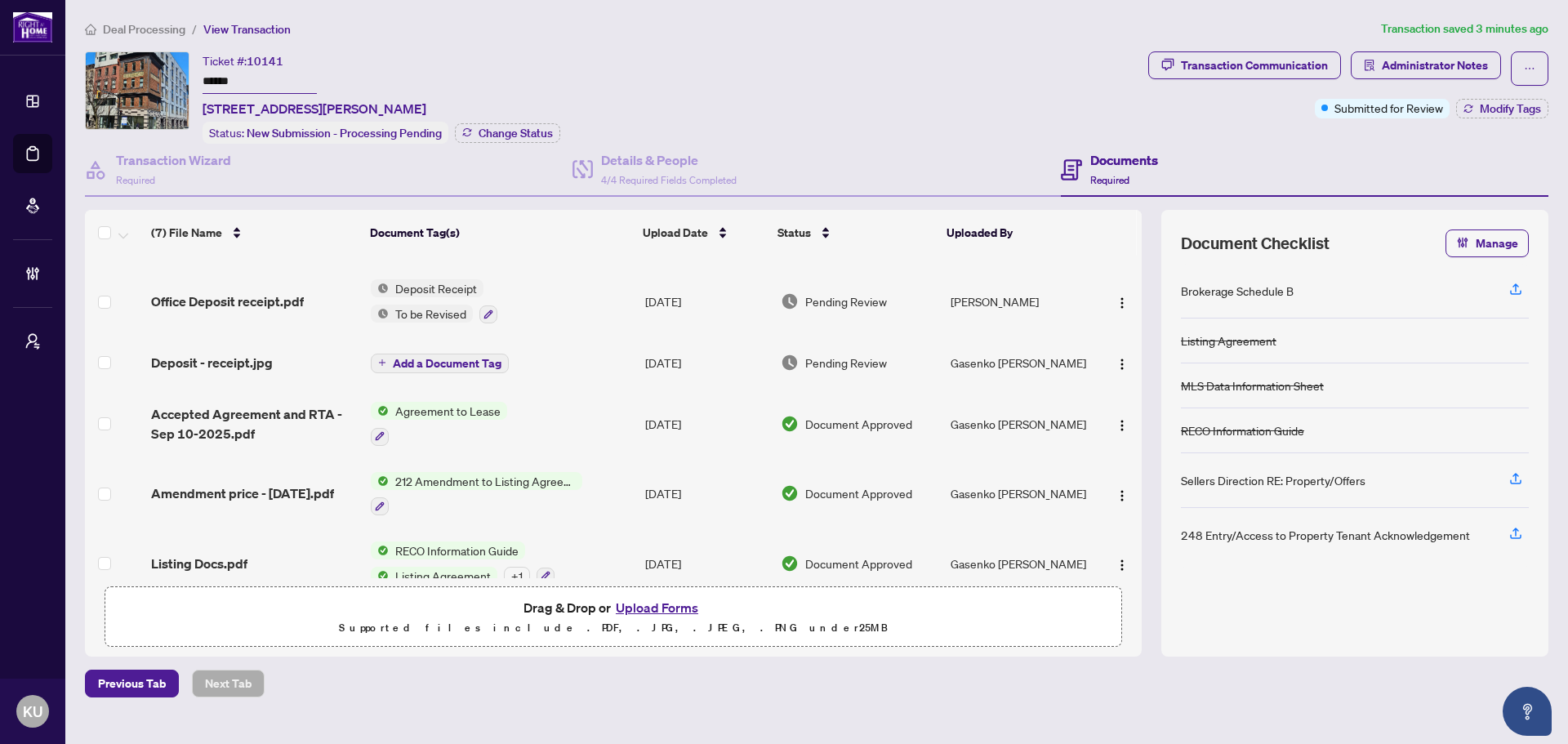
scroll to position [154, 0]
